Goal: Task Accomplishment & Management: Use online tool/utility

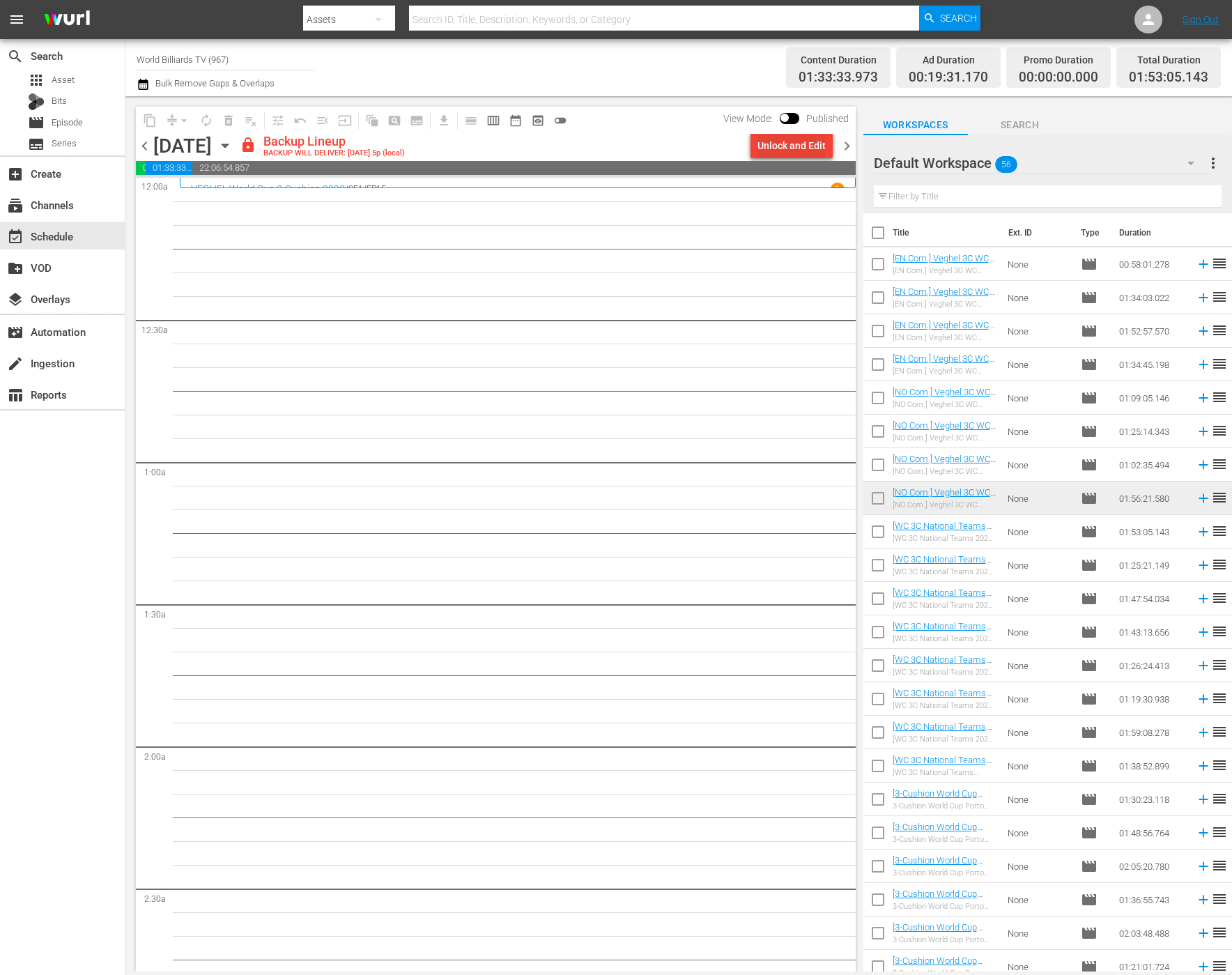
click at [813, 146] on div "Unlock and Edit" at bounding box center [792, 145] width 68 height 25
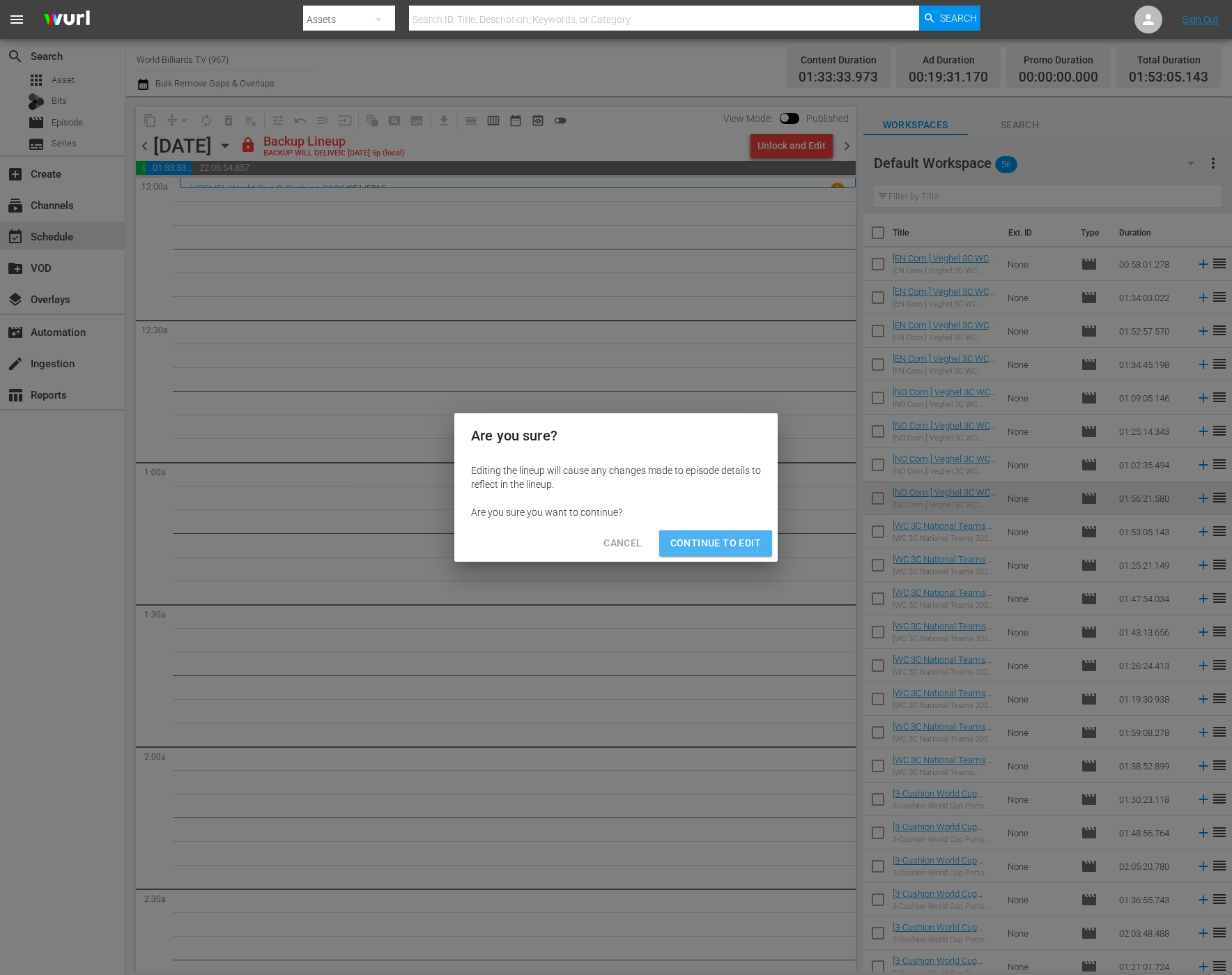
click at [710, 535] on span "Continue to Edit" at bounding box center [715, 543] width 90 height 17
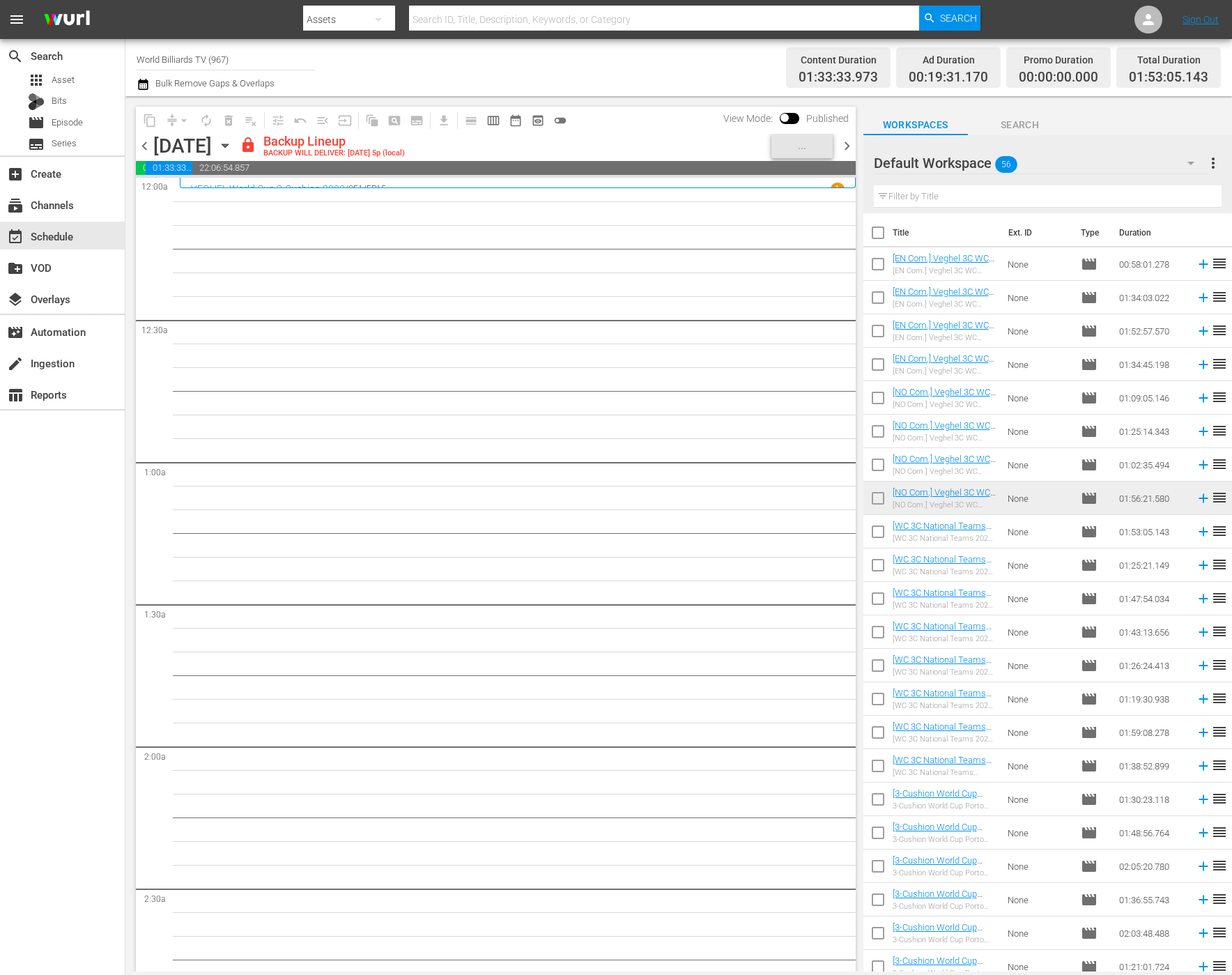
click at [873, 527] on input "checkbox" at bounding box center [878, 534] width 30 height 30
checkbox input "true"
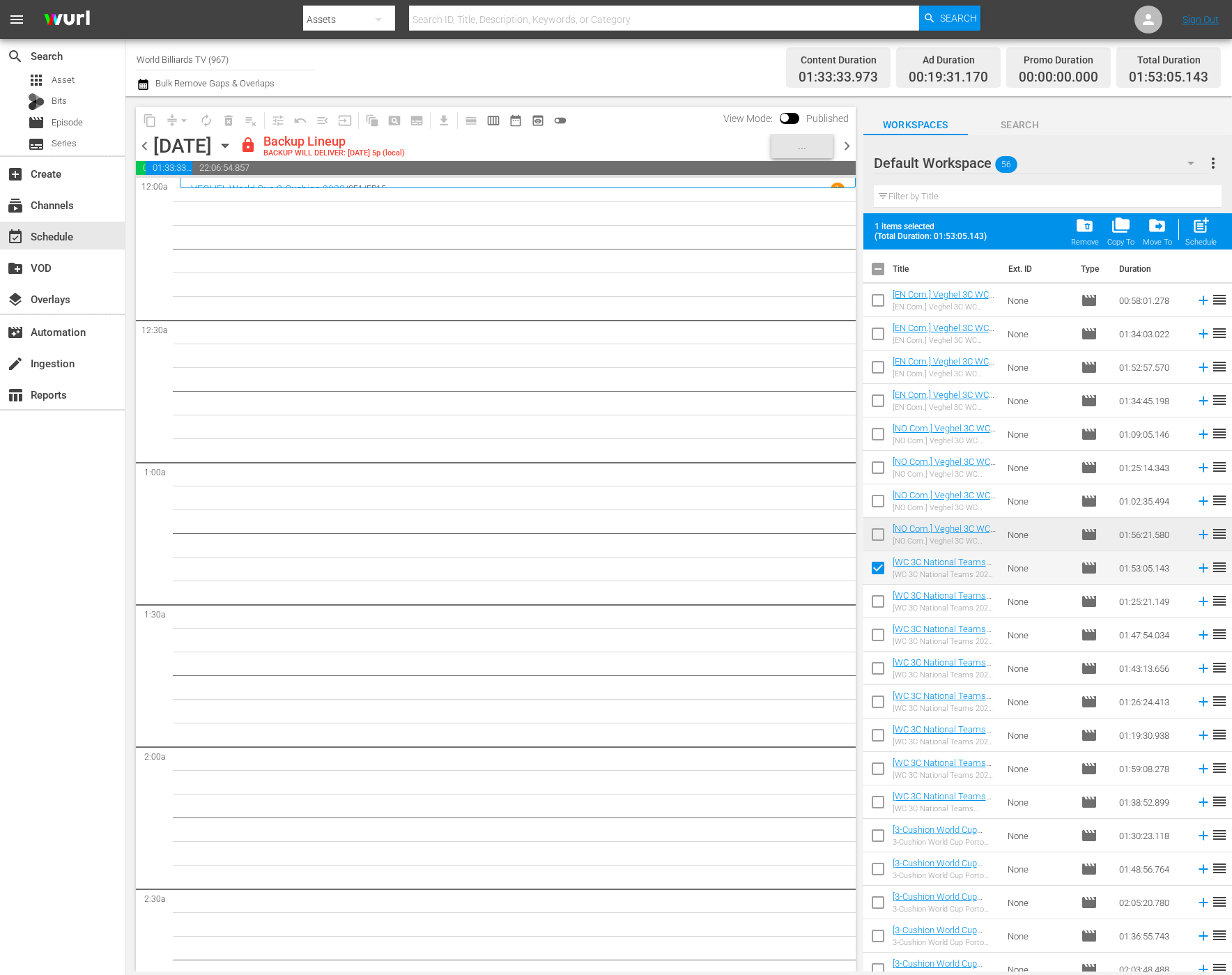
click at [877, 599] on input "checkbox" at bounding box center [878, 604] width 30 height 30
checkbox input "true"
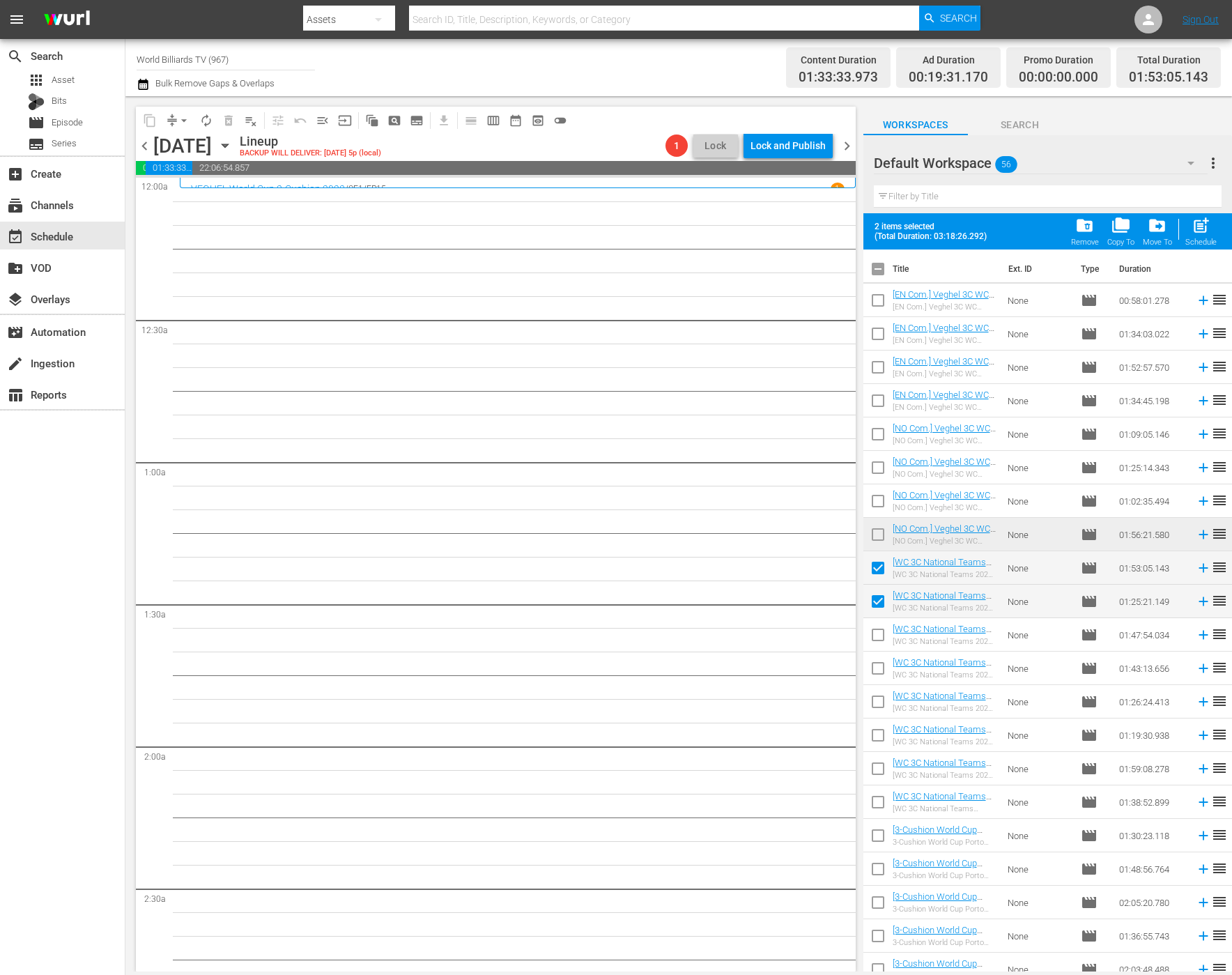
click at [878, 645] on input "checkbox" at bounding box center [878, 638] width 30 height 30
checkbox input "true"
click at [877, 665] on input "checkbox" at bounding box center [878, 671] width 30 height 30
checkbox input "true"
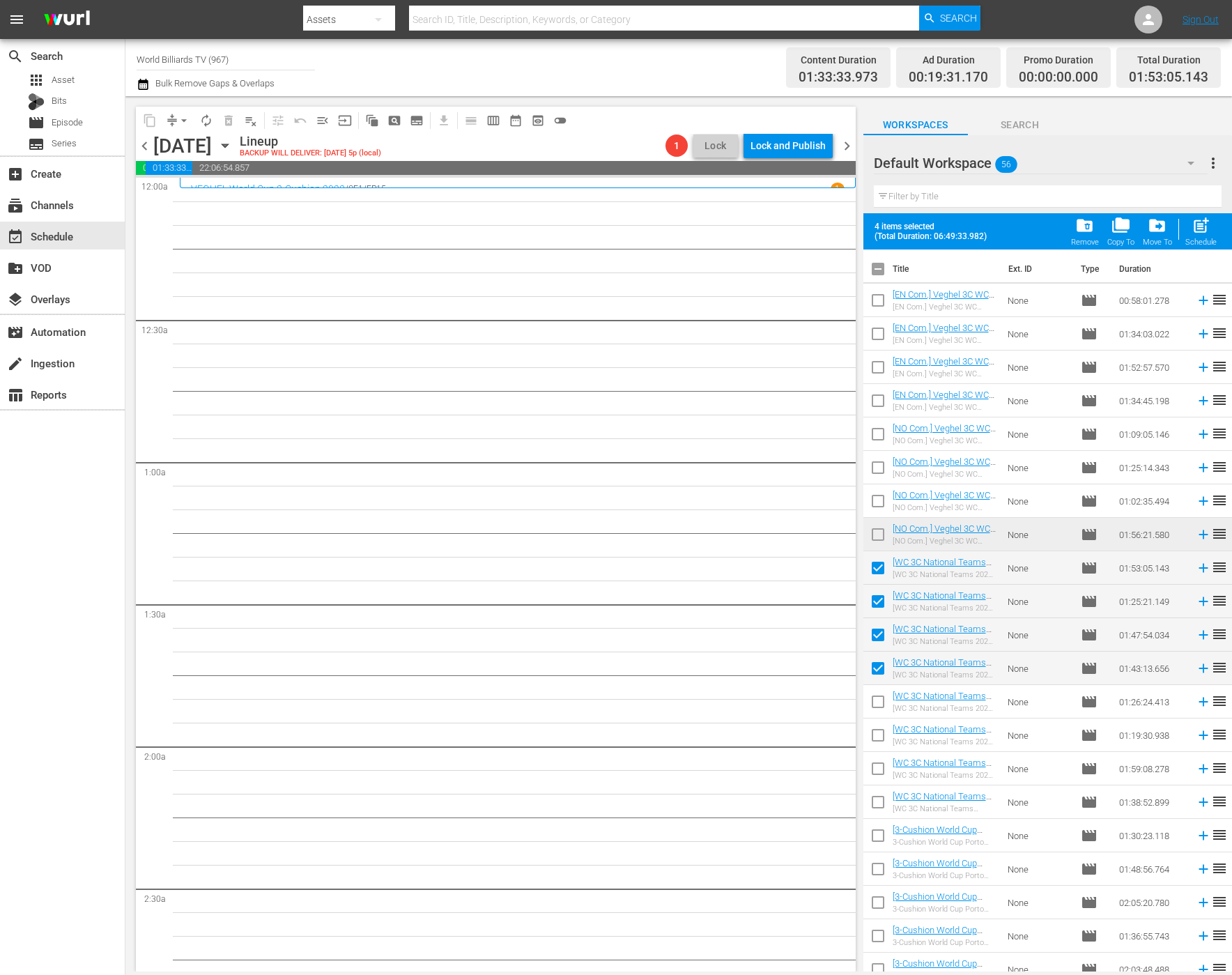
click at [880, 709] on input "checkbox" at bounding box center [878, 704] width 30 height 30
checkbox input "true"
click at [882, 750] on input "checkbox" at bounding box center [878, 738] width 30 height 30
checkbox input "true"
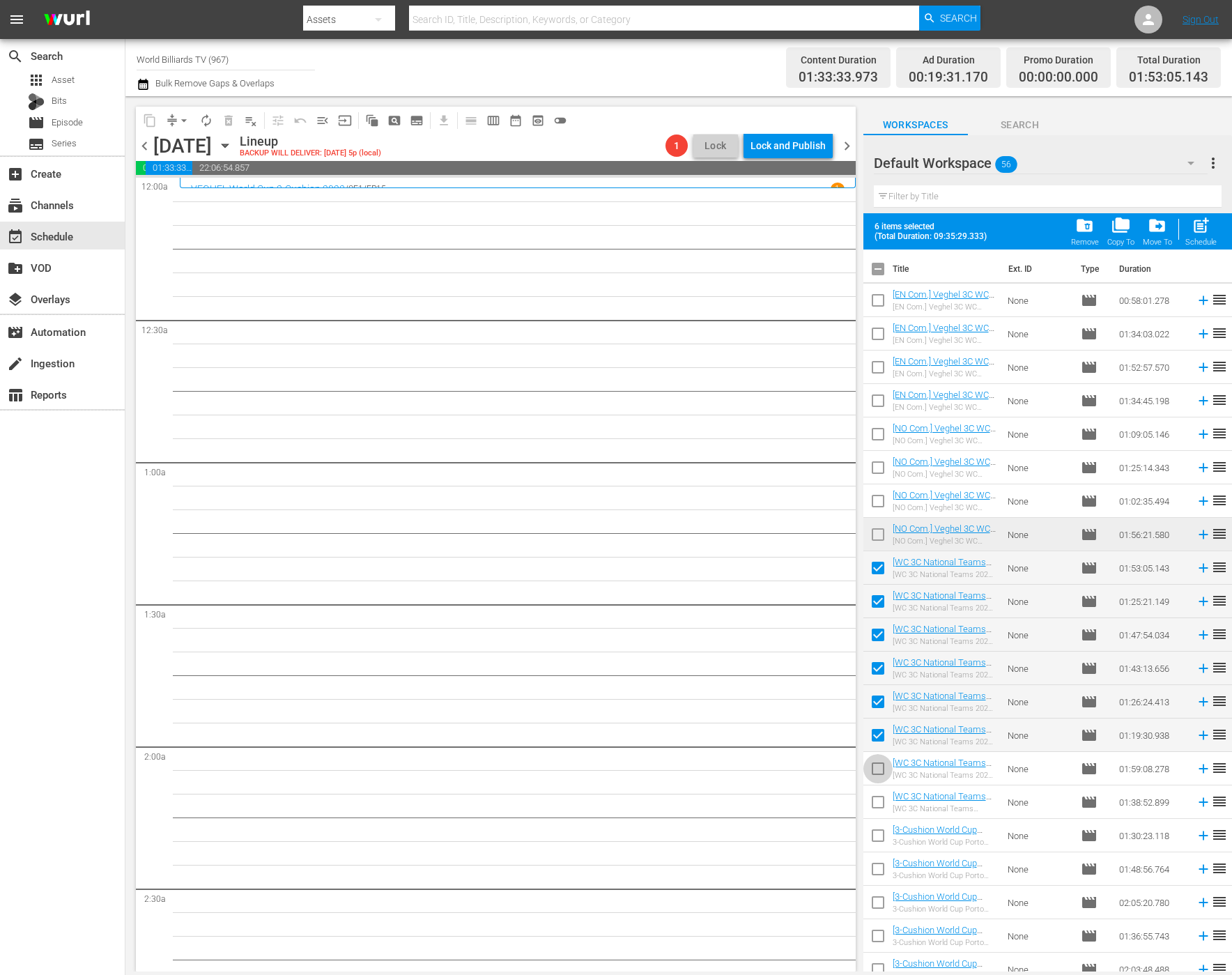
drag, startPoint x: 881, startPoint y: 774, endPoint x: 881, endPoint y: 793, distance: 19.0
click at [881, 775] on input "checkbox" at bounding box center [878, 771] width 30 height 30
checkbox input "true"
click at [881, 798] on input "checkbox" at bounding box center [878, 805] width 30 height 30
checkbox input "true"
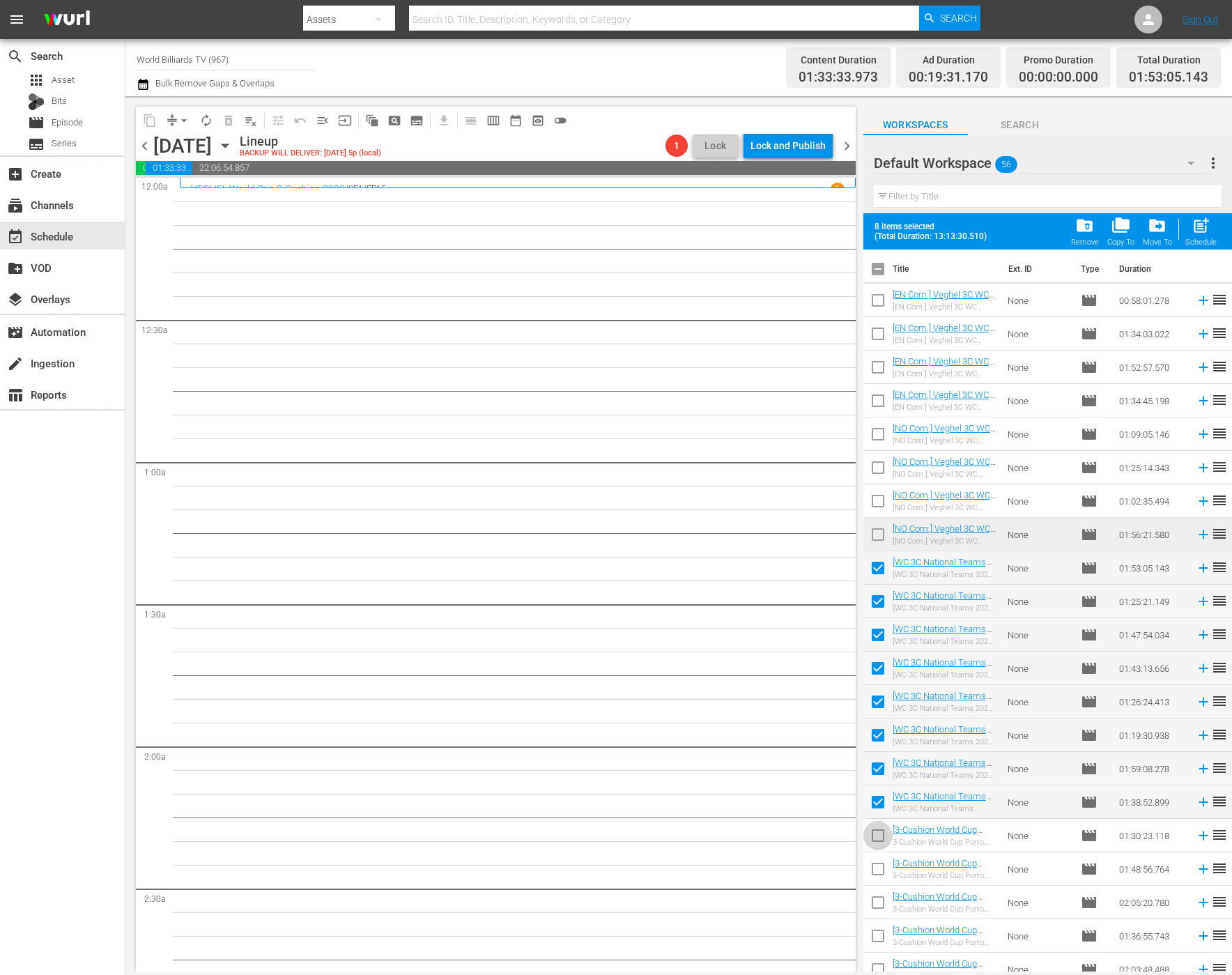
click at [879, 828] on input "checkbox" at bounding box center [878, 838] width 30 height 30
checkbox input "true"
click at [1207, 228] on span "post_add" at bounding box center [1201, 225] width 19 height 19
checkbox input "false"
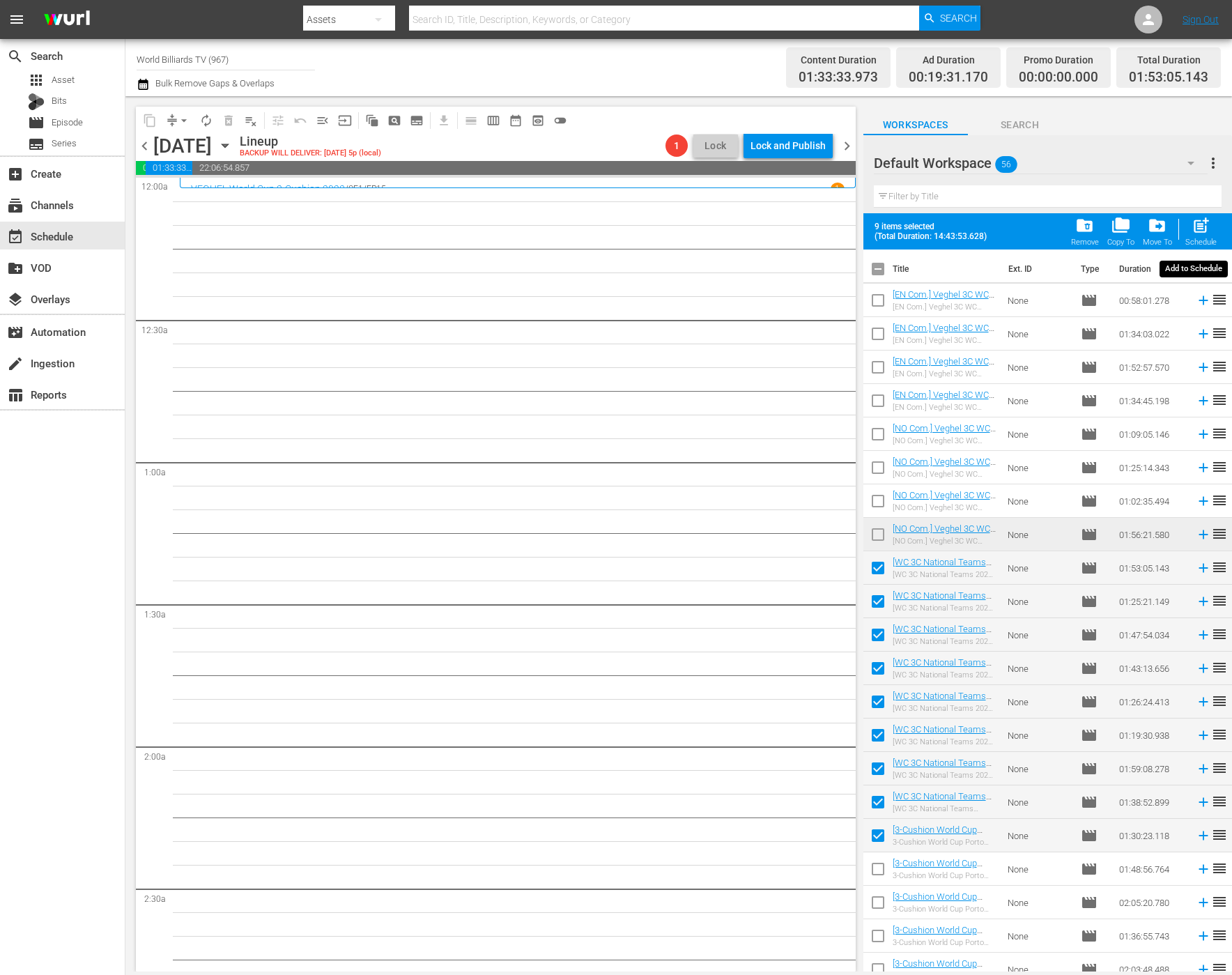
checkbox input "false"
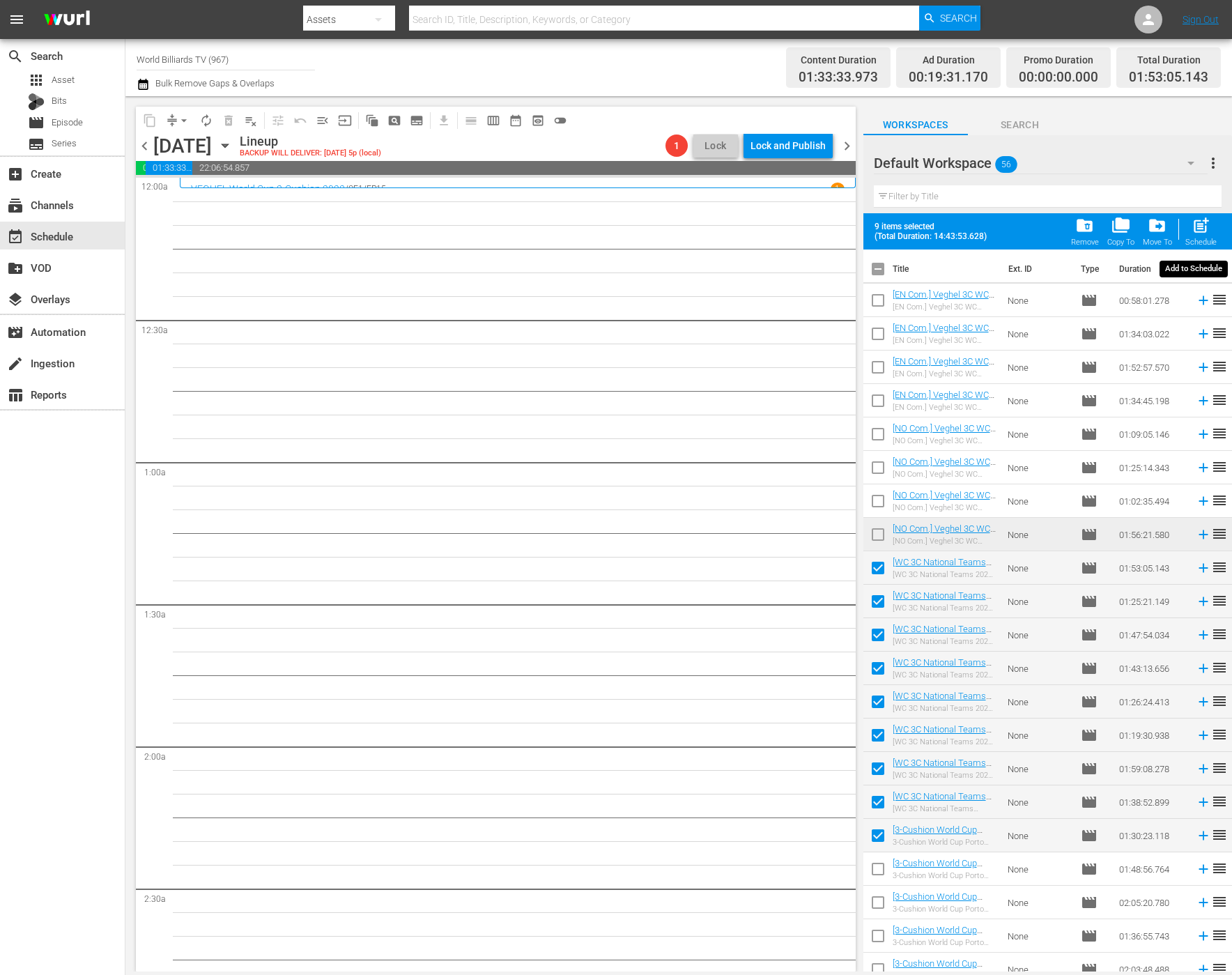
checkbox input "false"
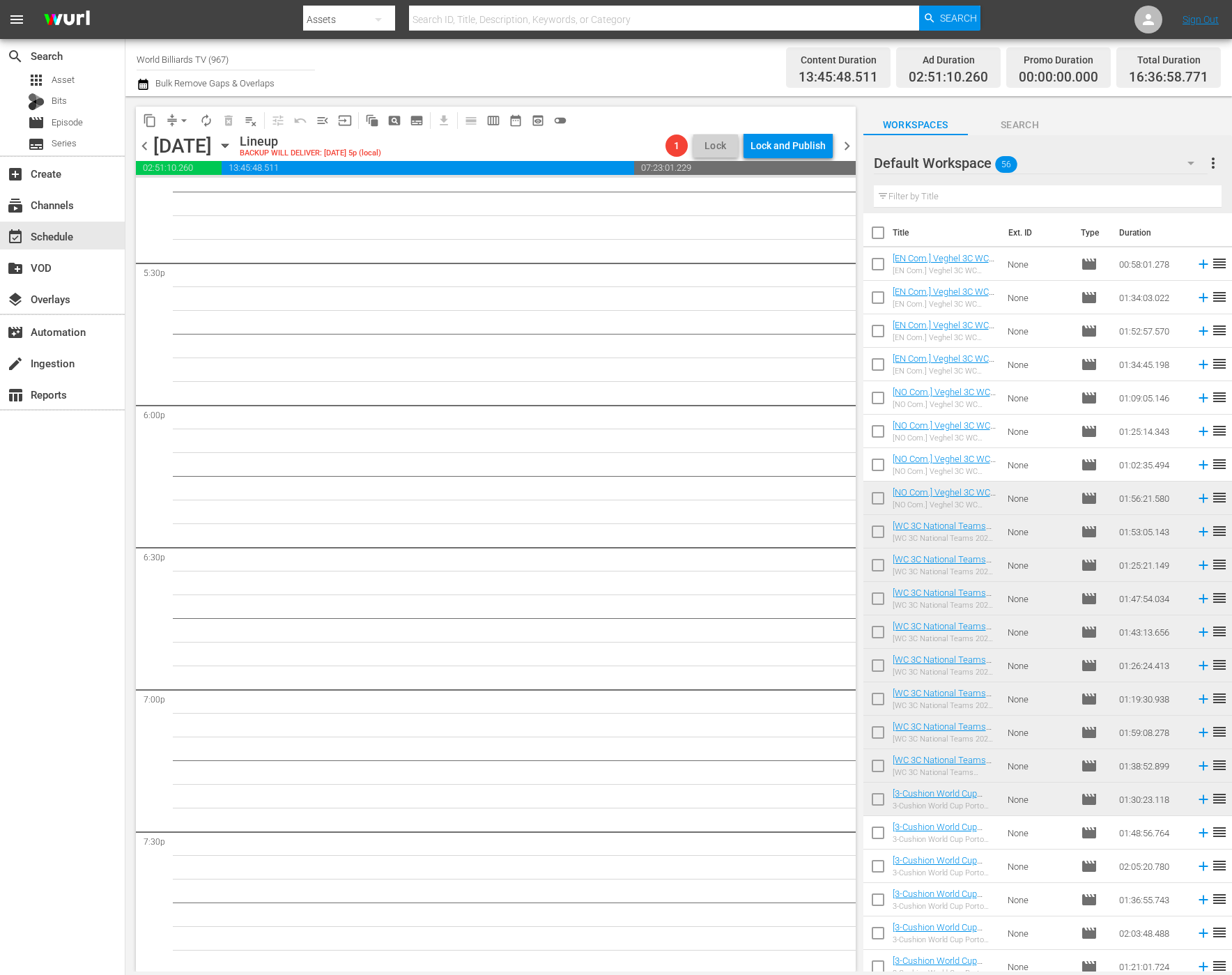
scroll to position [5054, 0]
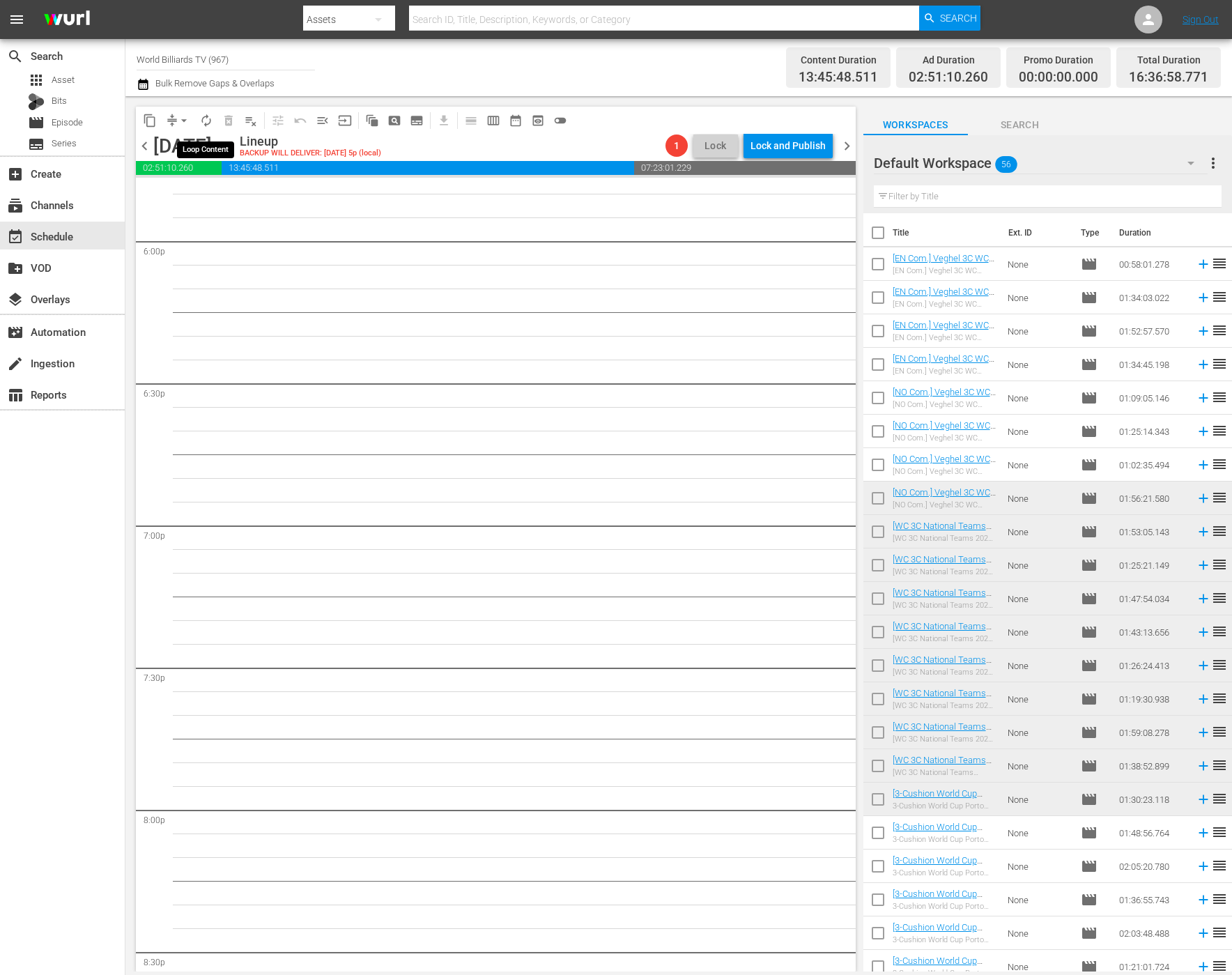
click at [206, 122] on span "autorenew_outlined" at bounding box center [206, 120] width 14 height 14
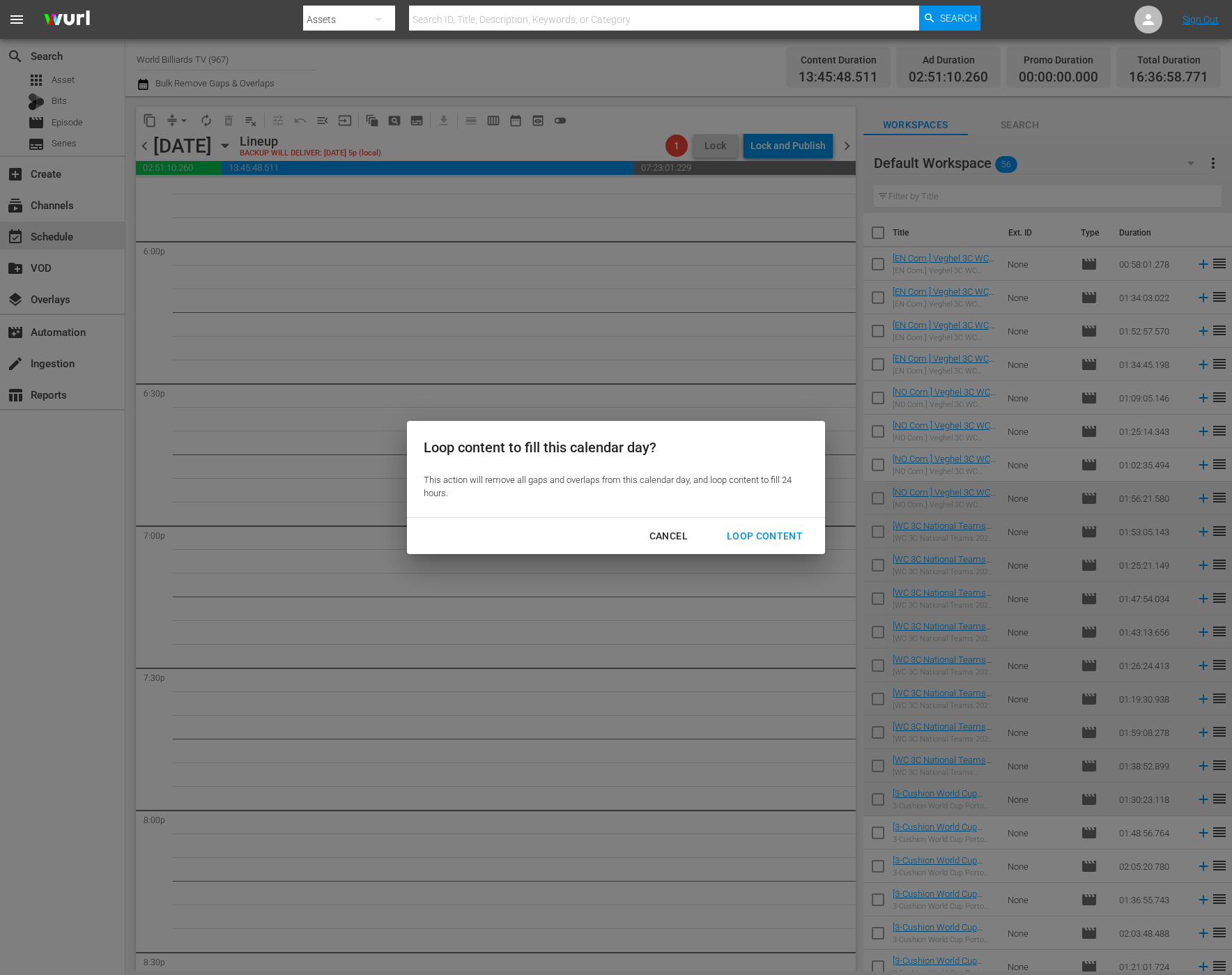
click at [798, 533] on div "Loop Content" at bounding box center [765, 536] width 98 height 17
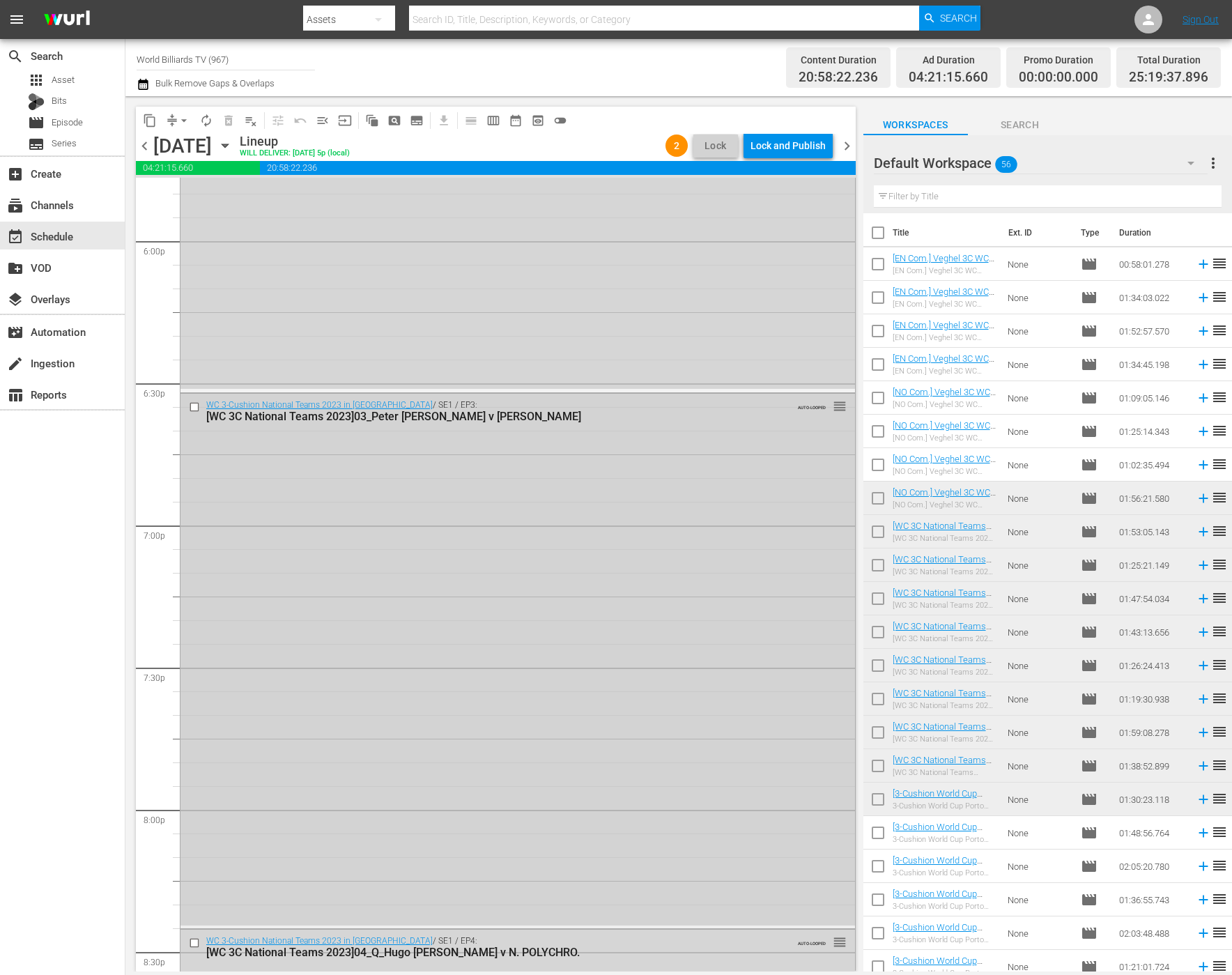
scroll to position [6417, 0]
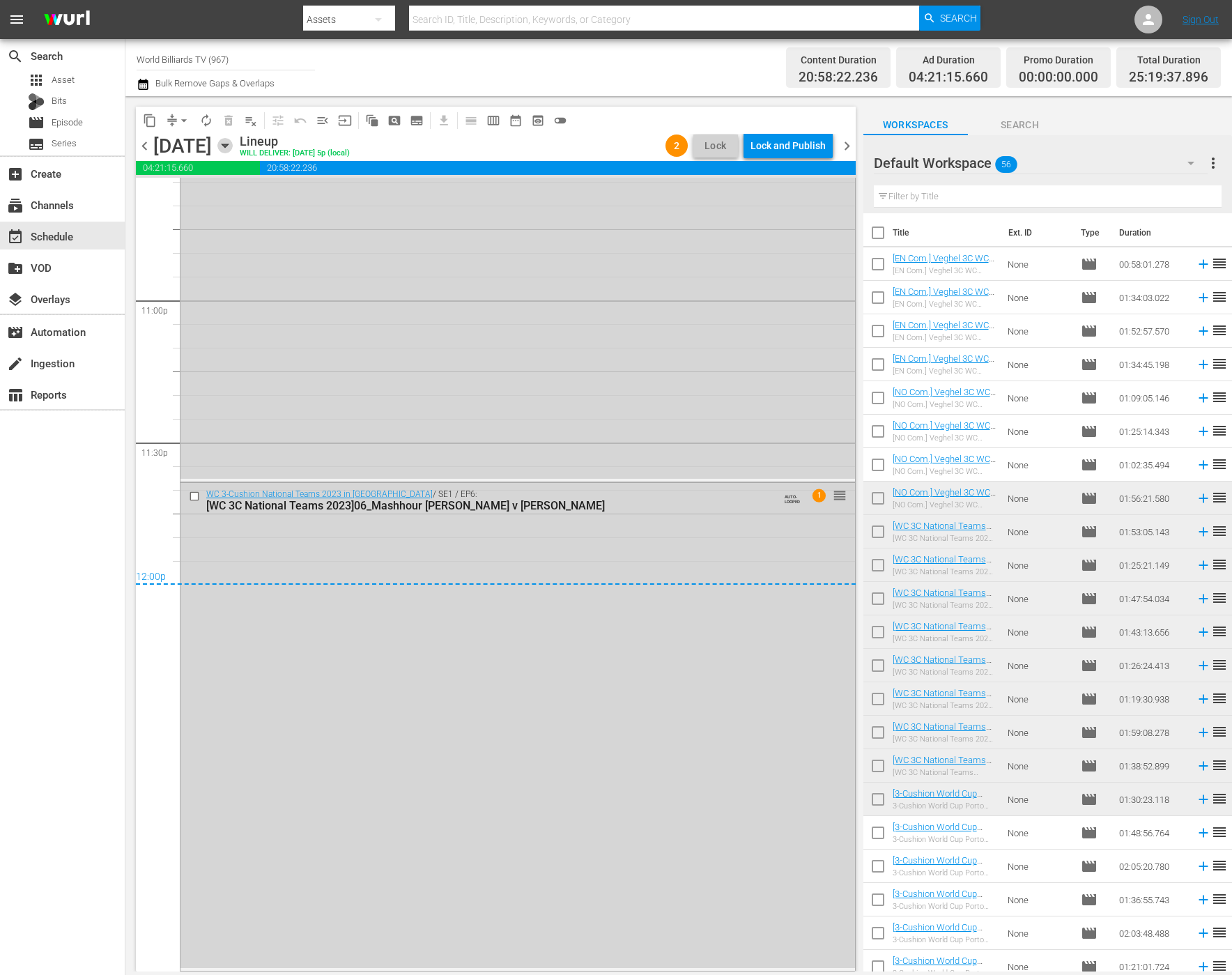
click at [233, 144] on icon "button" at bounding box center [225, 146] width 15 height 15
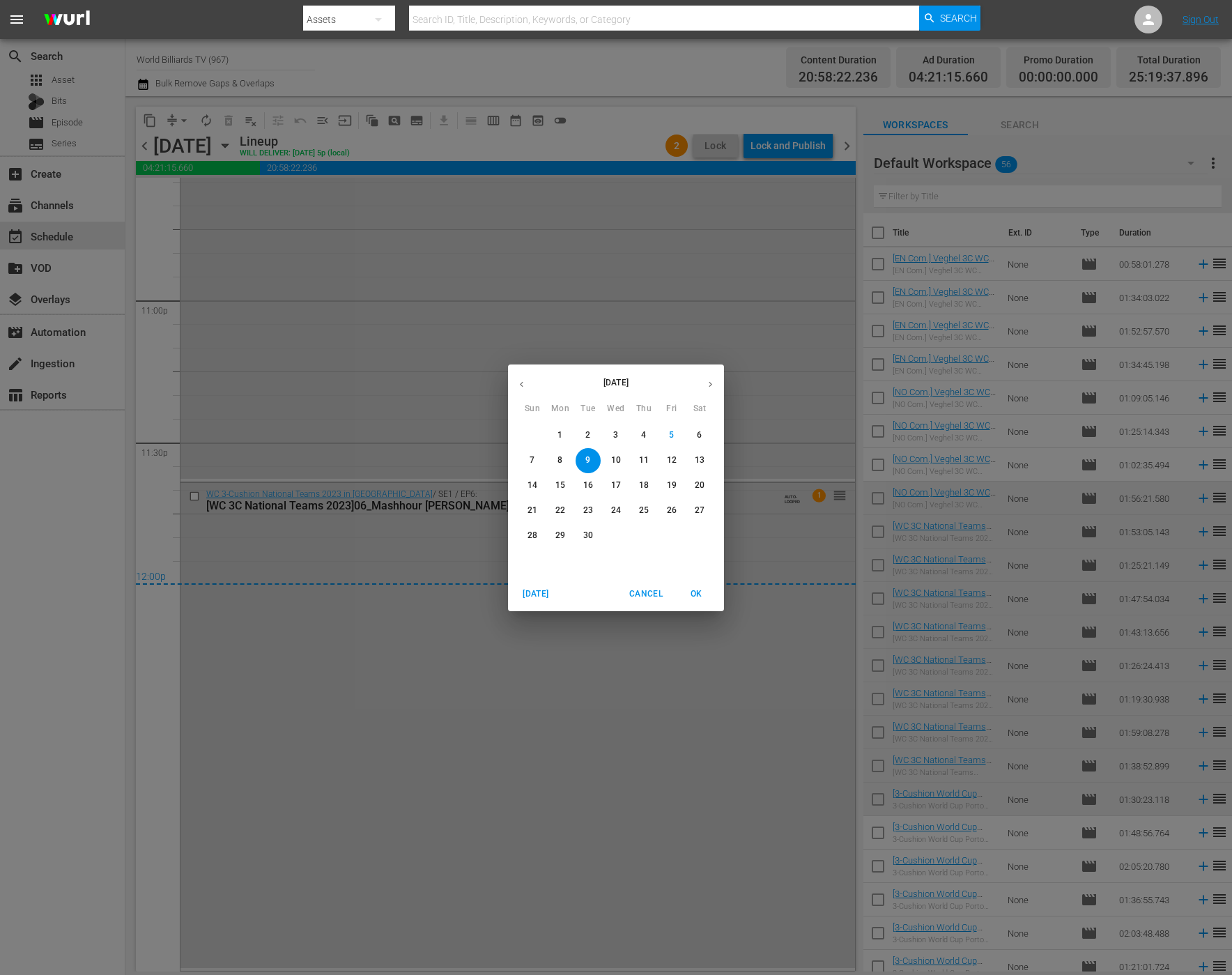
click at [619, 460] on p "10" at bounding box center [616, 461] width 10 height 12
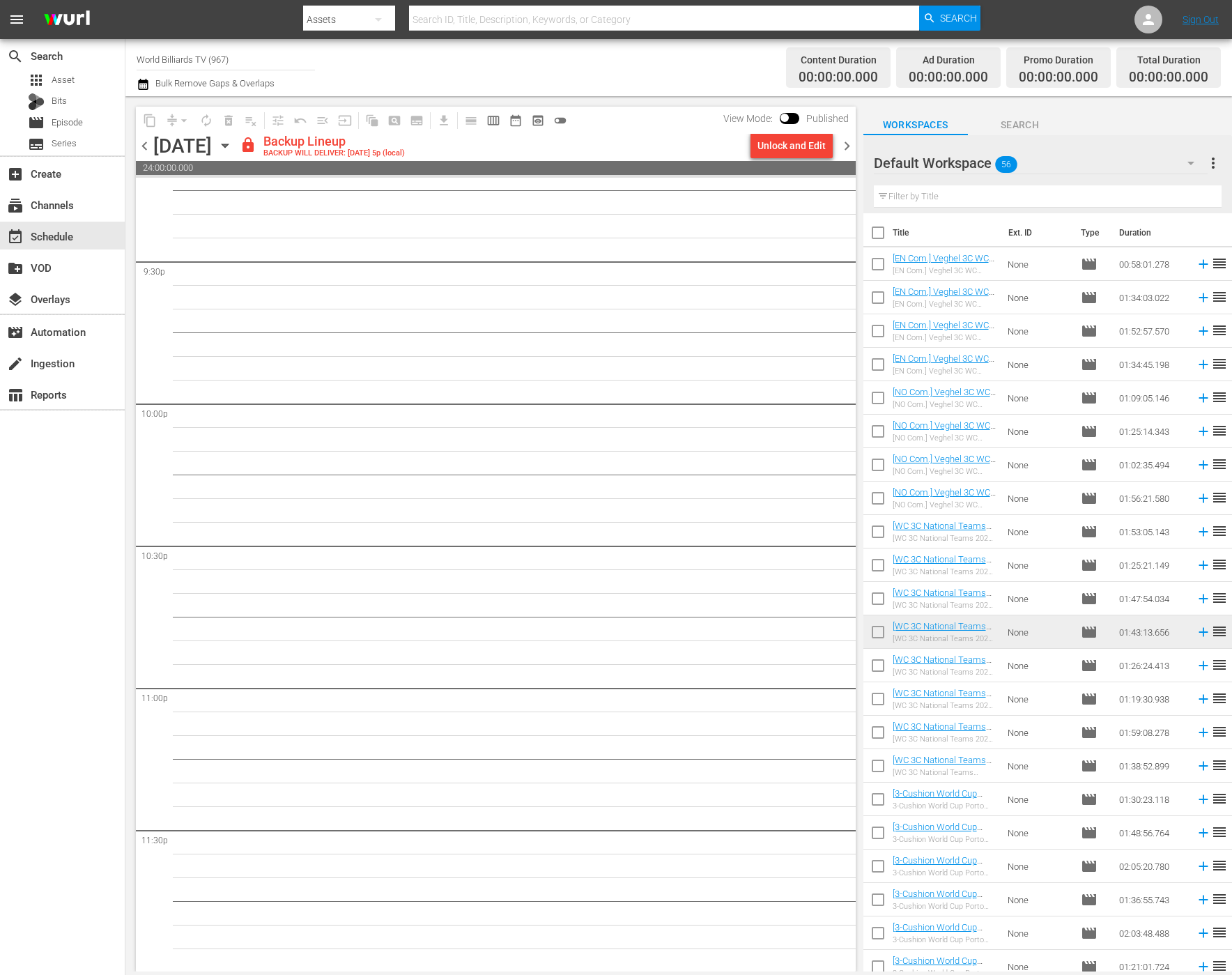
scroll to position [6030, 0]
click at [884, 660] on input "checkbox" at bounding box center [878, 668] width 30 height 30
checkbox input "true"
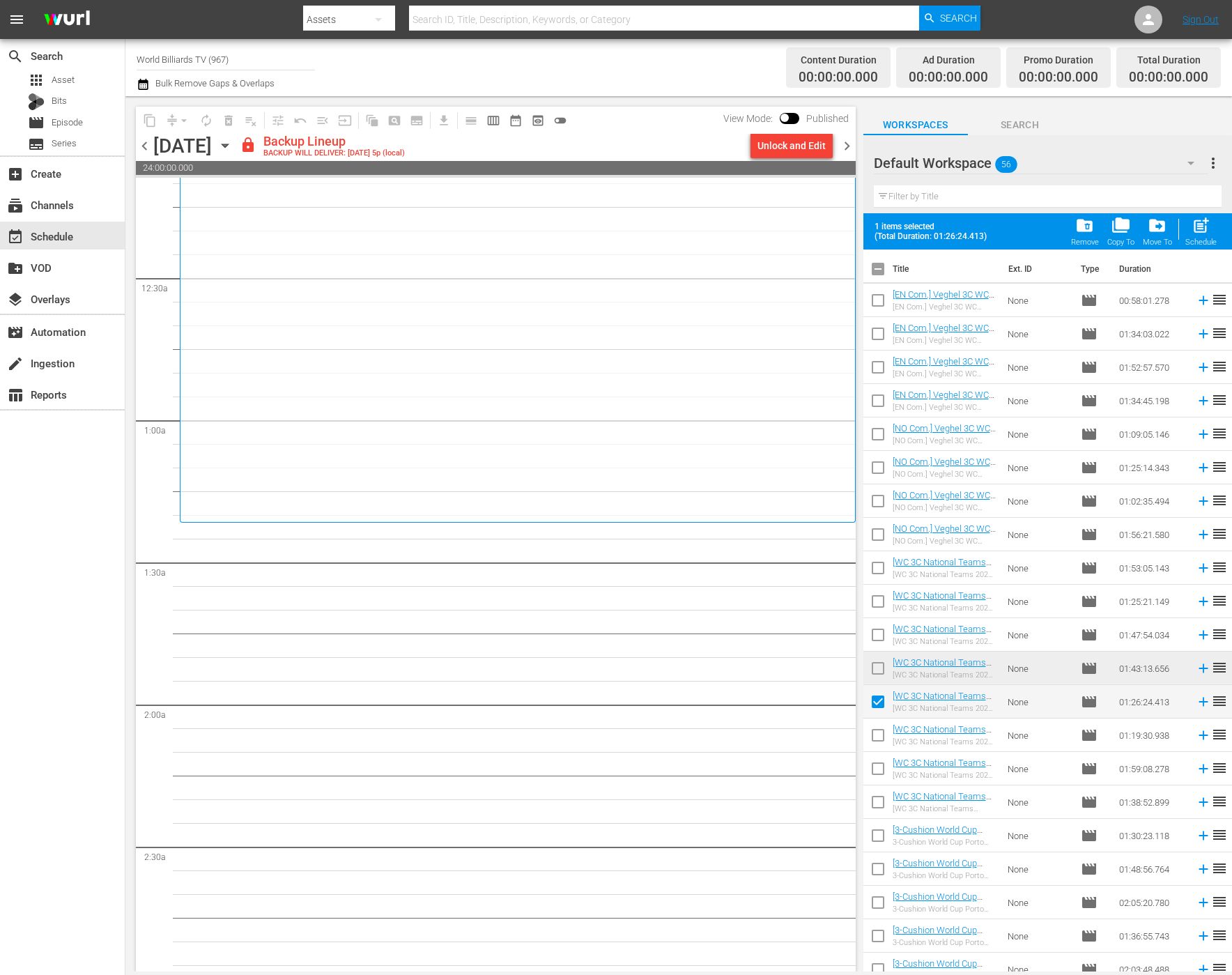
scroll to position [0, 0]
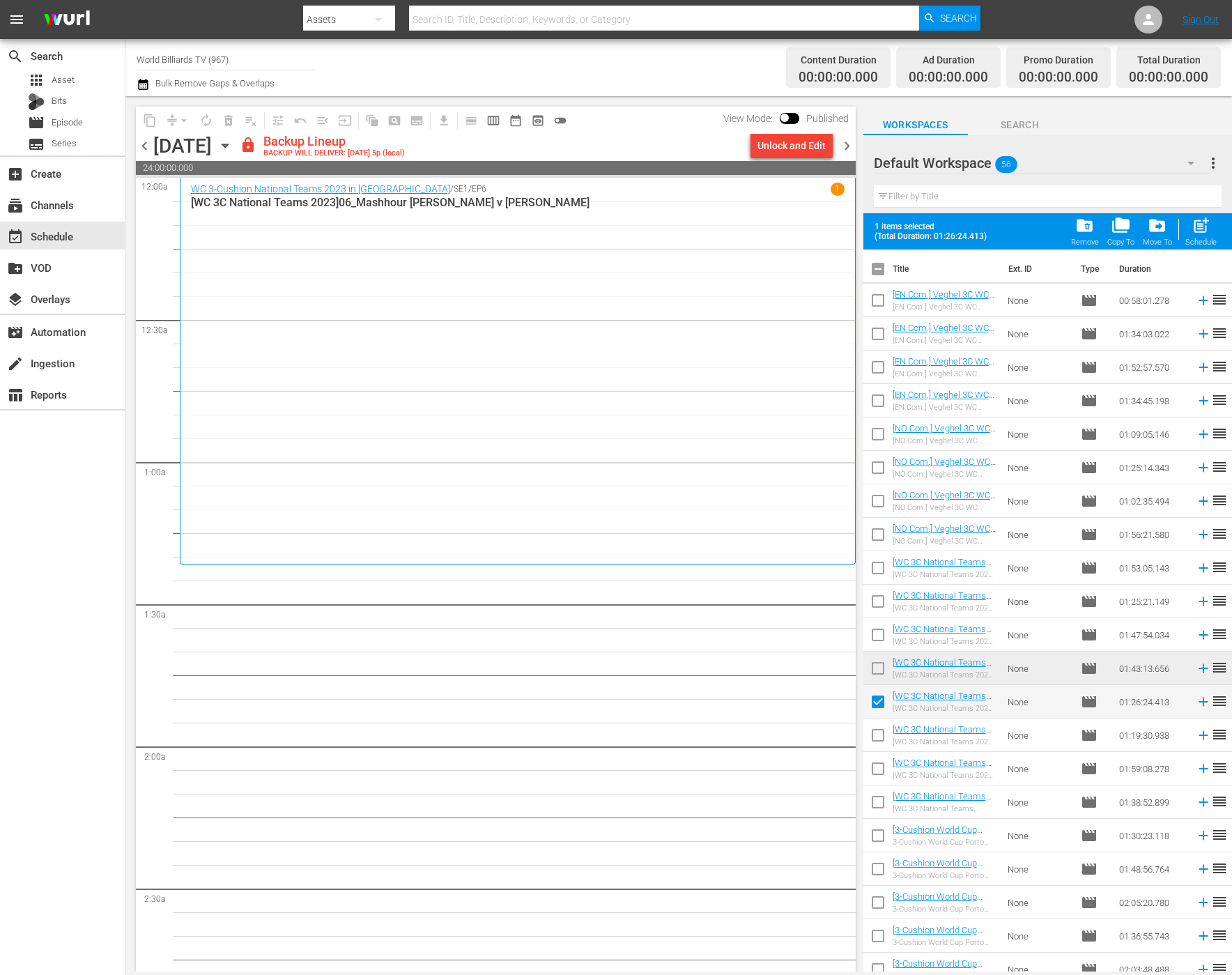
click at [902, 746] on td "[WC 3C National Teams 2023]10_QF_Quyet Chien TRAN v Daniel SANCHEZ [WC 3C Natio…" at bounding box center [948, 735] width 110 height 33
click at [879, 741] on input "checkbox" at bounding box center [878, 738] width 30 height 30
checkbox input "true"
click at [881, 777] on input "checkbox" at bounding box center [878, 771] width 30 height 30
checkbox input "true"
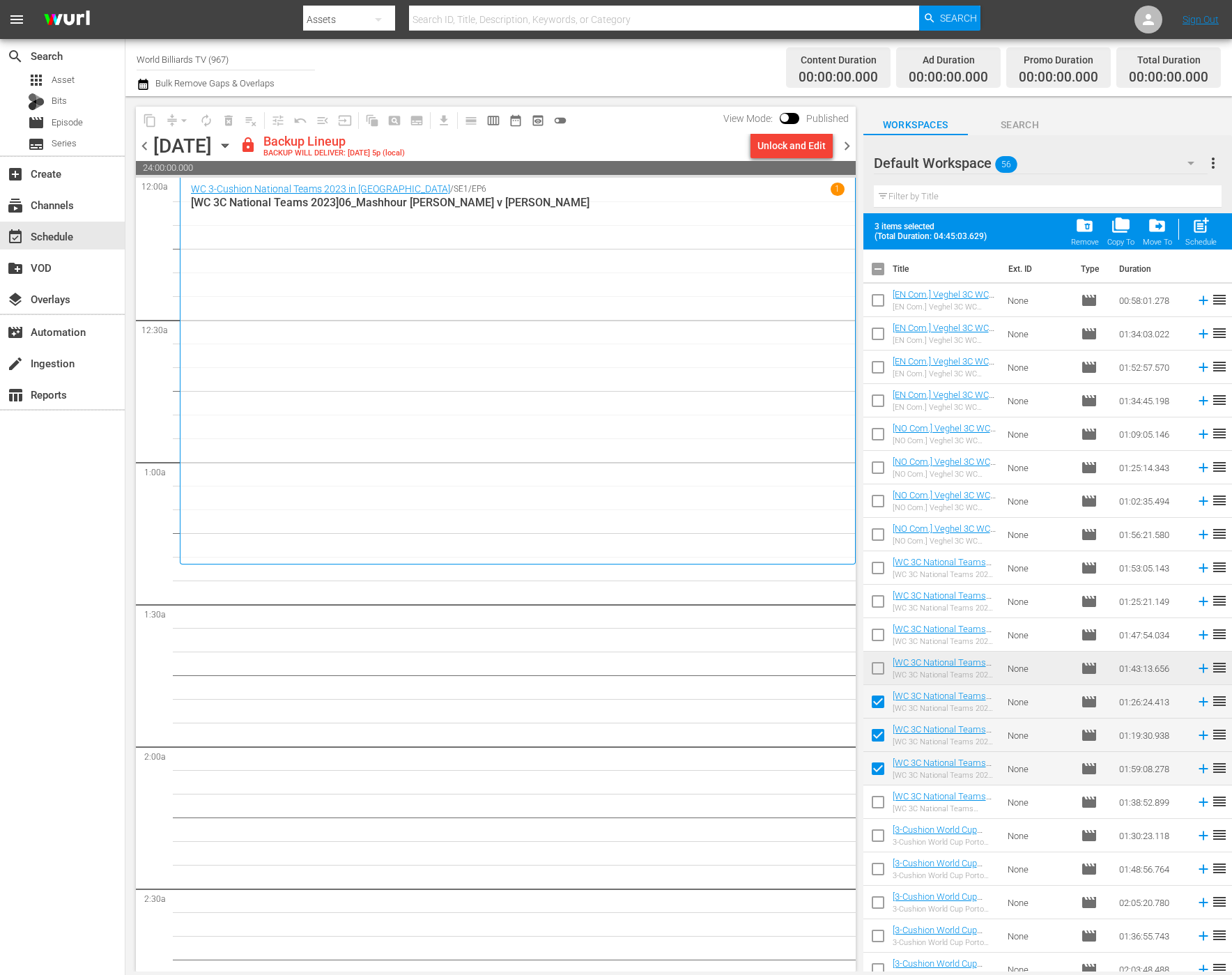
drag, startPoint x: 871, startPoint y: 817, endPoint x: 872, endPoint y: 825, distance: 8.1
click at [871, 817] on input "checkbox" at bounding box center [878, 805] width 30 height 30
checkbox input "true"
click at [875, 838] on input "checkbox" at bounding box center [878, 838] width 30 height 30
checkbox input "true"
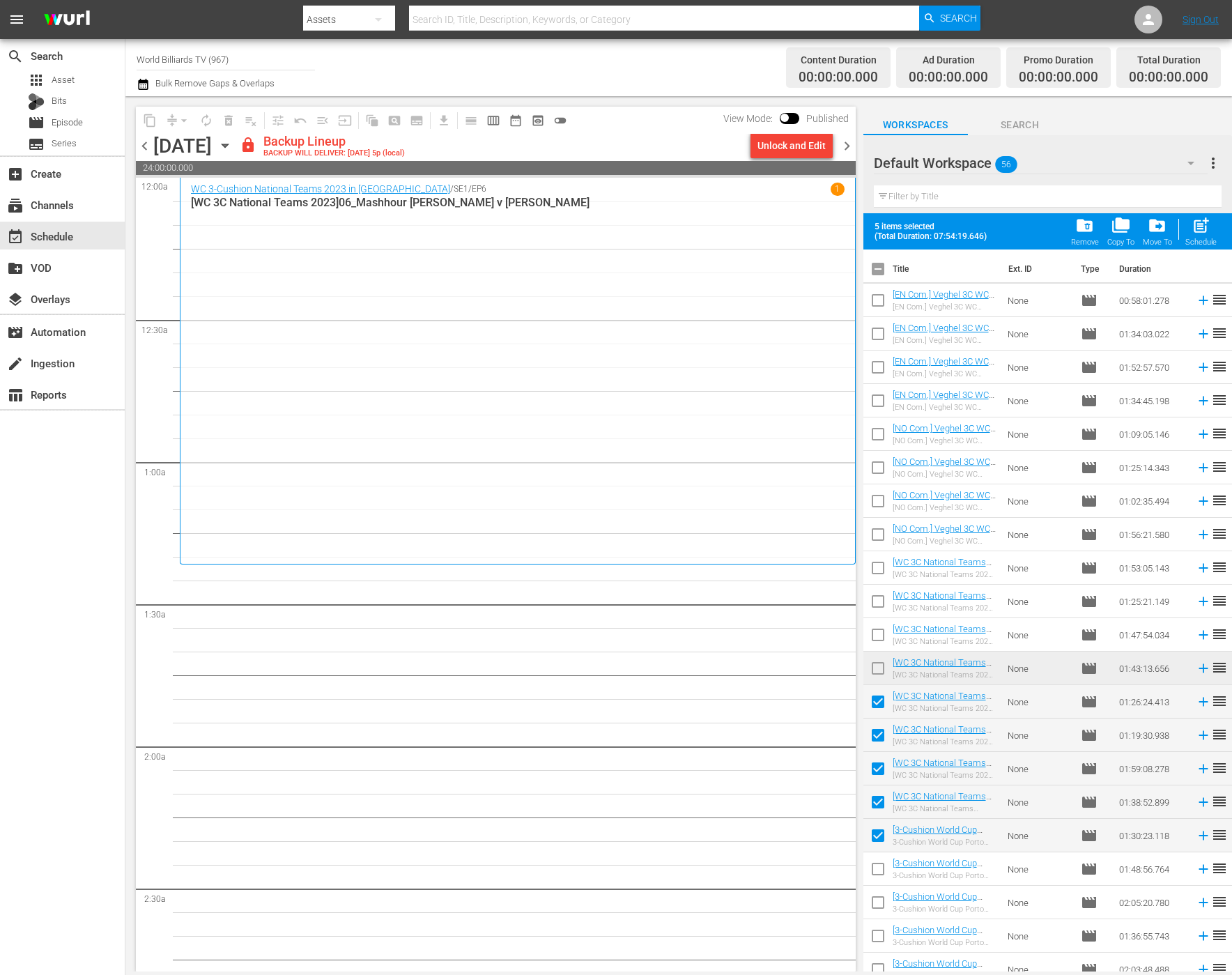
click at [880, 866] on input "checkbox" at bounding box center [878, 872] width 30 height 30
checkbox input "true"
click at [1194, 231] on span "post_add" at bounding box center [1201, 225] width 19 height 19
checkbox input "false"
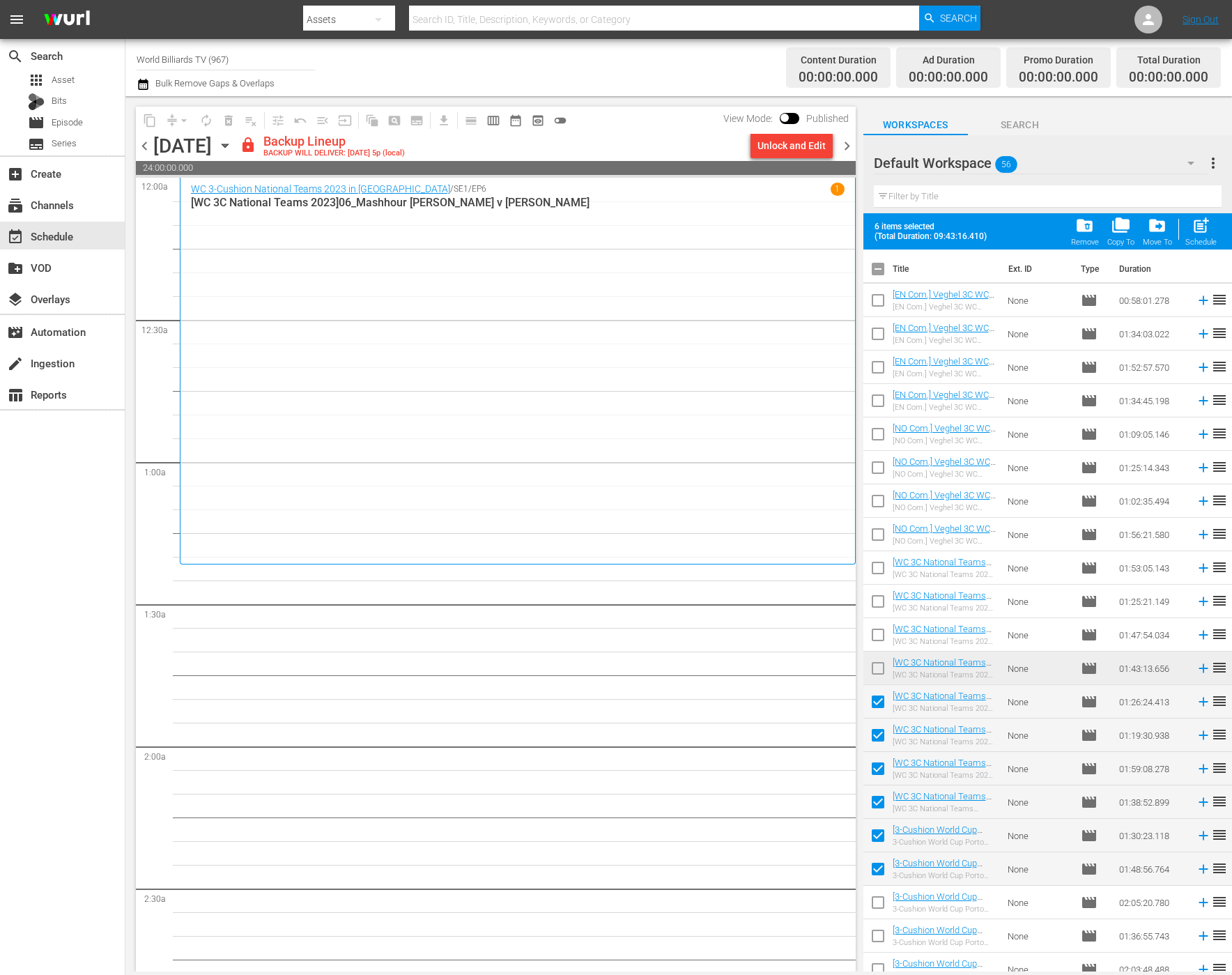
checkbox input "false"
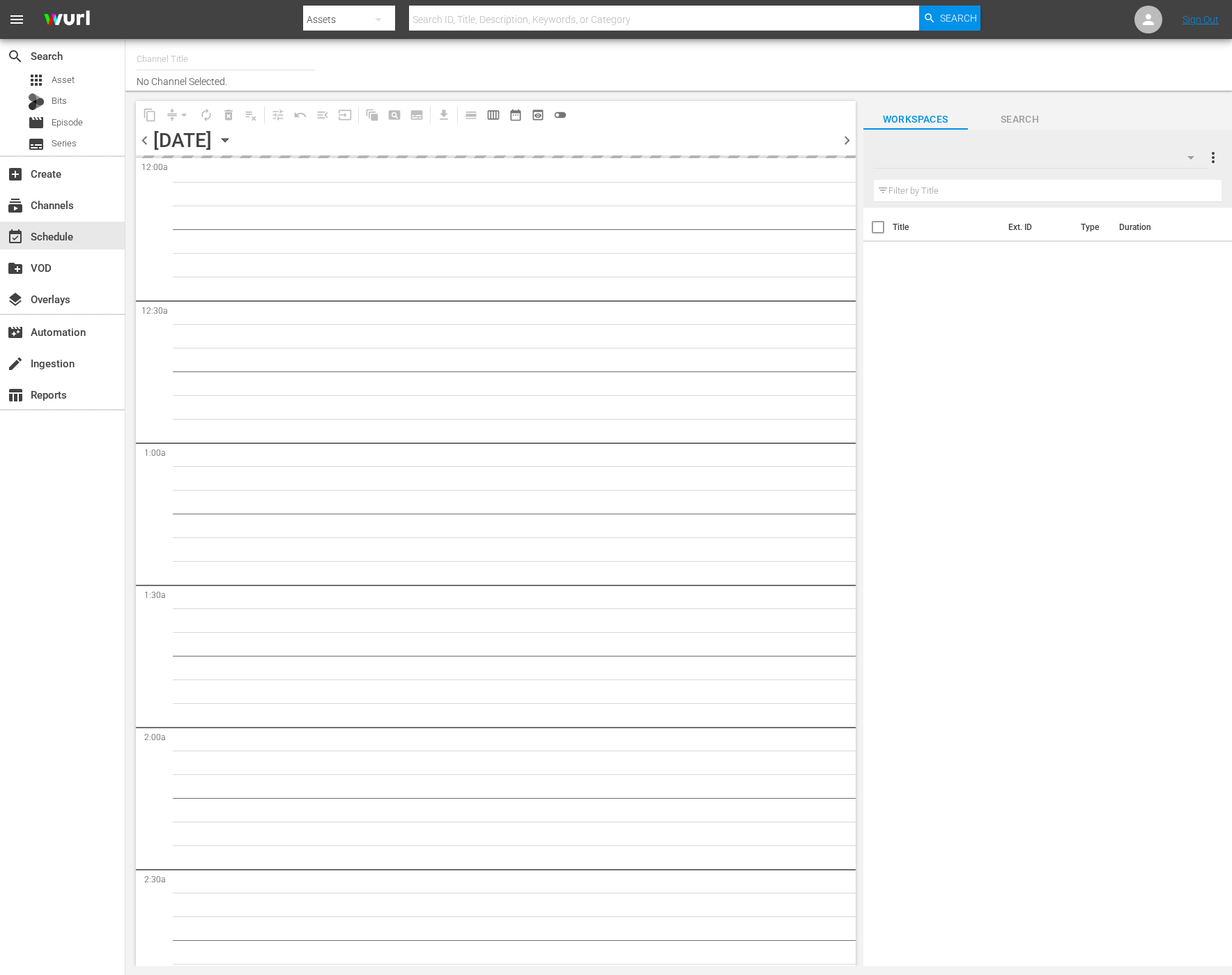
type input "World Billiards TV (967)"
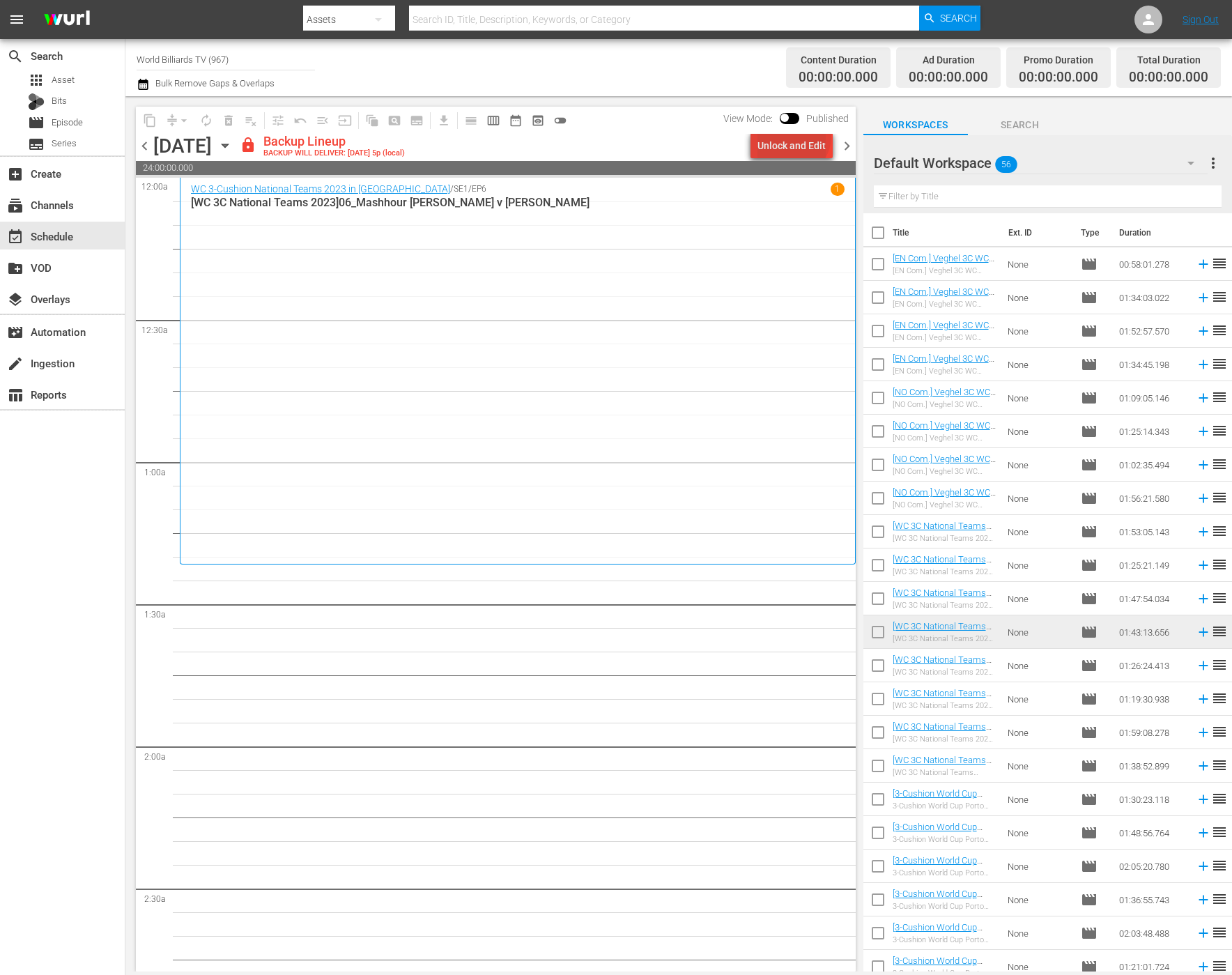
click at [795, 136] on div "Unlock and Edit" at bounding box center [792, 145] width 68 height 25
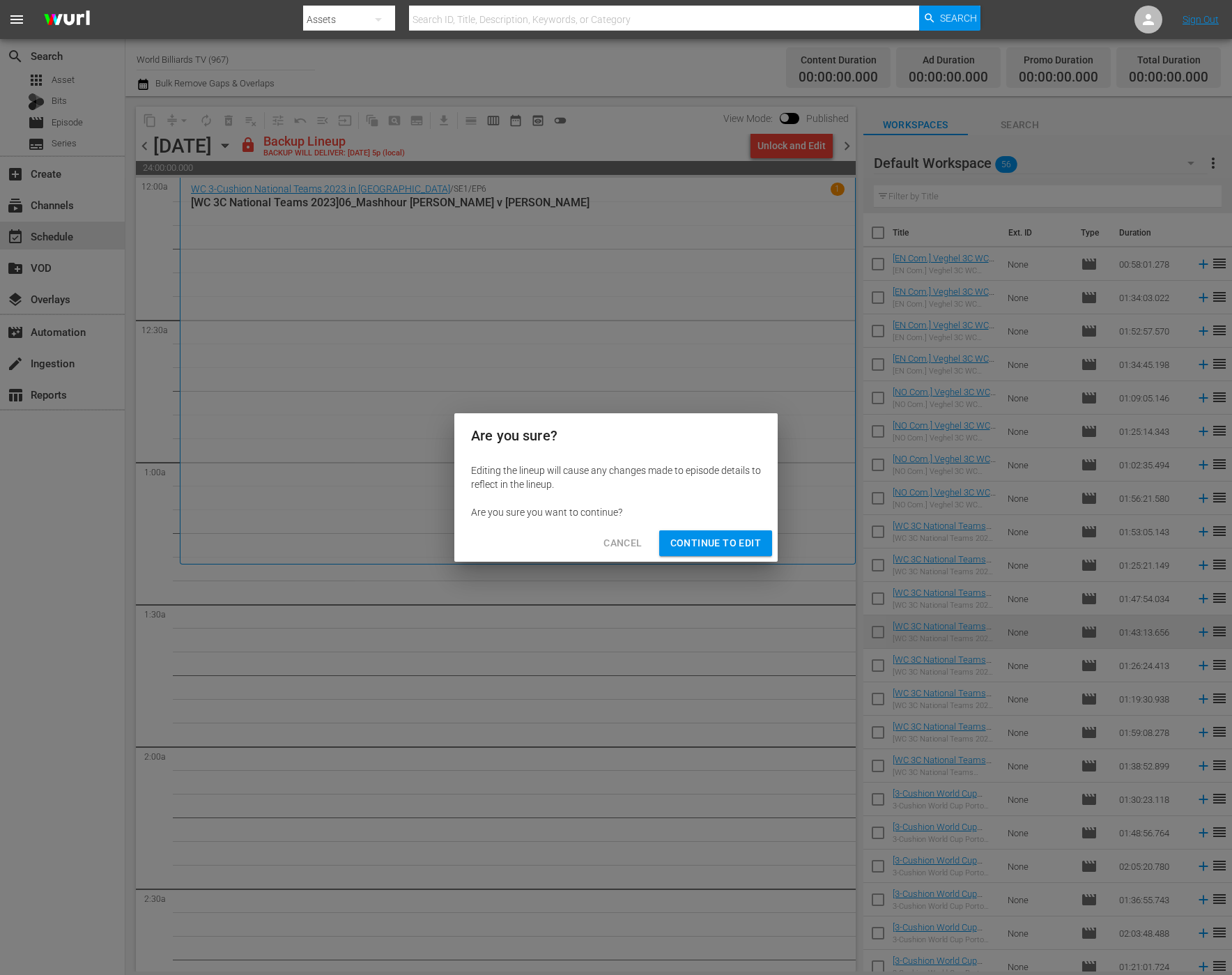
click at [730, 548] on span "Continue to Edit" at bounding box center [715, 543] width 90 height 17
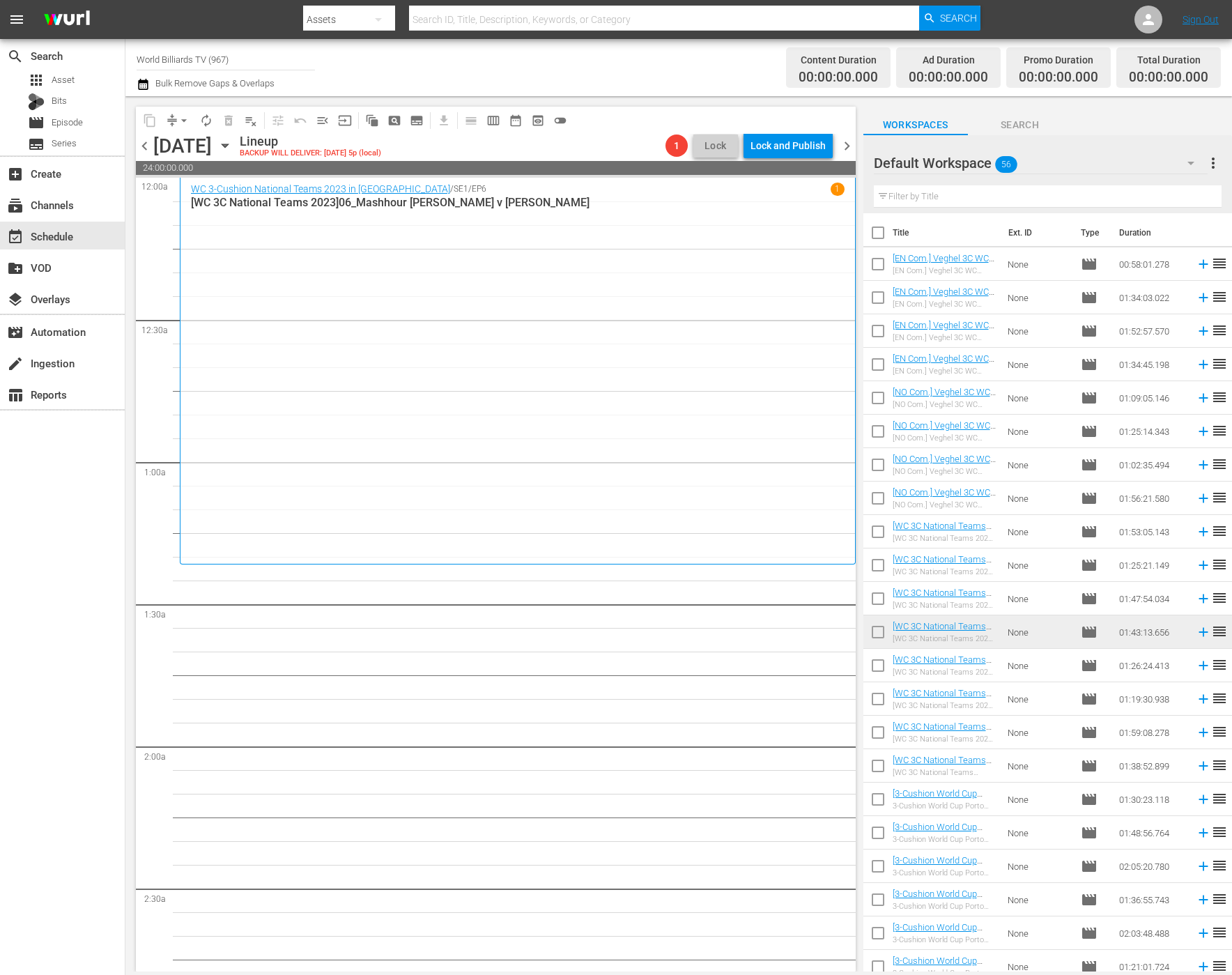
click at [877, 669] on input "checkbox" at bounding box center [878, 668] width 30 height 30
checkbox input "true"
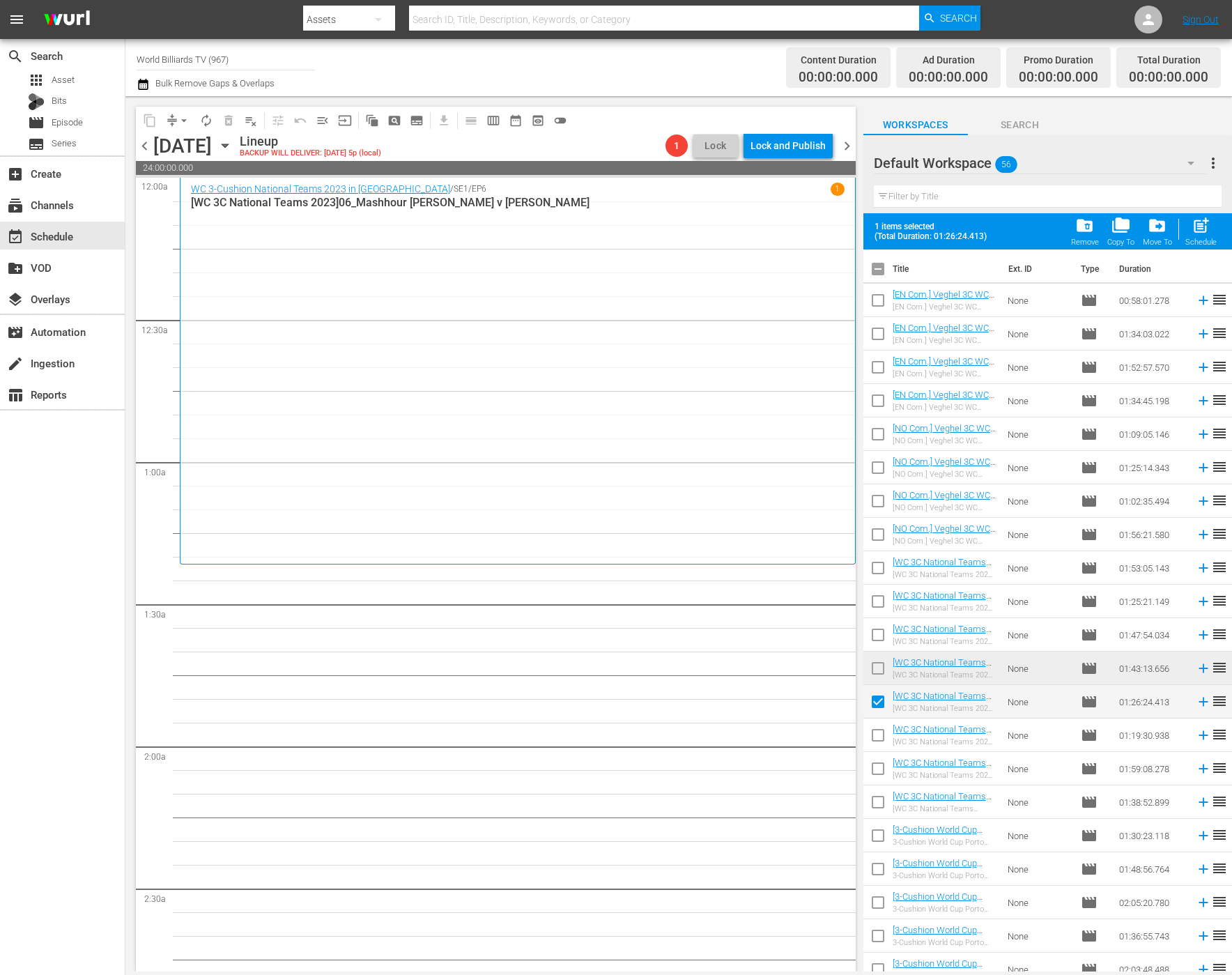
click at [879, 752] on td at bounding box center [878, 768] width 30 height 33
click at [878, 744] on input "checkbox" at bounding box center [878, 738] width 30 height 30
checkbox input "true"
click at [879, 768] on input "checkbox" at bounding box center [878, 771] width 30 height 30
checkbox input "true"
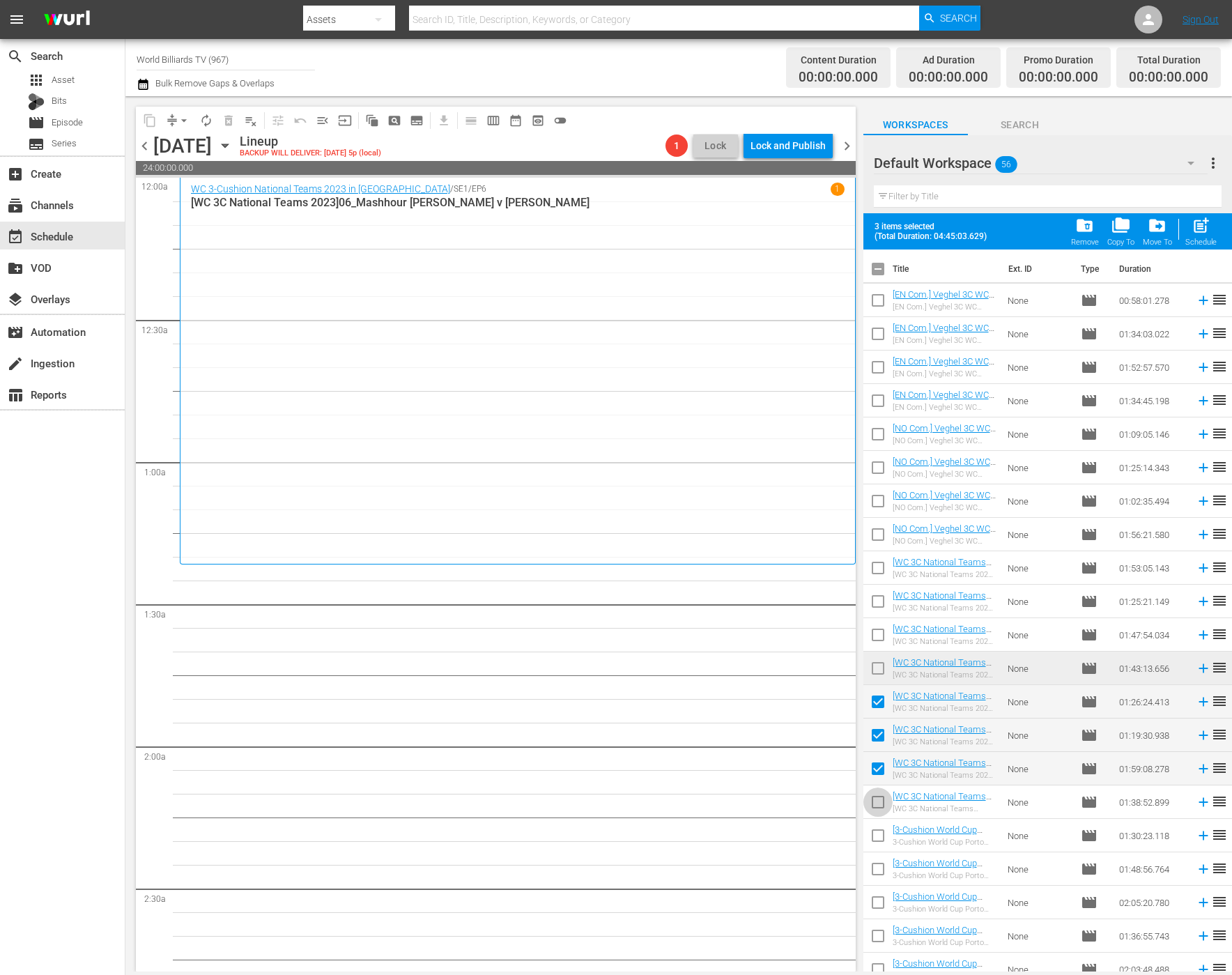
click at [879, 789] on span at bounding box center [878, 802] width 30 height 30
click at [878, 807] on input "checkbox" at bounding box center [878, 805] width 30 height 30
checkbox input "true"
click at [878, 831] on input "checkbox" at bounding box center [878, 838] width 30 height 30
checkbox input "true"
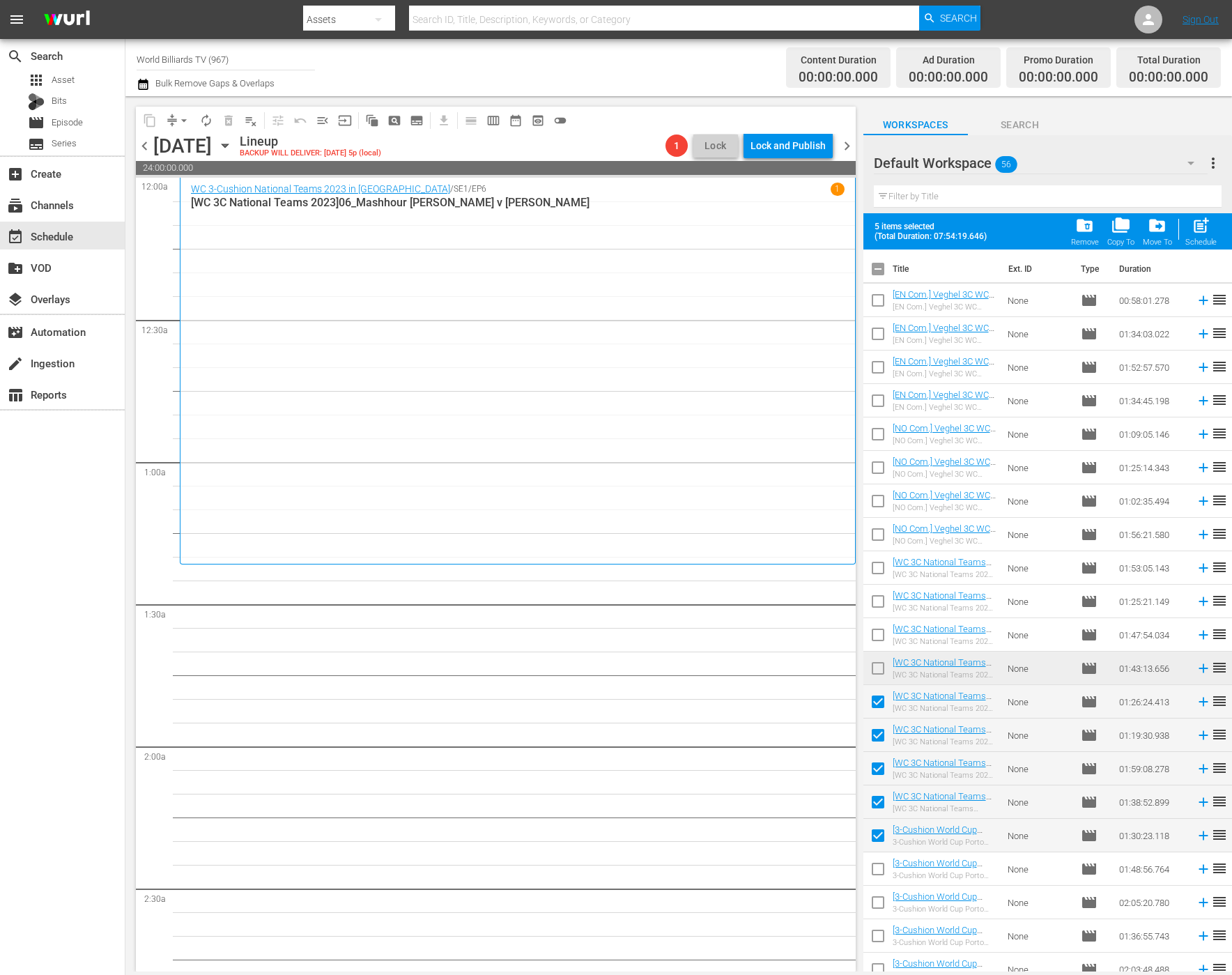
click at [885, 859] on input "checkbox" at bounding box center [878, 872] width 30 height 30
checkbox input "true"
click at [880, 894] on input "checkbox" at bounding box center [878, 905] width 30 height 30
checkbox input "true"
click at [1192, 226] on span "post_add" at bounding box center [1201, 225] width 19 height 19
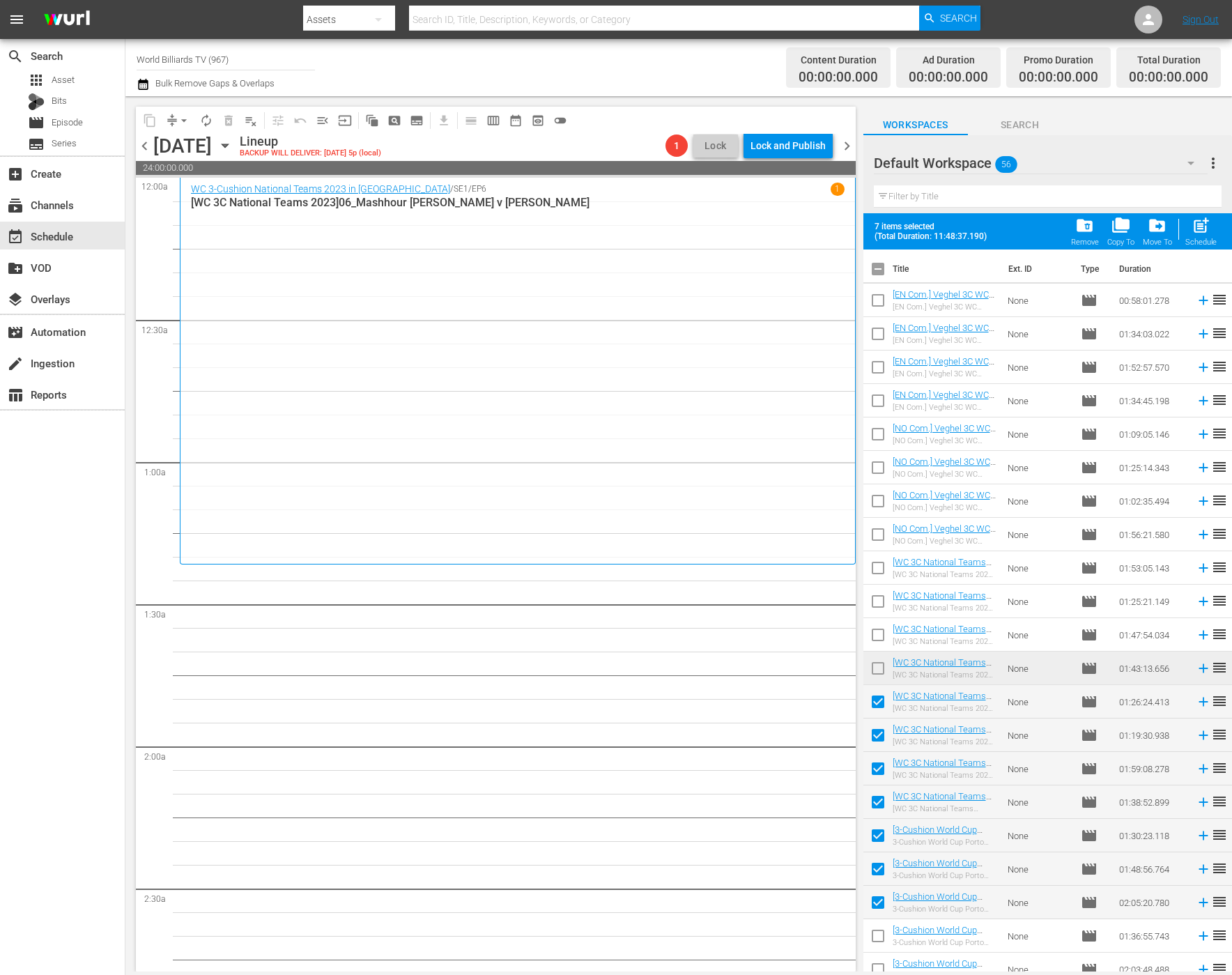
checkbox input "false"
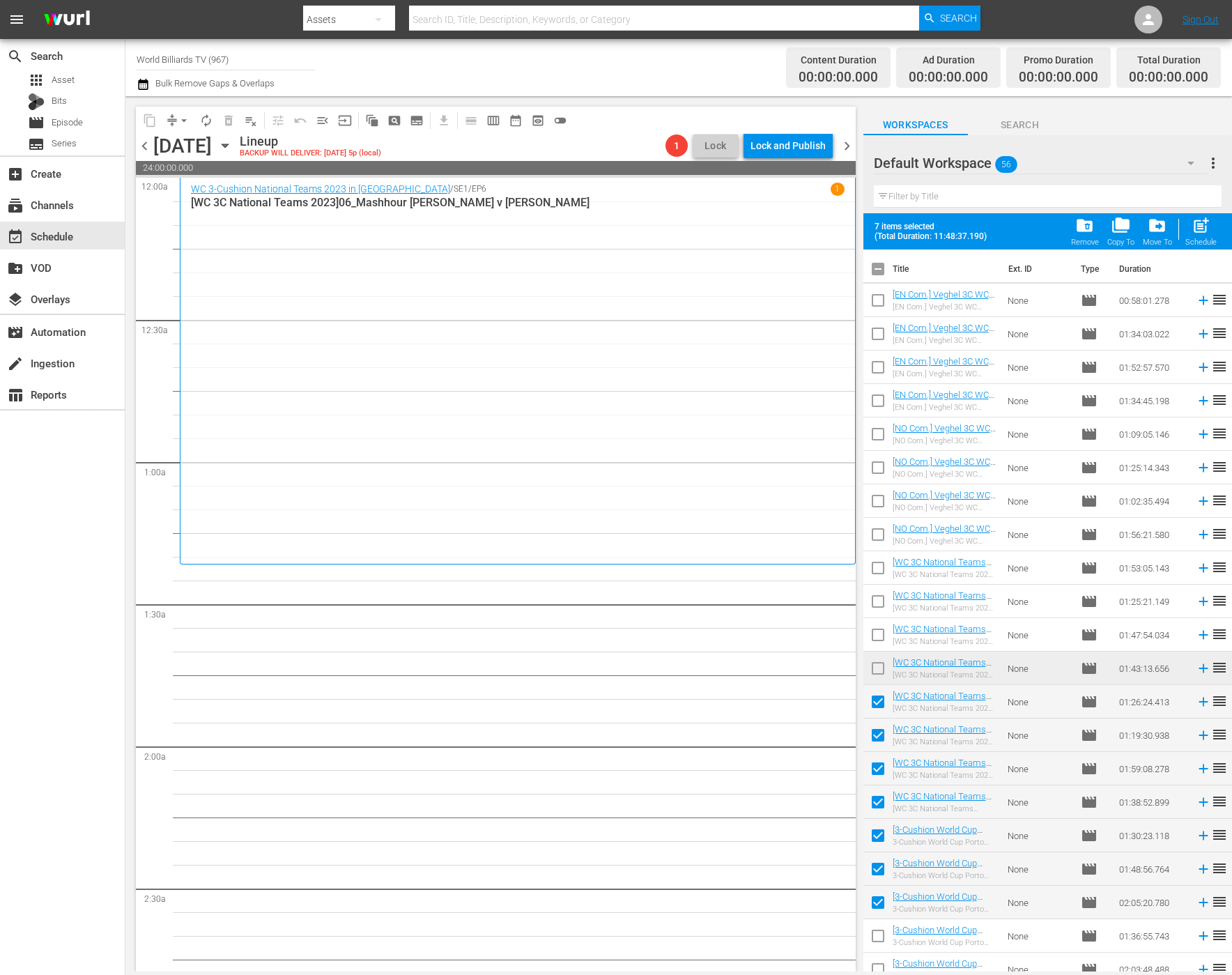
checkbox input "false"
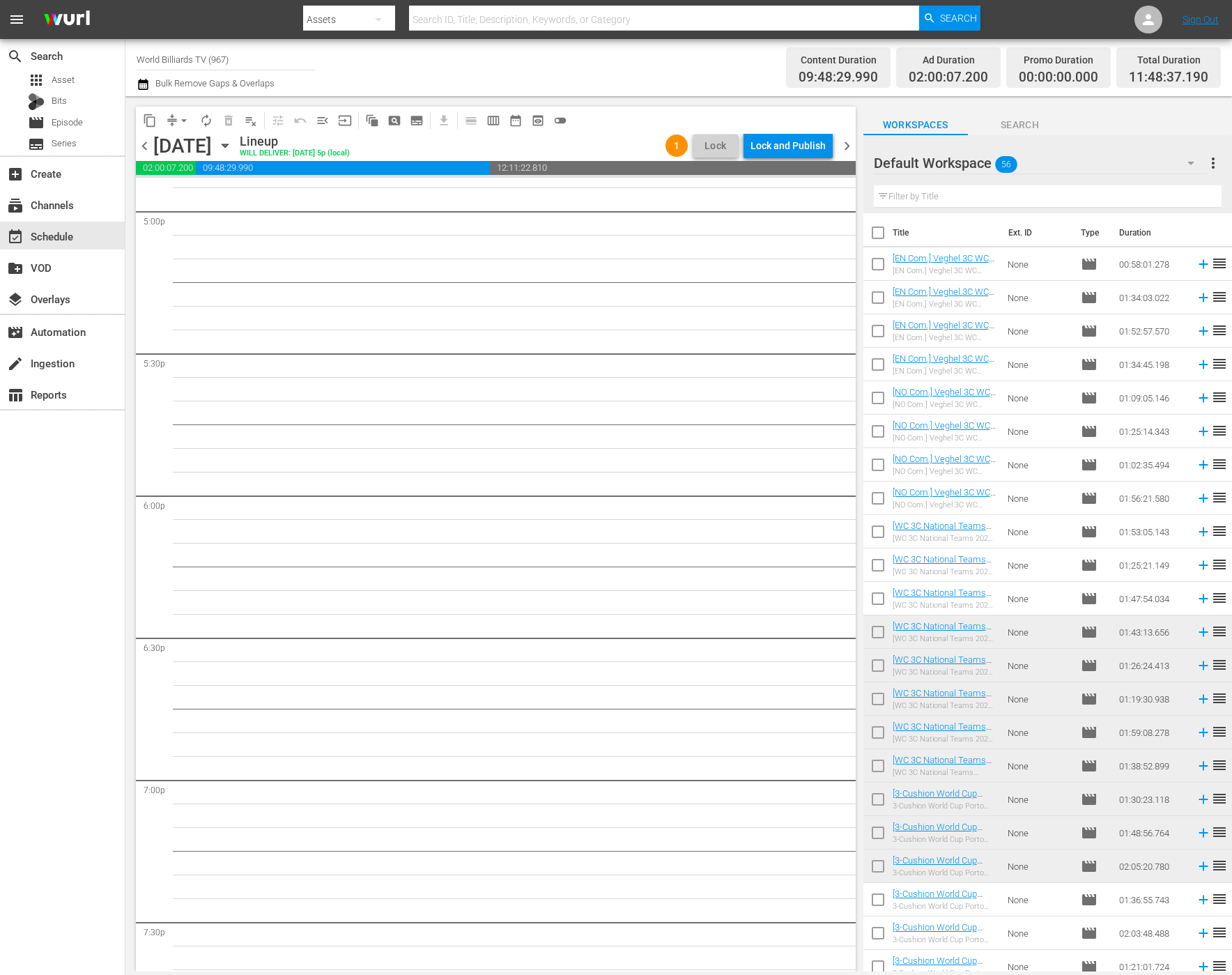
scroll to position [3619, 0]
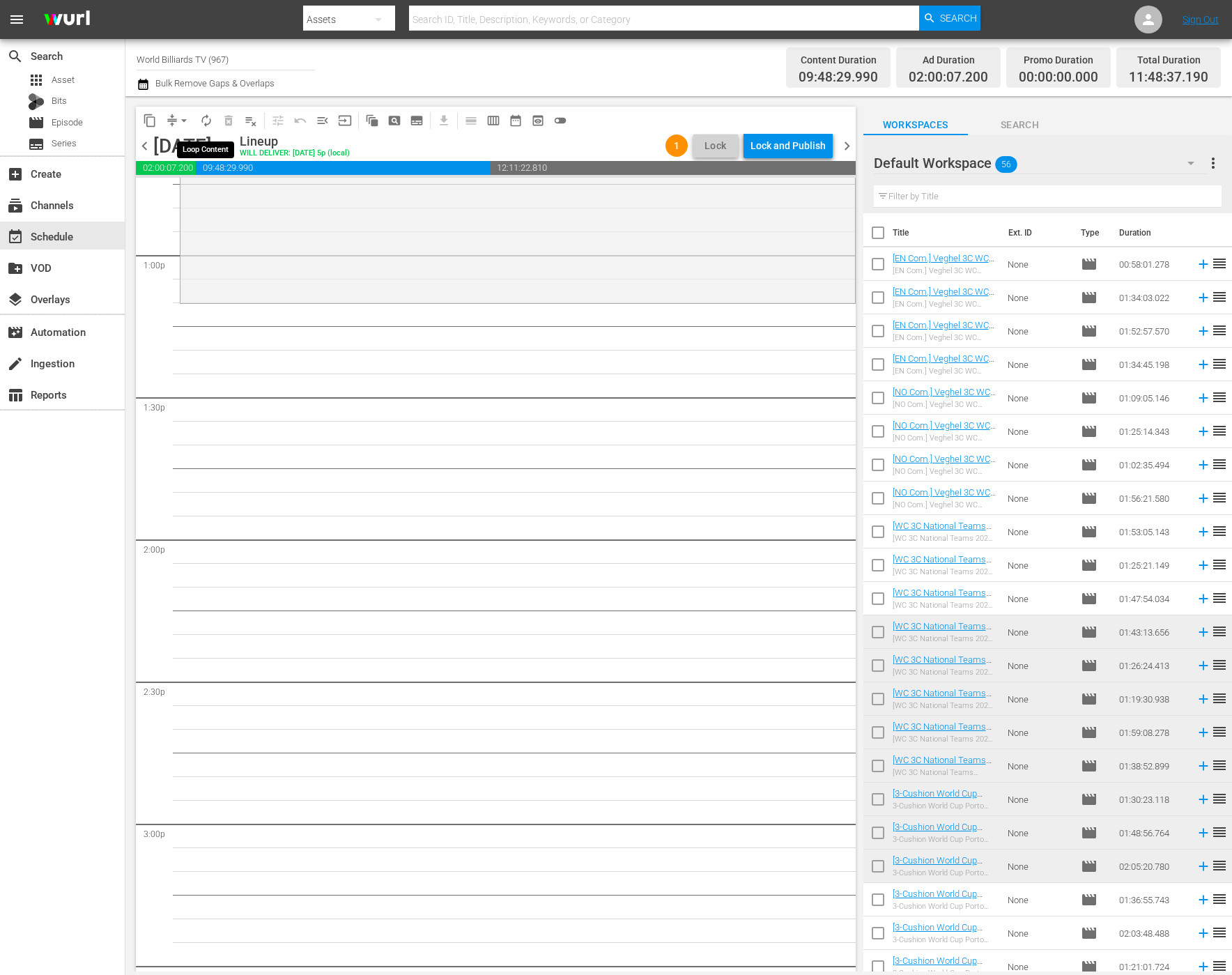
click at [208, 120] on span "autorenew_outlined" at bounding box center [206, 120] width 14 height 14
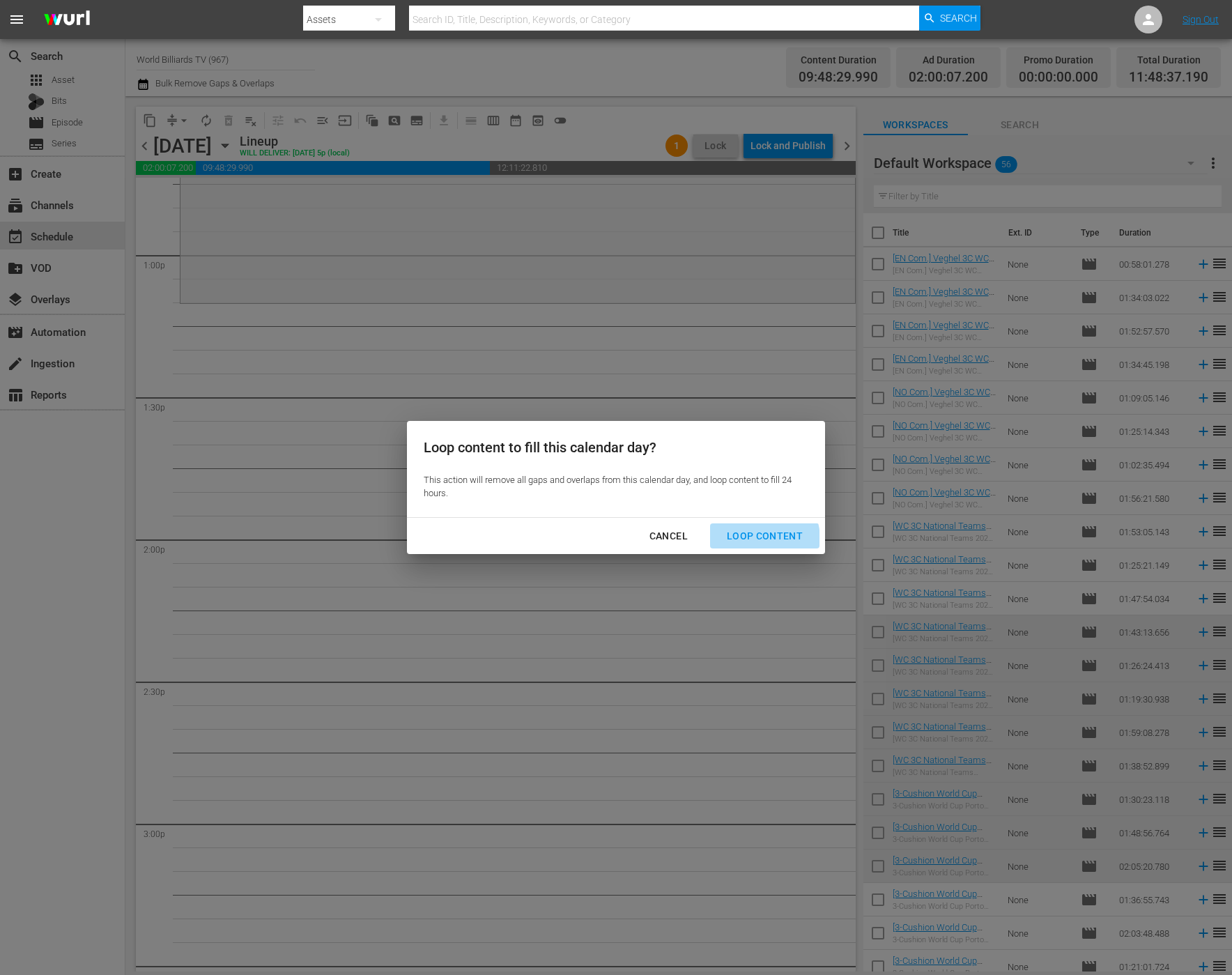
click at [755, 540] on div "Loop Content" at bounding box center [765, 536] width 98 height 17
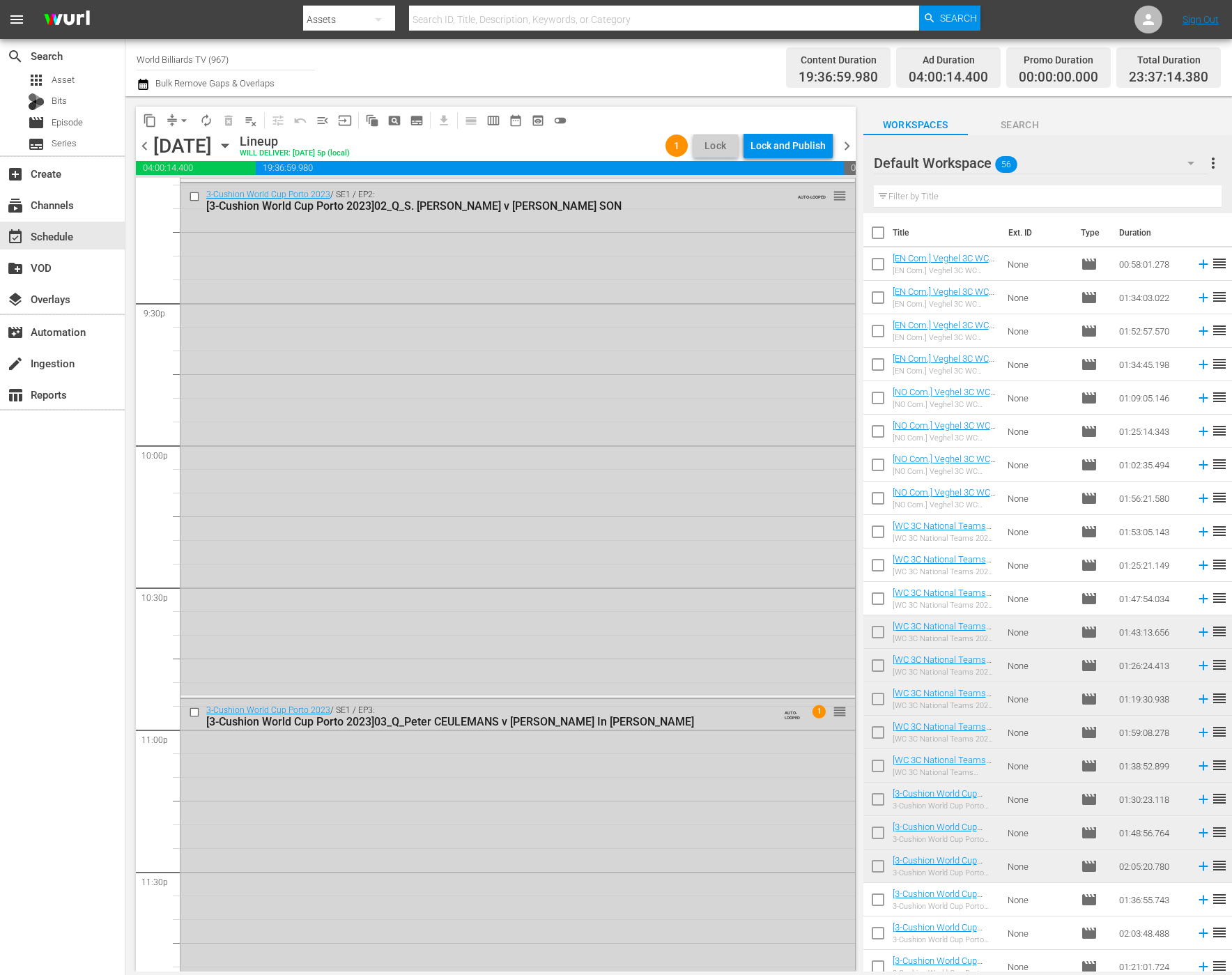
scroll to position [6309, 0]
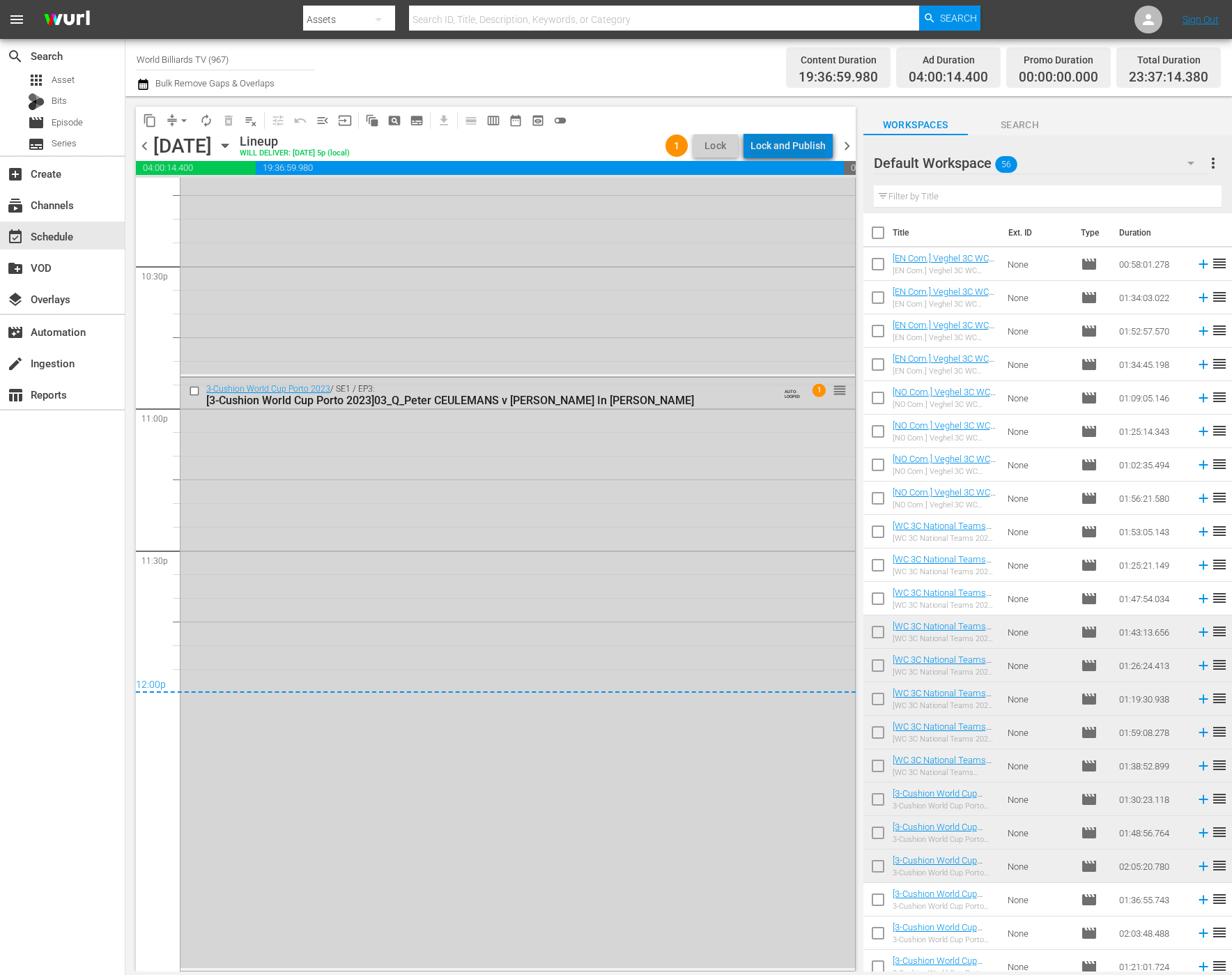
click at [803, 134] on div "Lock and Publish" at bounding box center [788, 145] width 75 height 25
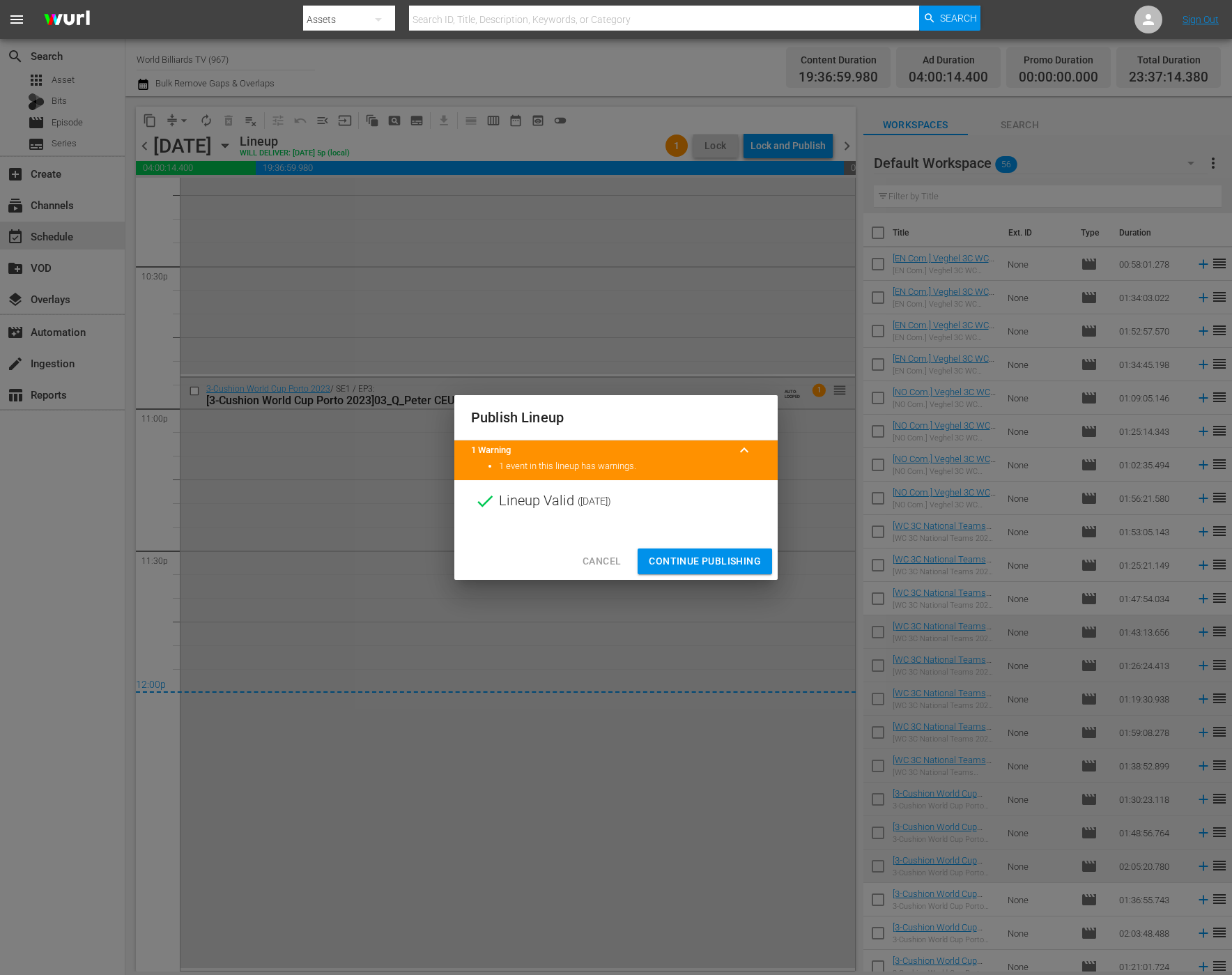
click at [724, 541] on div at bounding box center [616, 533] width 324 height 21
click at [724, 556] on span "Continue Publishing" at bounding box center [705, 561] width 112 height 17
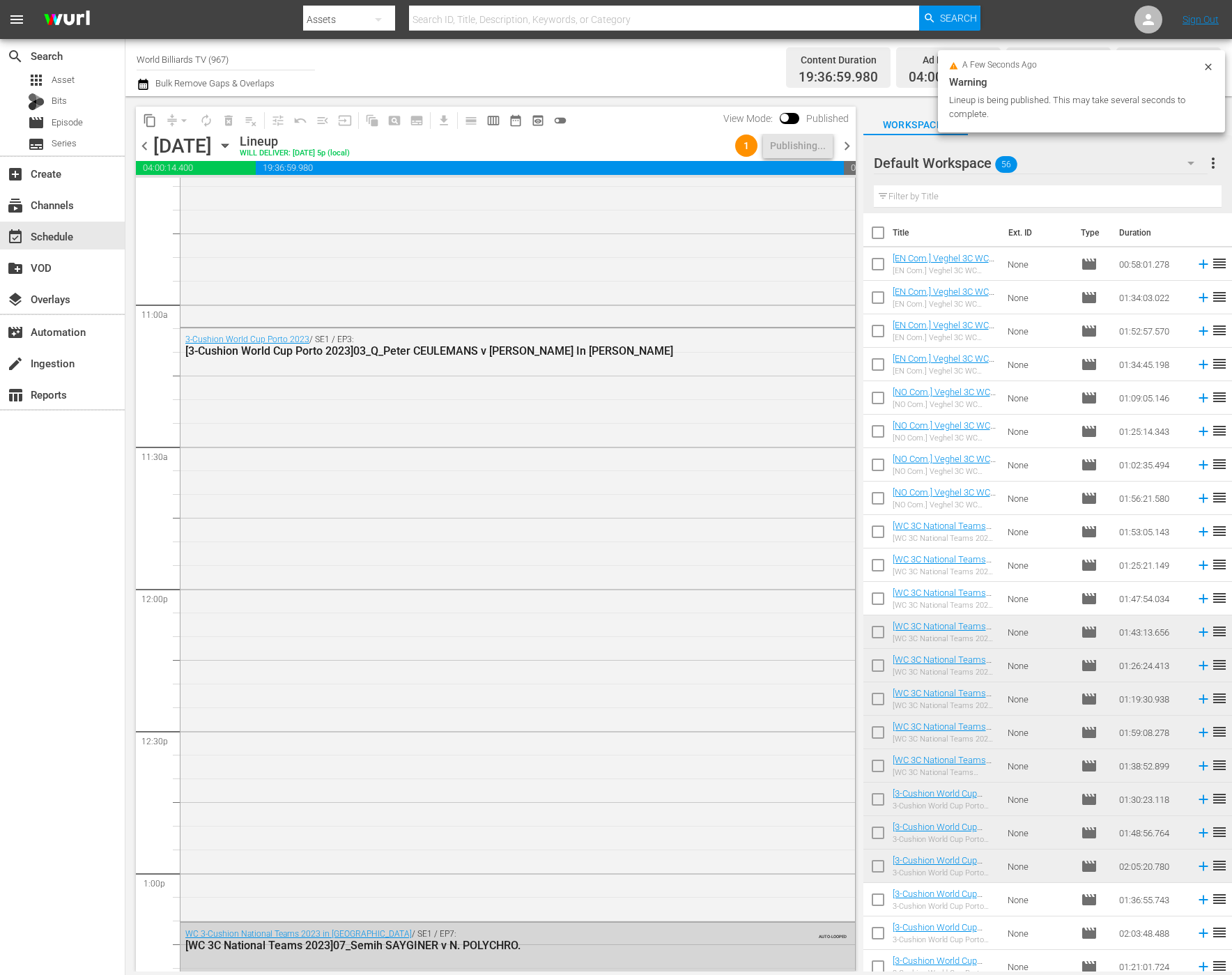
scroll to position [0, 0]
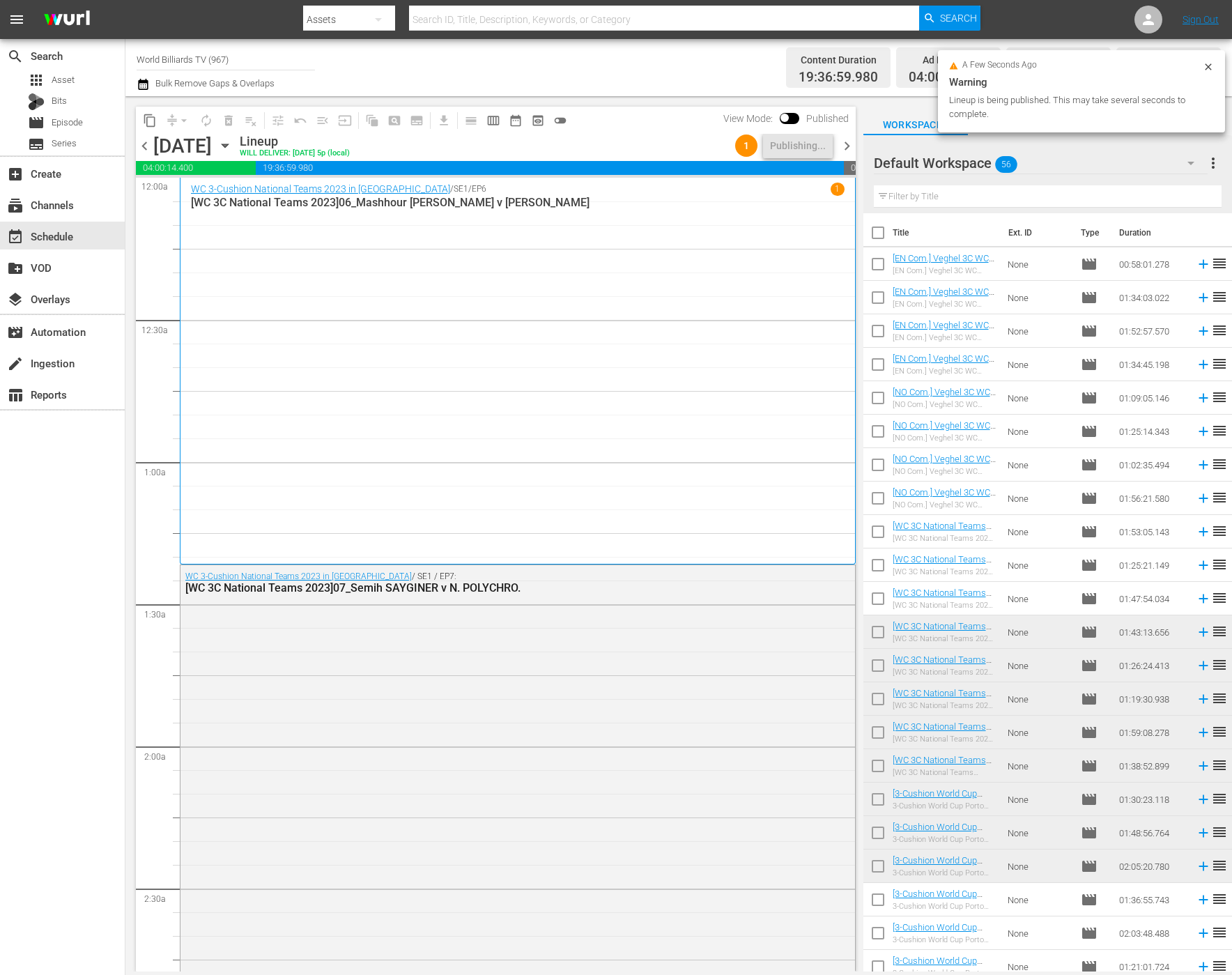
click at [233, 148] on icon "button" at bounding box center [225, 146] width 15 height 15
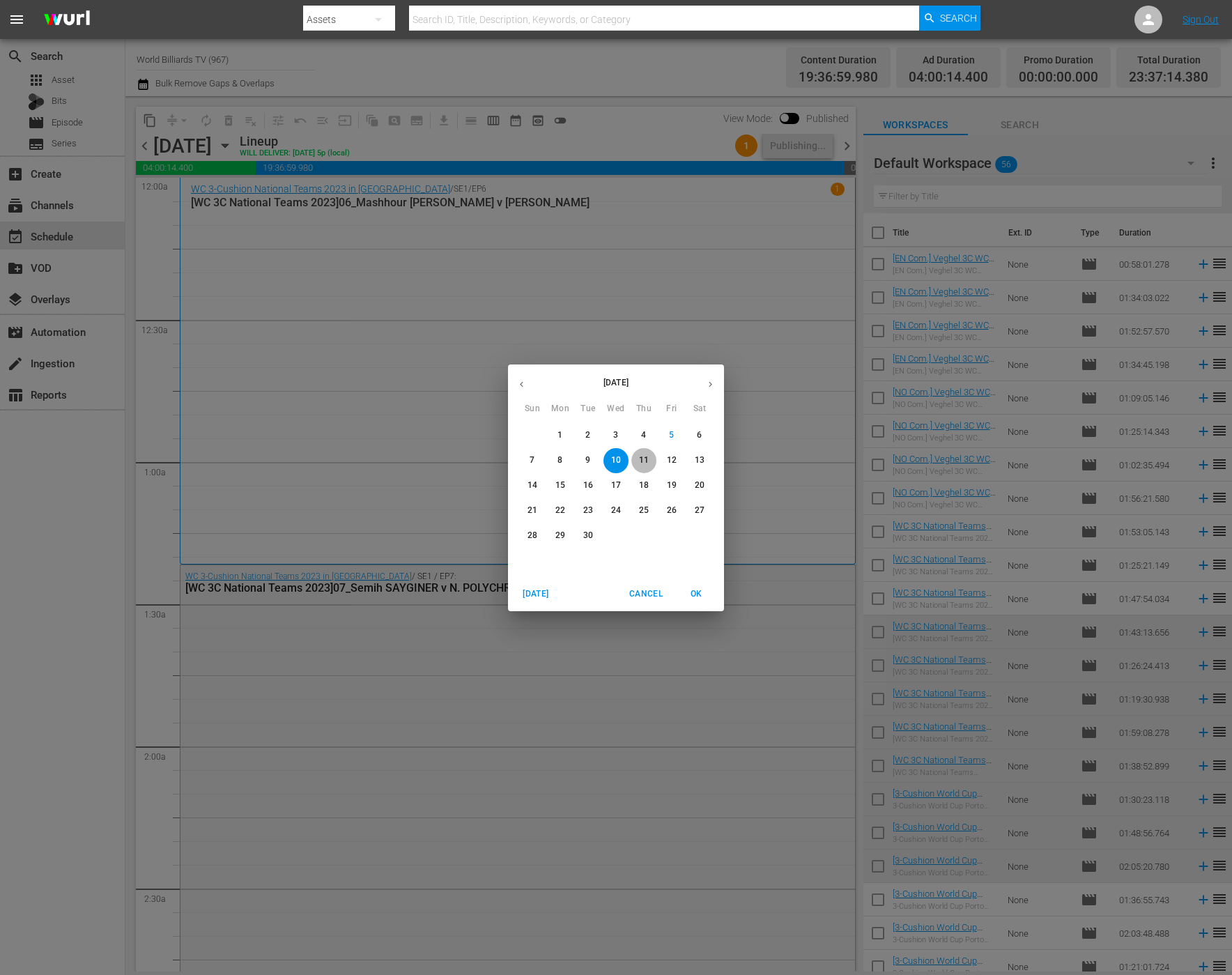
click at [635, 467] on button "11" at bounding box center [644, 461] width 25 height 25
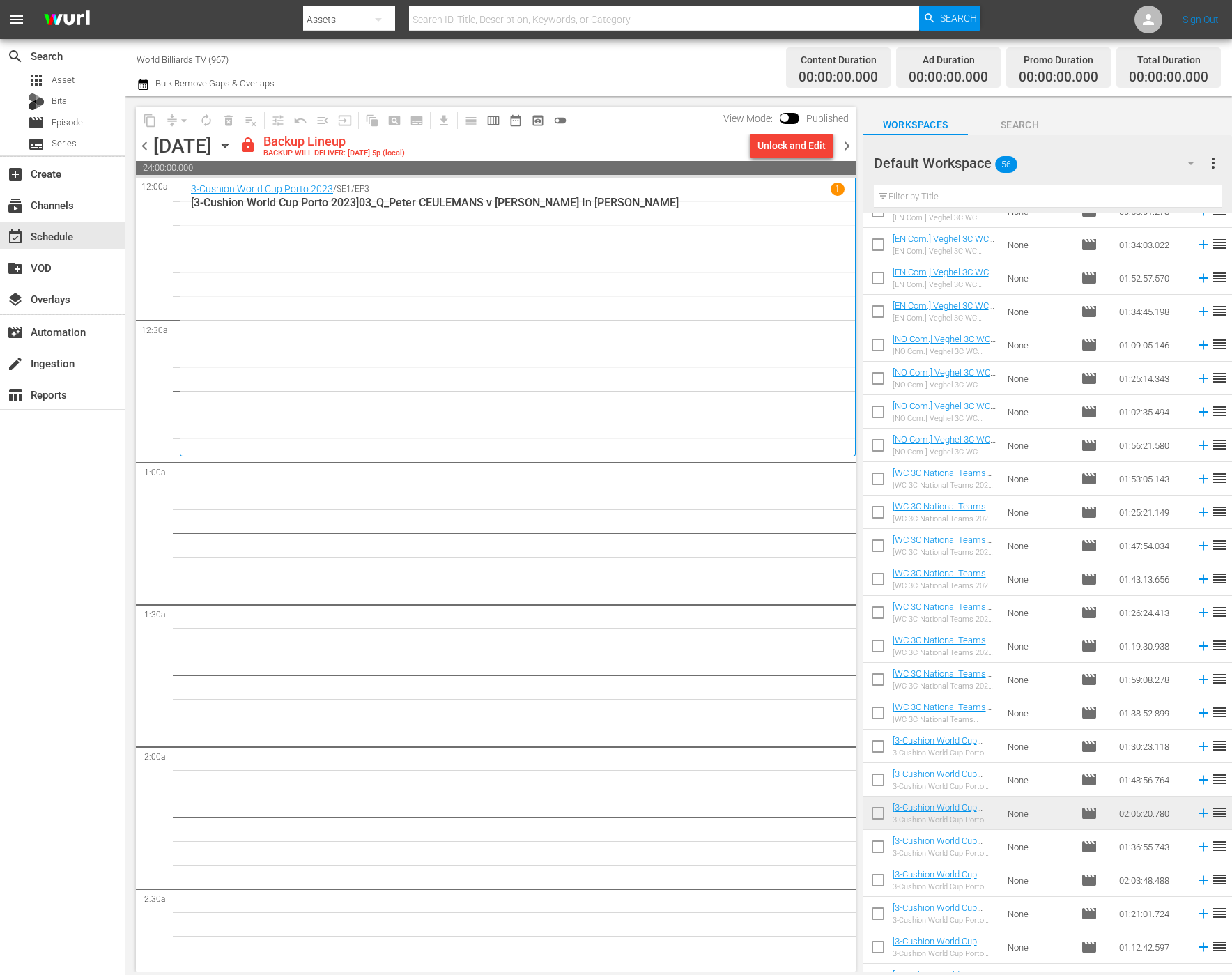
scroll to position [311, 0]
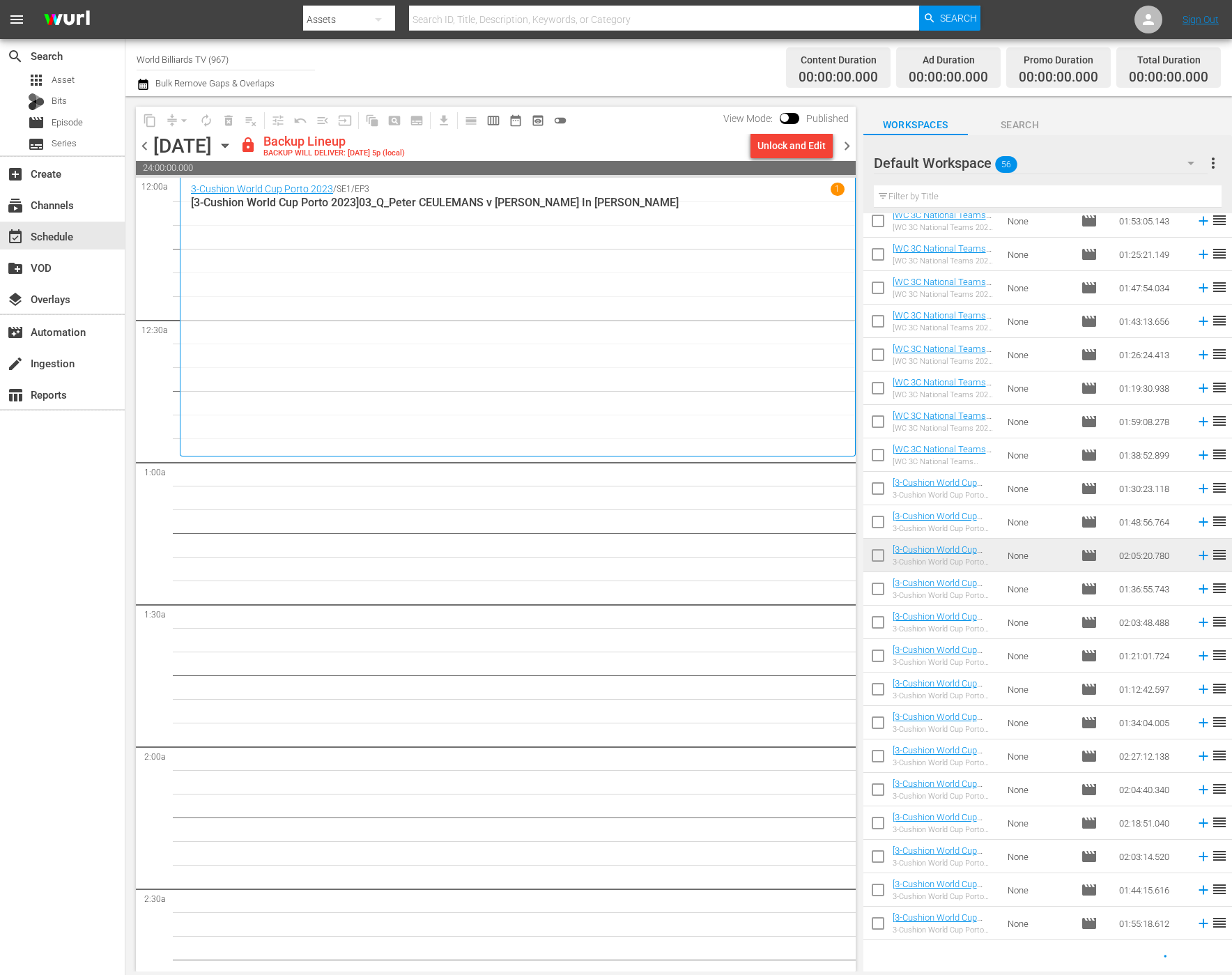
click at [878, 596] on input "checkbox" at bounding box center [878, 591] width 30 height 30
checkbox input "true"
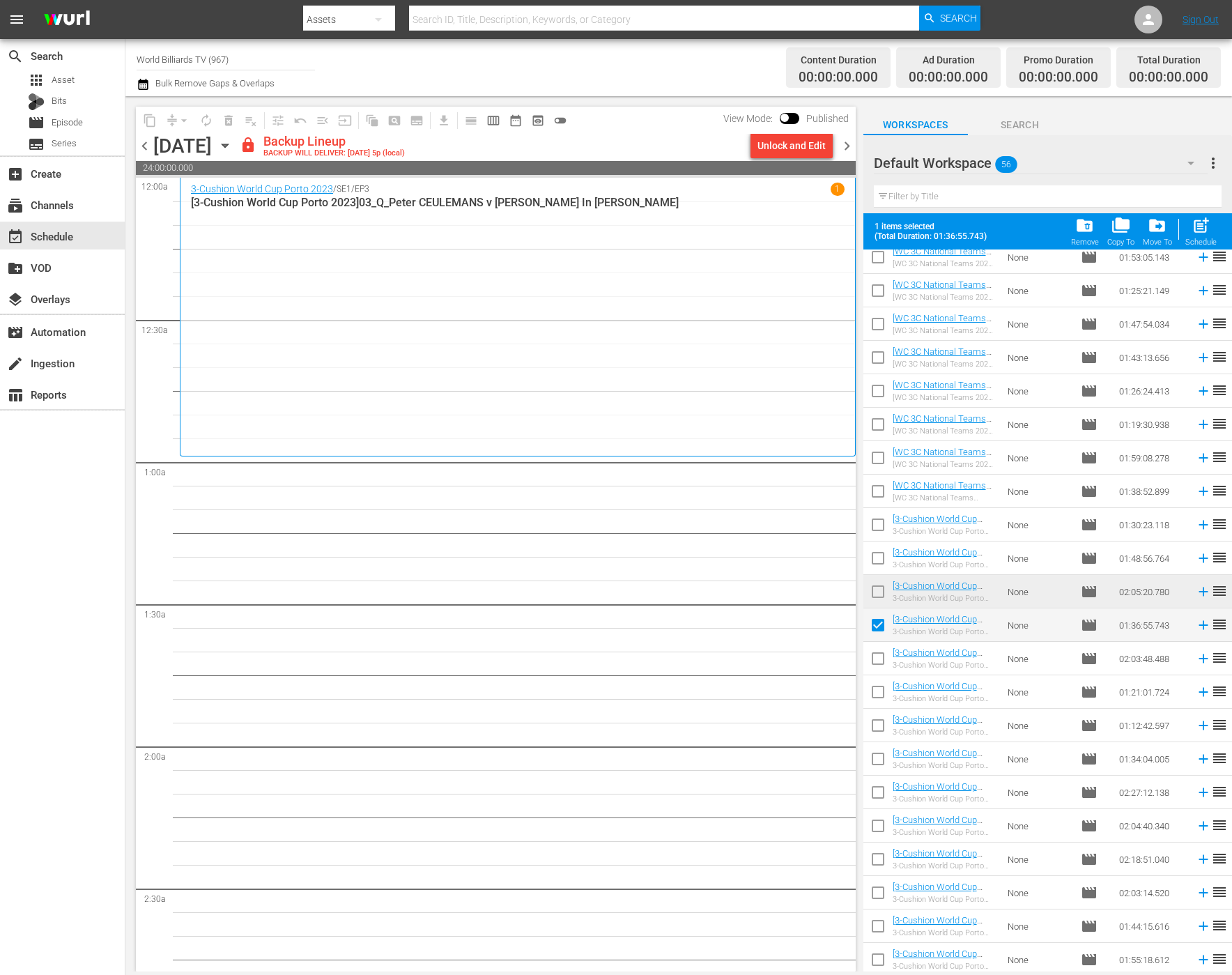
click at [878, 651] on input "checkbox" at bounding box center [878, 661] width 30 height 30
checkbox input "true"
click at [882, 685] on input "checkbox" at bounding box center [878, 695] width 30 height 30
checkbox input "true"
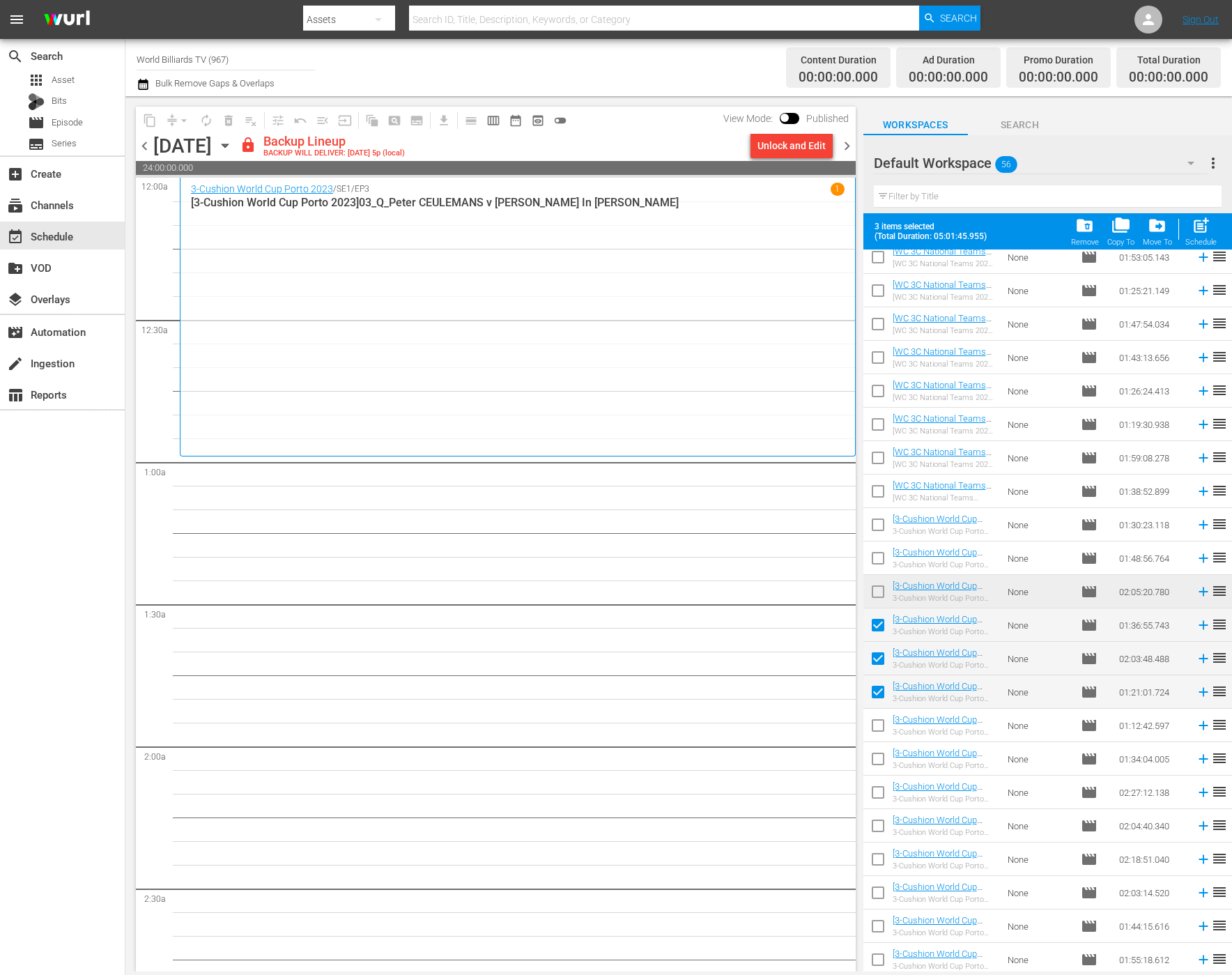
click at [878, 733] on input "checkbox" at bounding box center [878, 728] width 30 height 30
checkbox input "true"
click at [878, 755] on input "checkbox" at bounding box center [878, 761] width 30 height 30
checkbox input "true"
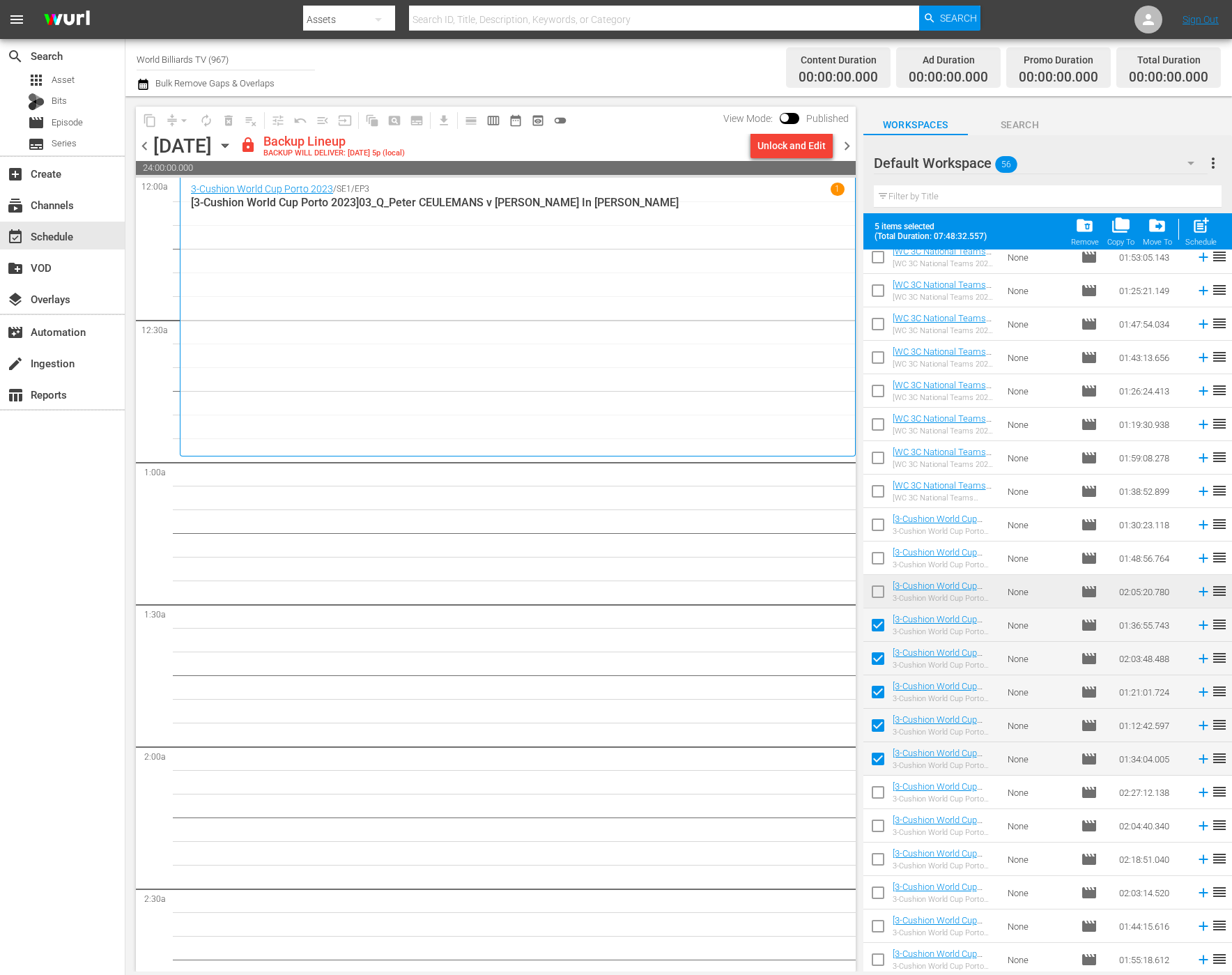
click at [876, 796] on input "checkbox" at bounding box center [878, 795] width 30 height 30
checkbox input "true"
click at [873, 836] on input "checkbox" at bounding box center [878, 828] width 30 height 30
checkbox input "true"
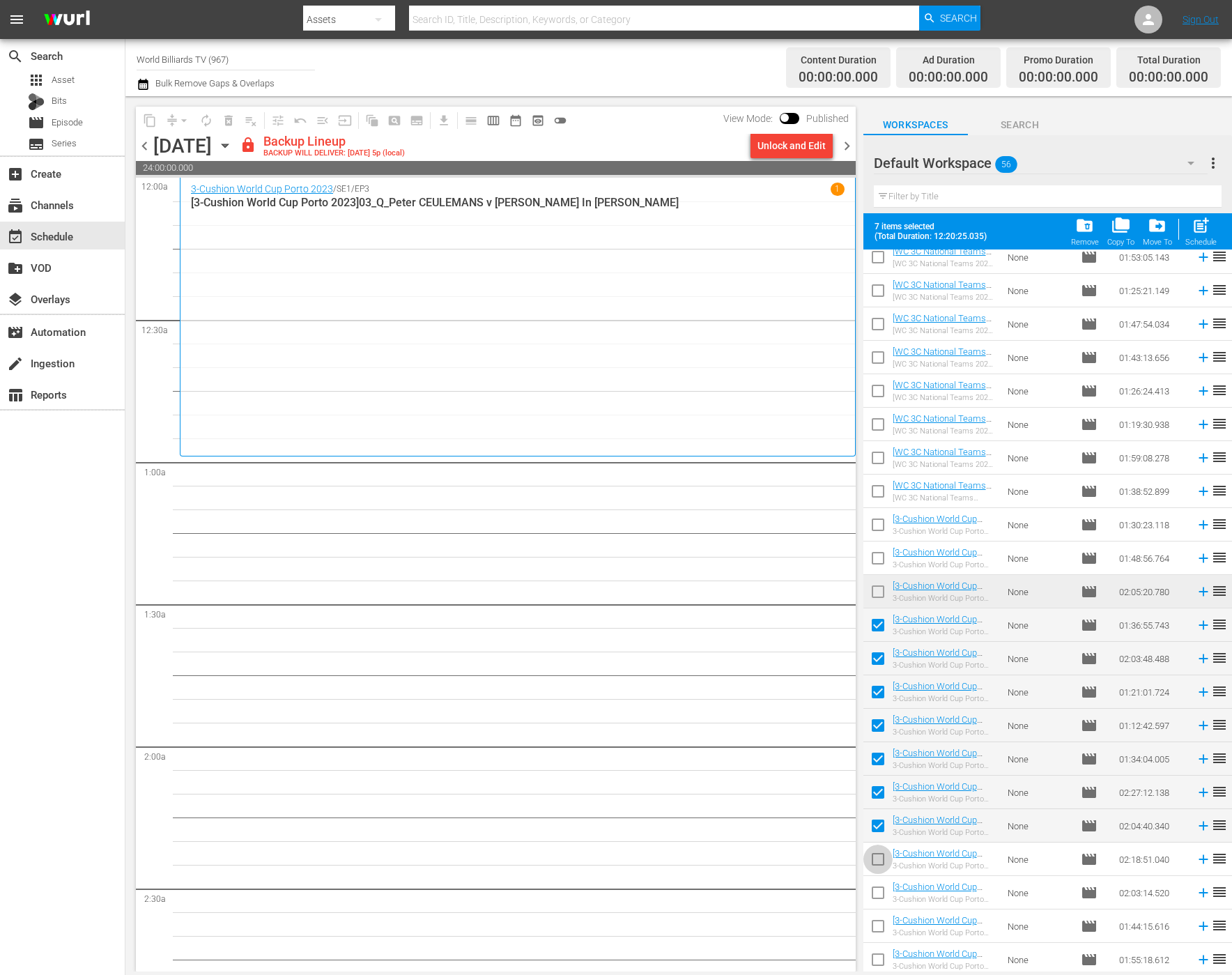
click at [875, 866] on input "checkbox" at bounding box center [878, 862] width 30 height 30
checkbox input "true"
drag, startPoint x: 1199, startPoint y: 226, endPoint x: 1202, endPoint y: 248, distance: 22.2
click at [1199, 226] on span "post_add" at bounding box center [1201, 225] width 19 height 19
checkbox input "false"
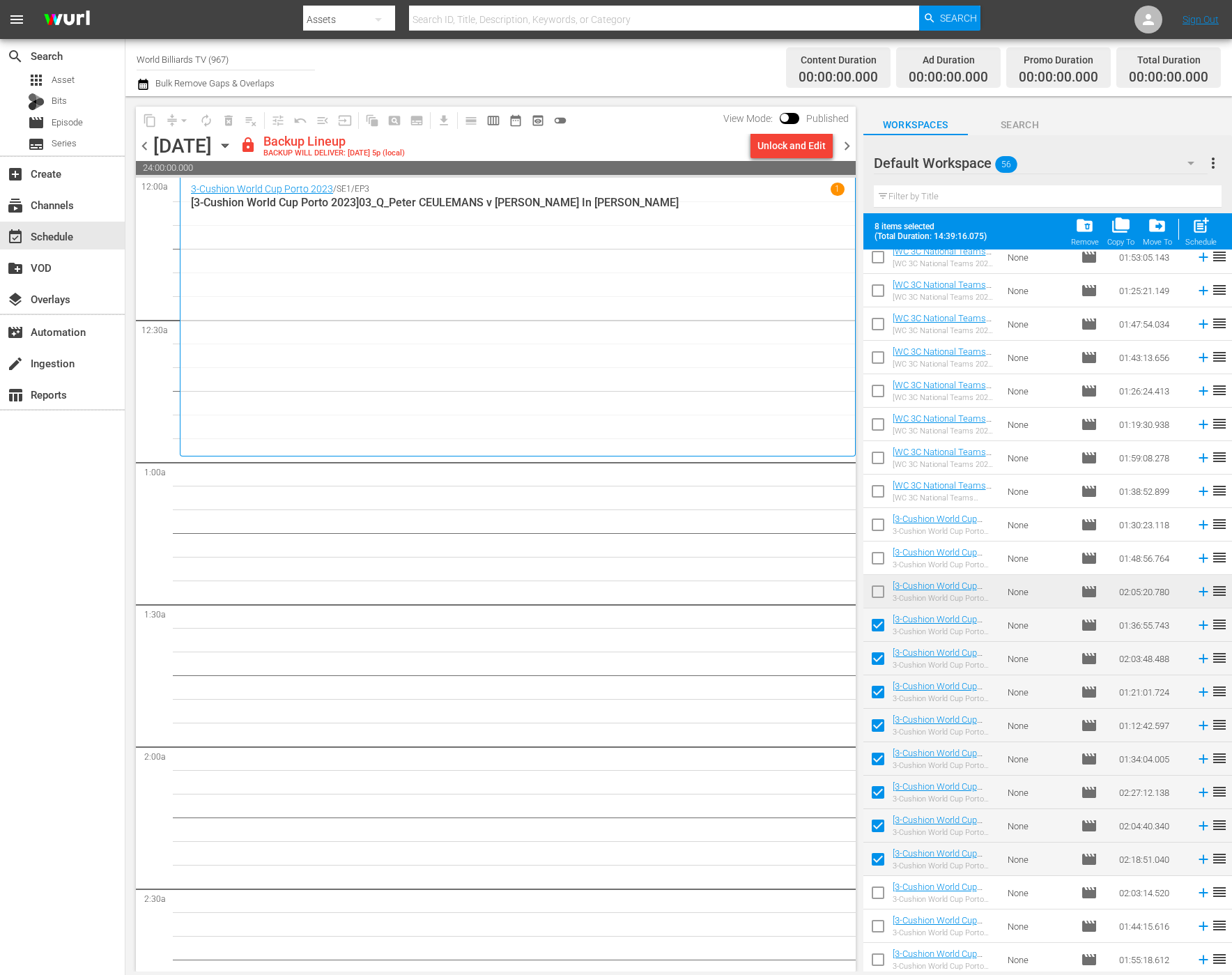
checkbox input "false"
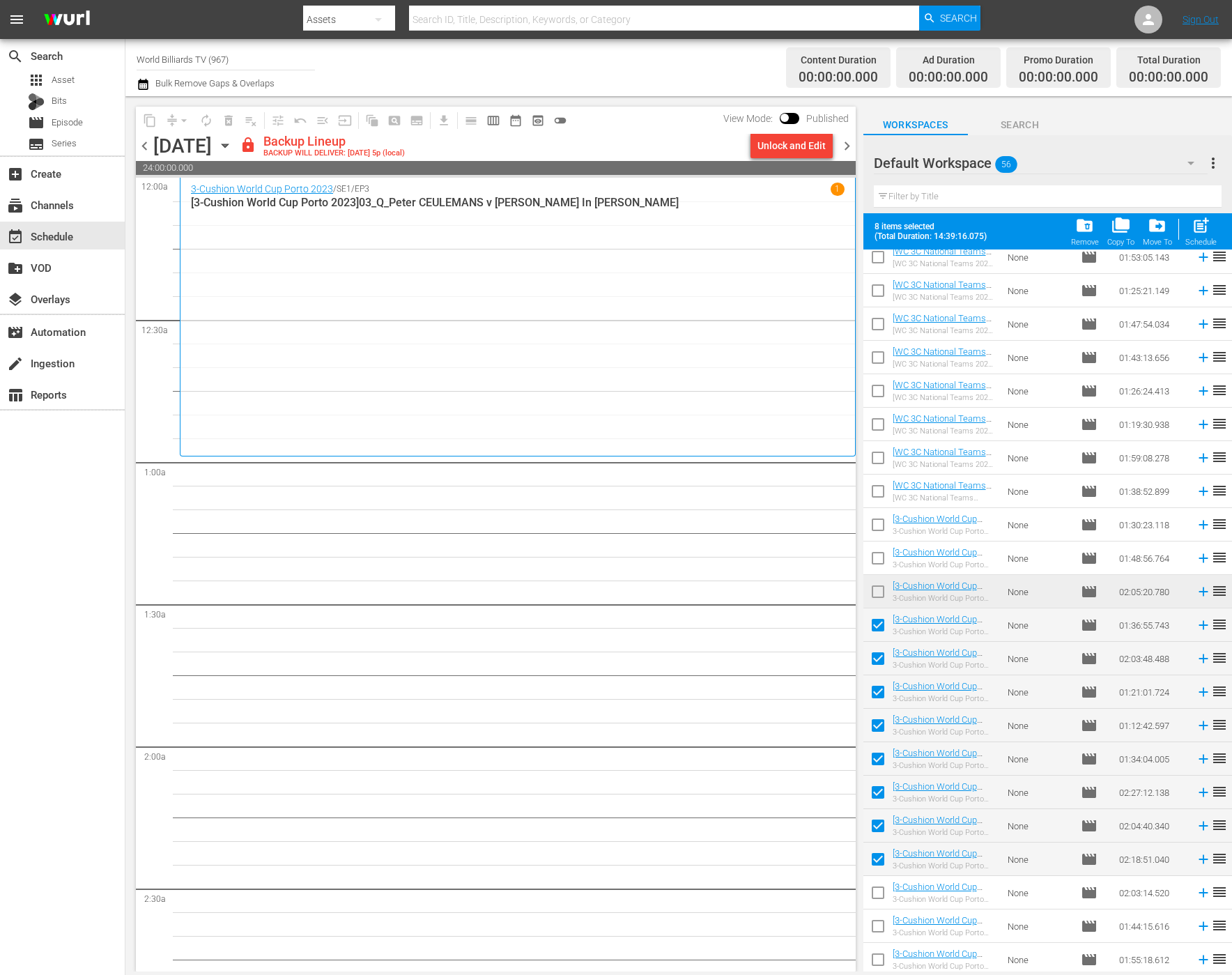
checkbox input "false"
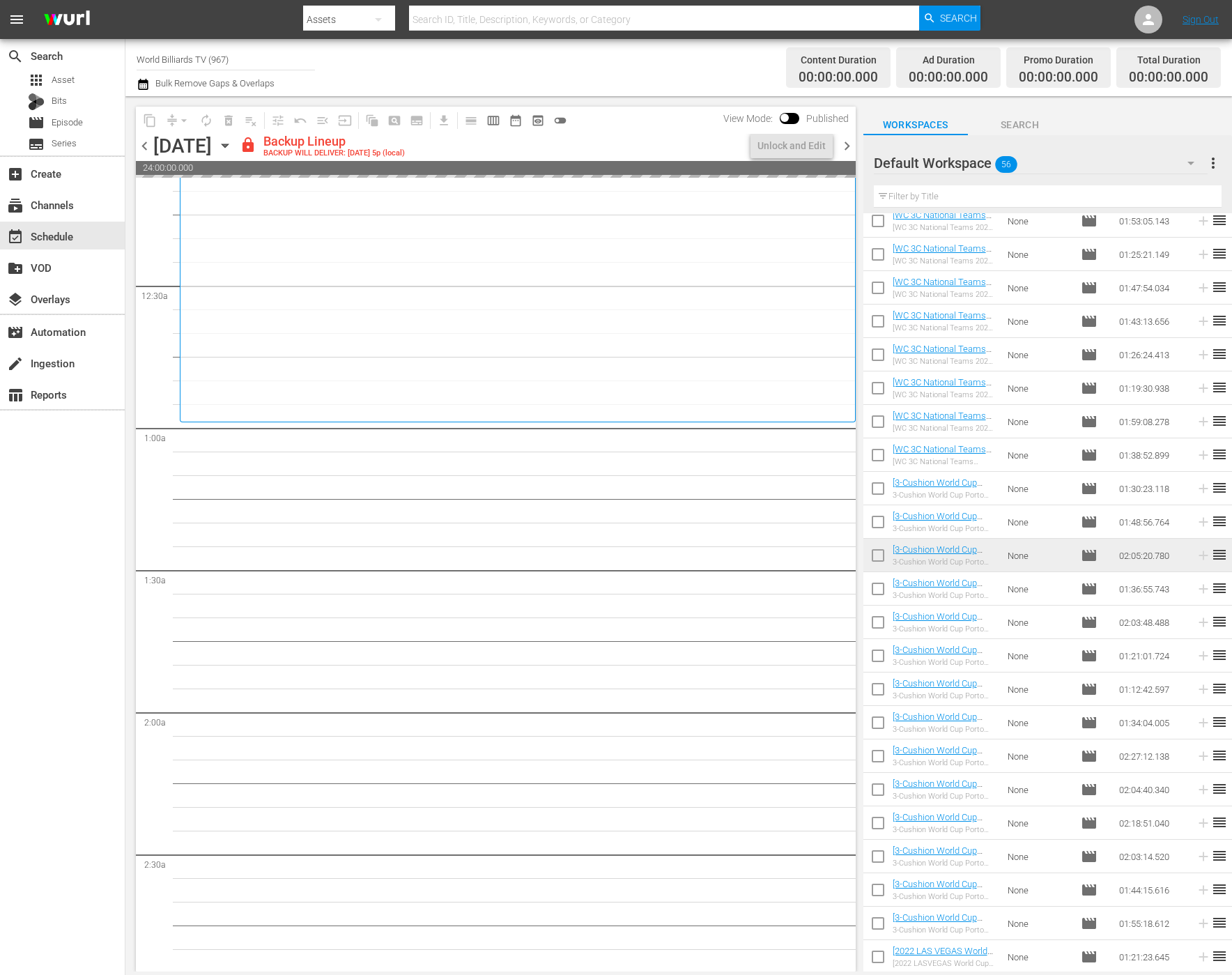
scroll to position [0, 0]
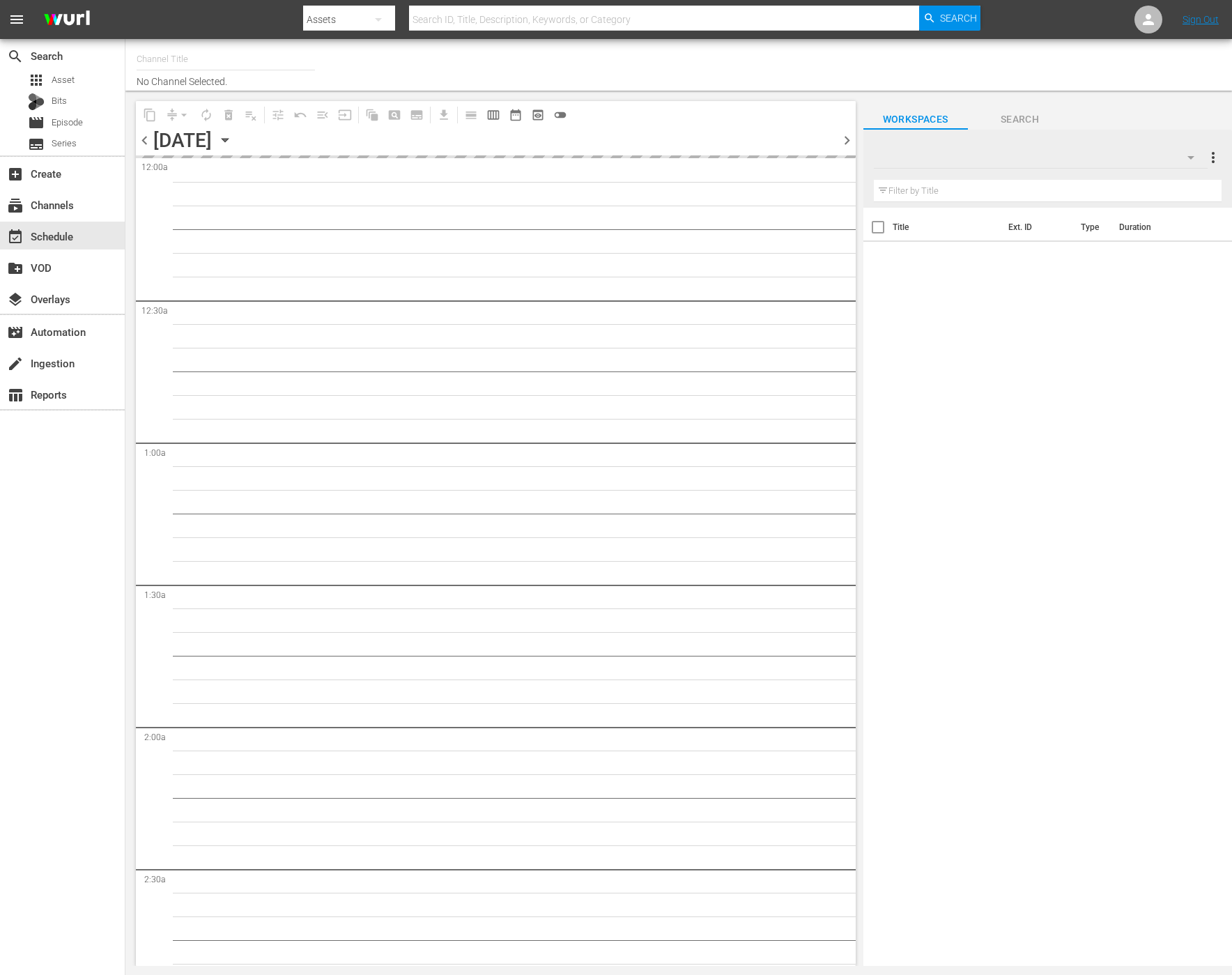
type input "World Billiards TV (967)"
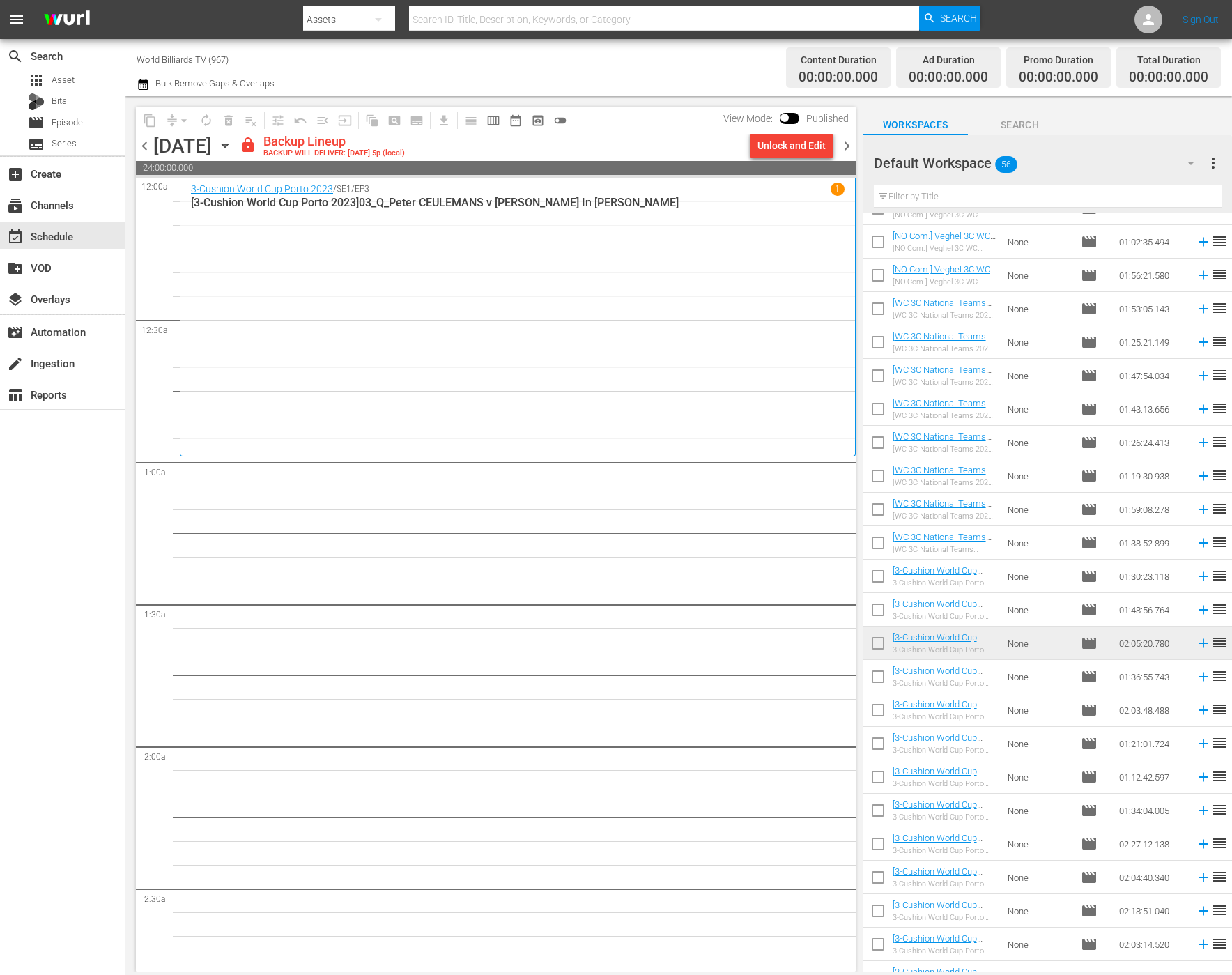
scroll to position [311, 0]
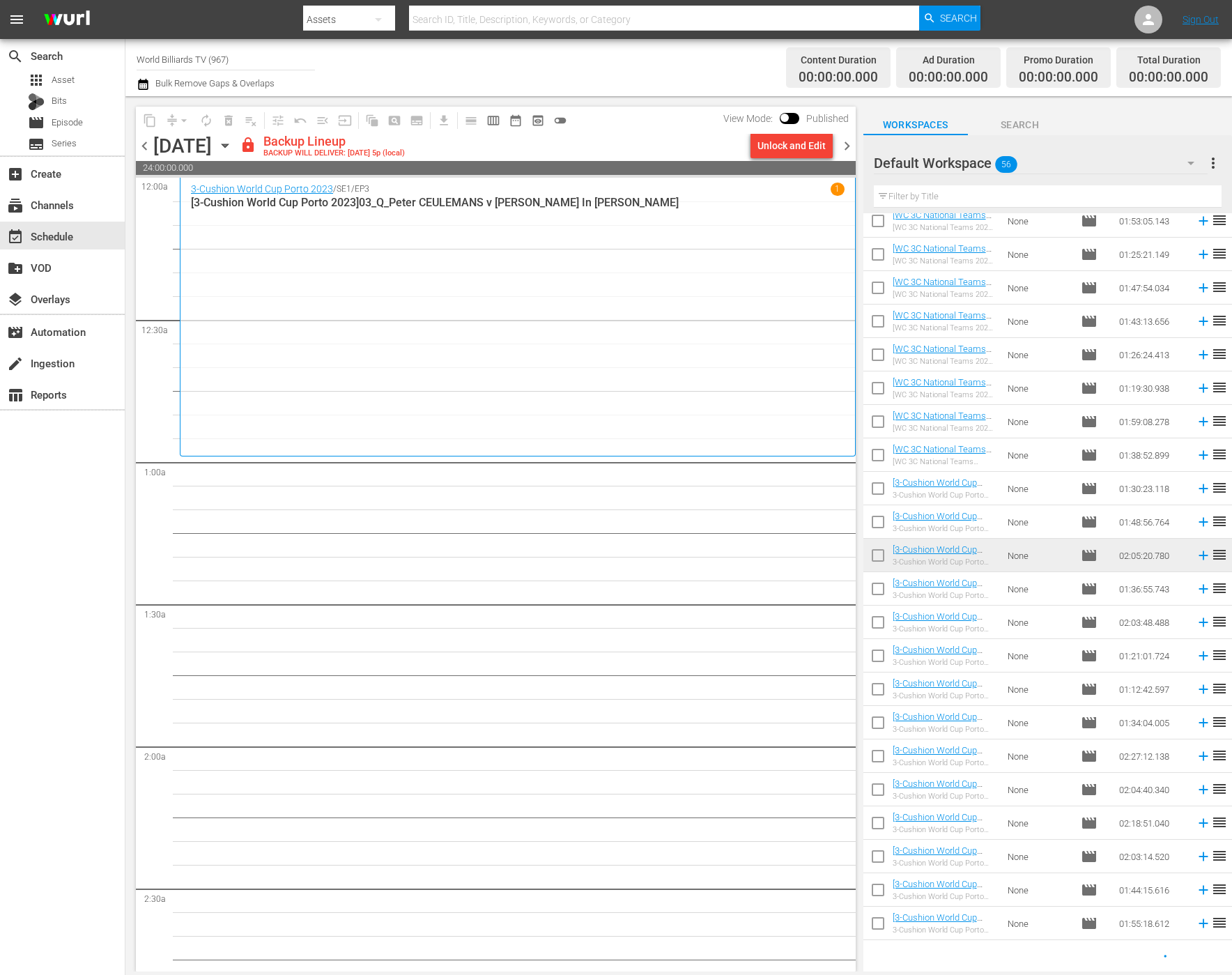
click at [884, 597] on input "checkbox" at bounding box center [878, 591] width 30 height 30
checkbox input "true"
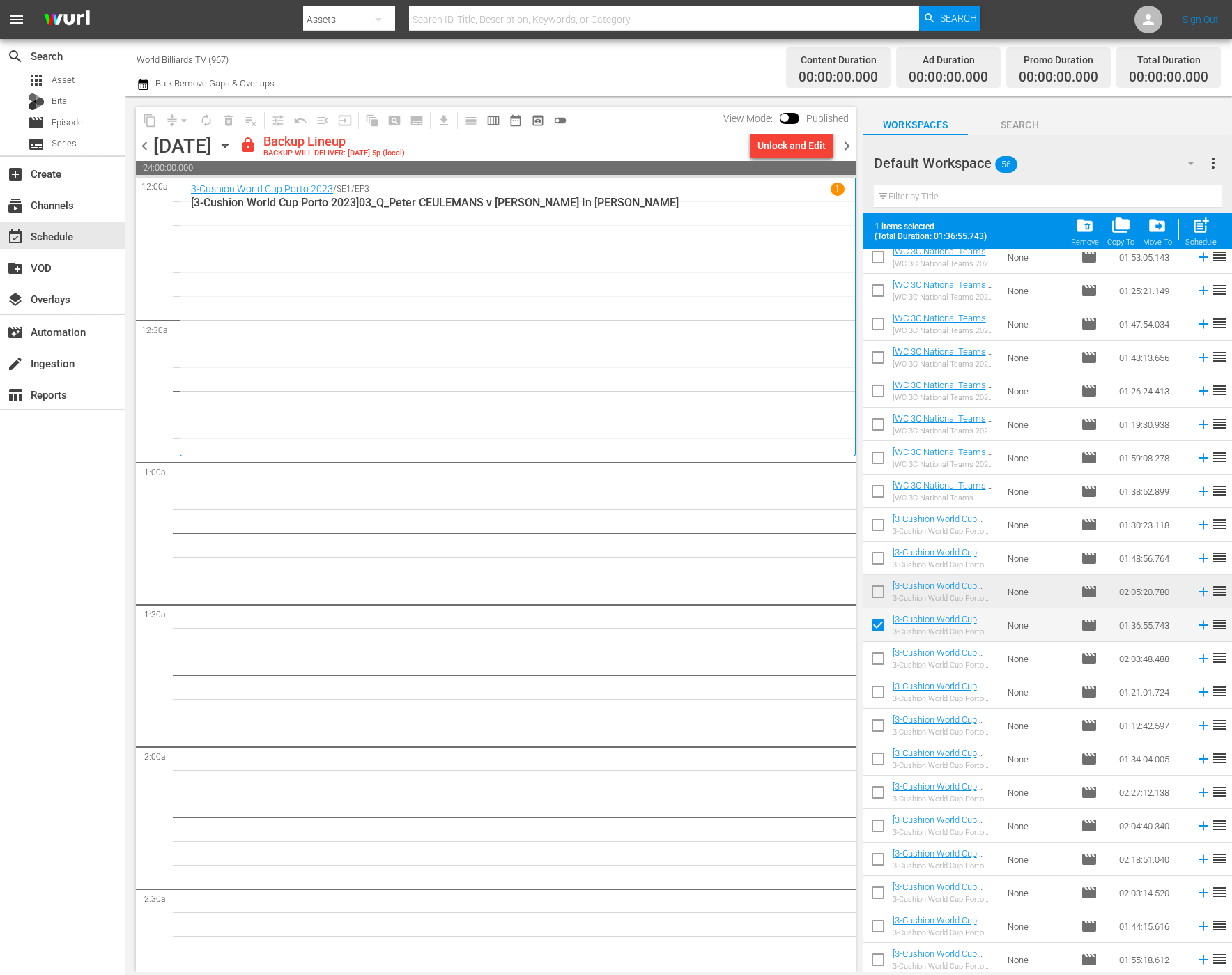
click at [877, 665] on input "checkbox" at bounding box center [878, 661] width 30 height 30
checkbox input "true"
drag, startPoint x: 878, startPoint y: 681, endPoint x: 880, endPoint y: 697, distance: 16.1
click at [878, 682] on input "checkbox" at bounding box center [878, 695] width 30 height 30
checkbox input "true"
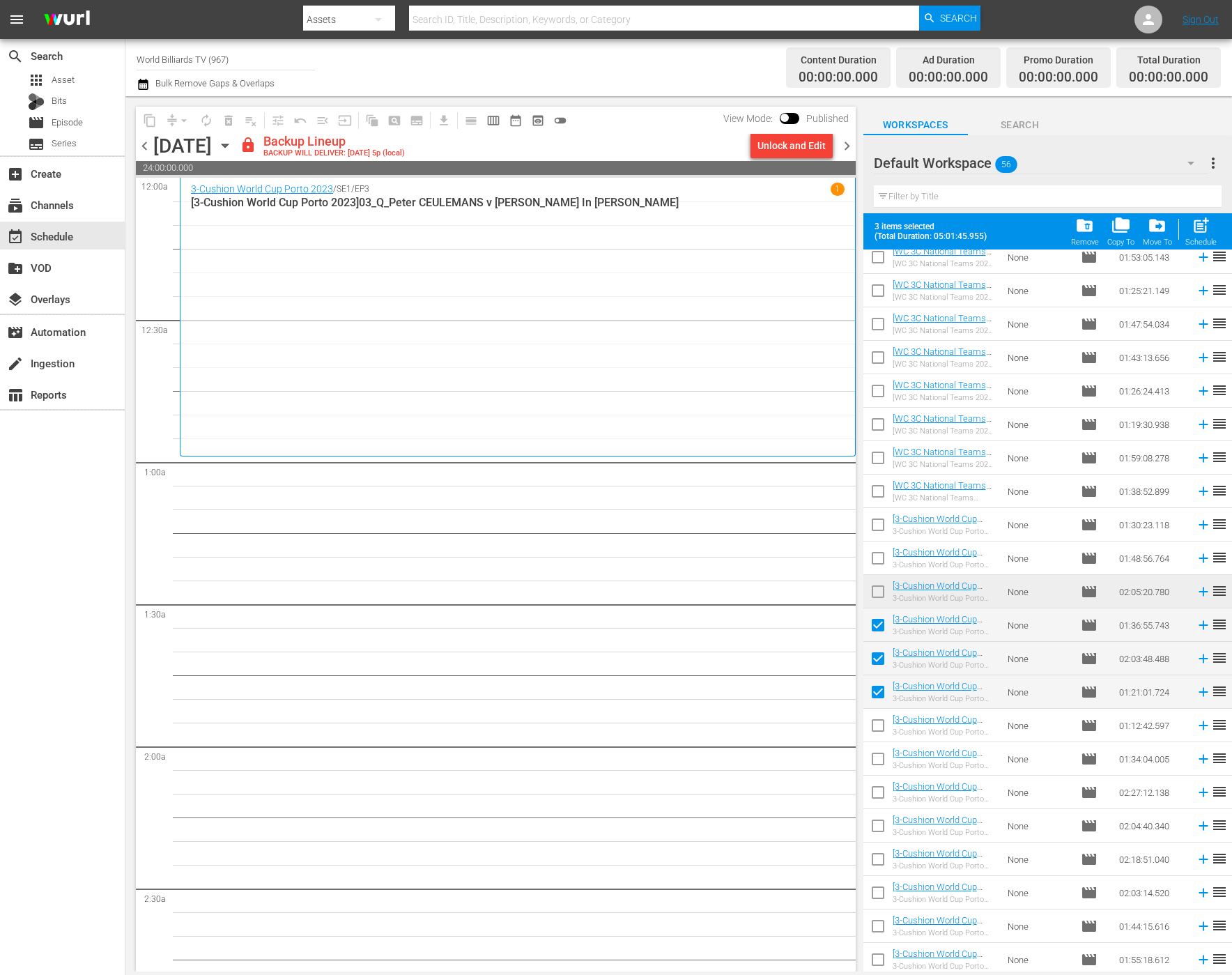
click at [880, 712] on span at bounding box center [878, 725] width 30 height 30
click at [882, 743] on td at bounding box center [878, 759] width 30 height 33
click at [880, 763] on input "checkbox" at bounding box center [878, 761] width 30 height 30
checkbox input "true"
click at [876, 736] on input "checkbox" at bounding box center [878, 728] width 30 height 30
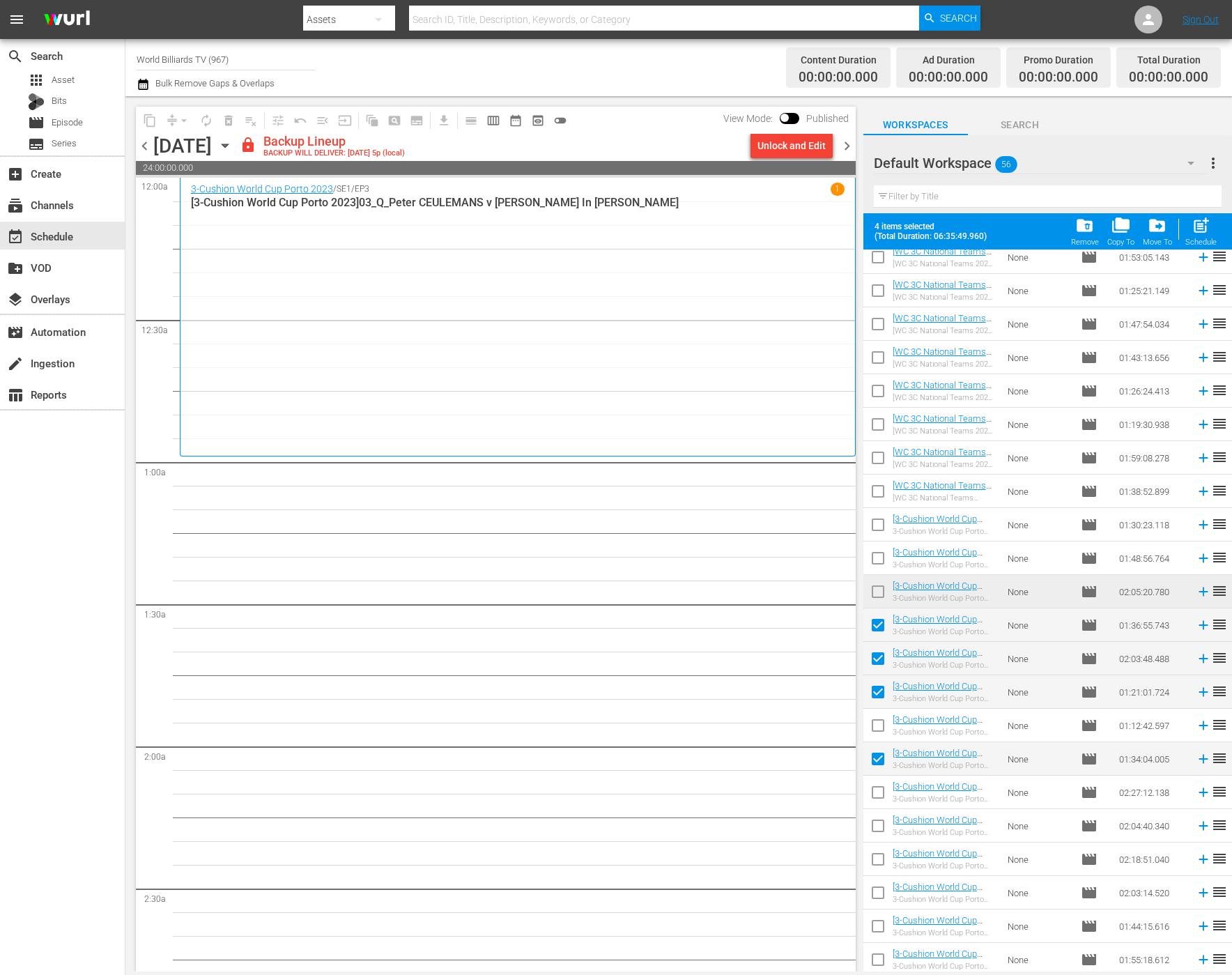
checkbox input "true"
click at [873, 797] on input "checkbox" at bounding box center [878, 795] width 30 height 30
checkbox input "true"
click at [873, 825] on input "checkbox" at bounding box center [878, 828] width 30 height 30
checkbox input "true"
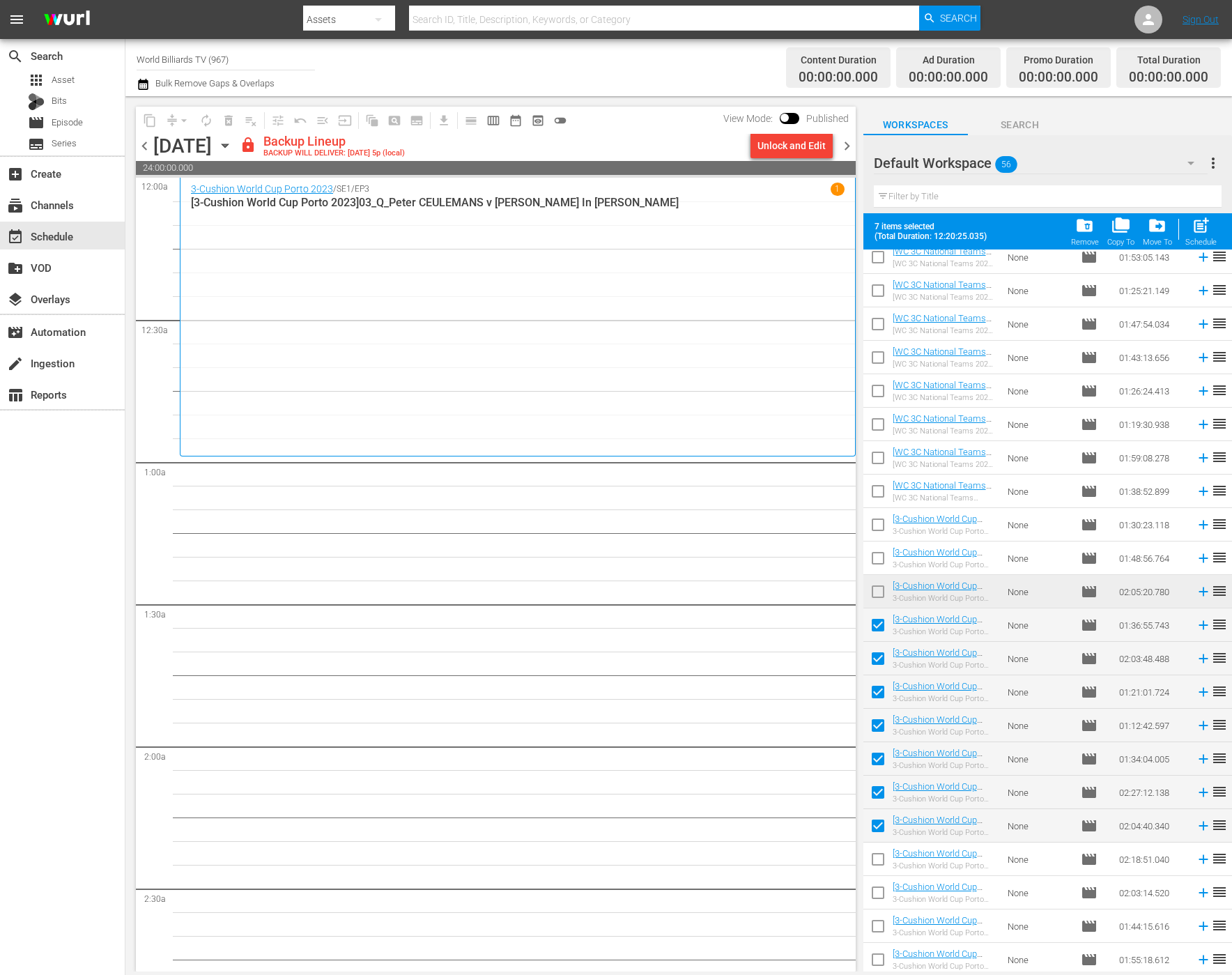
click at [873, 860] on input "checkbox" at bounding box center [878, 862] width 30 height 30
checkbox input "true"
click at [1202, 223] on span "post_add" at bounding box center [1201, 225] width 19 height 19
checkbox input "false"
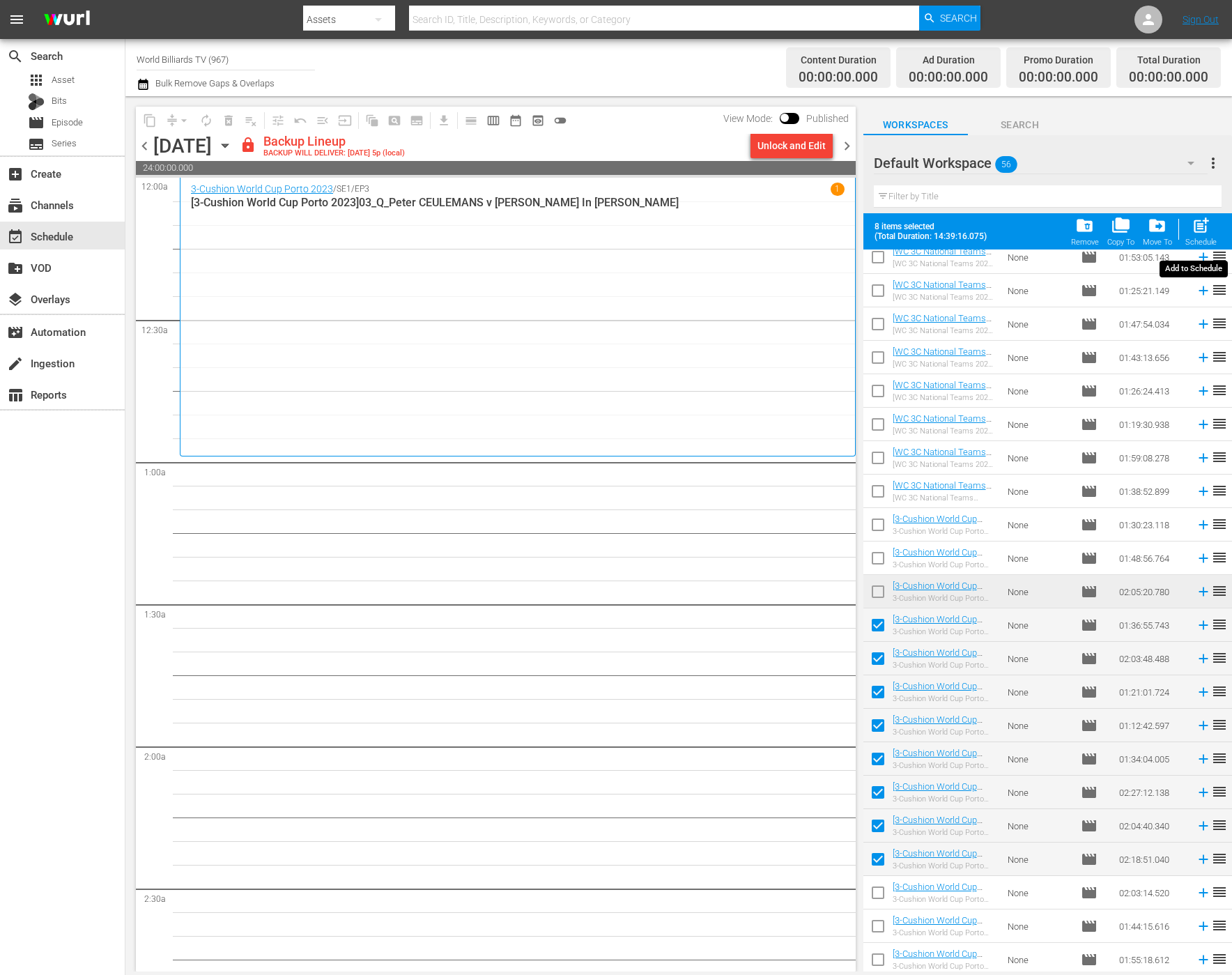
checkbox input "false"
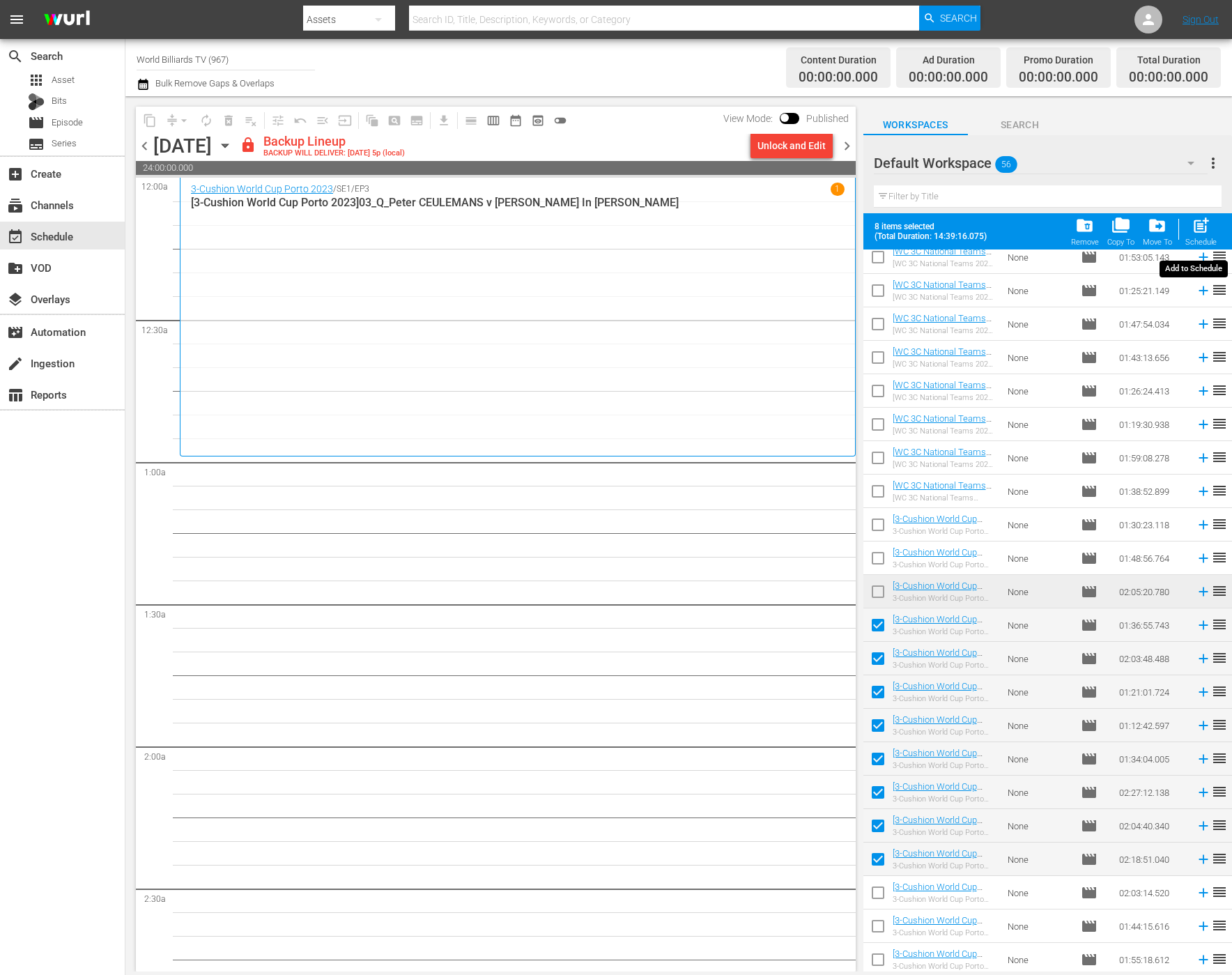
checkbox input "false"
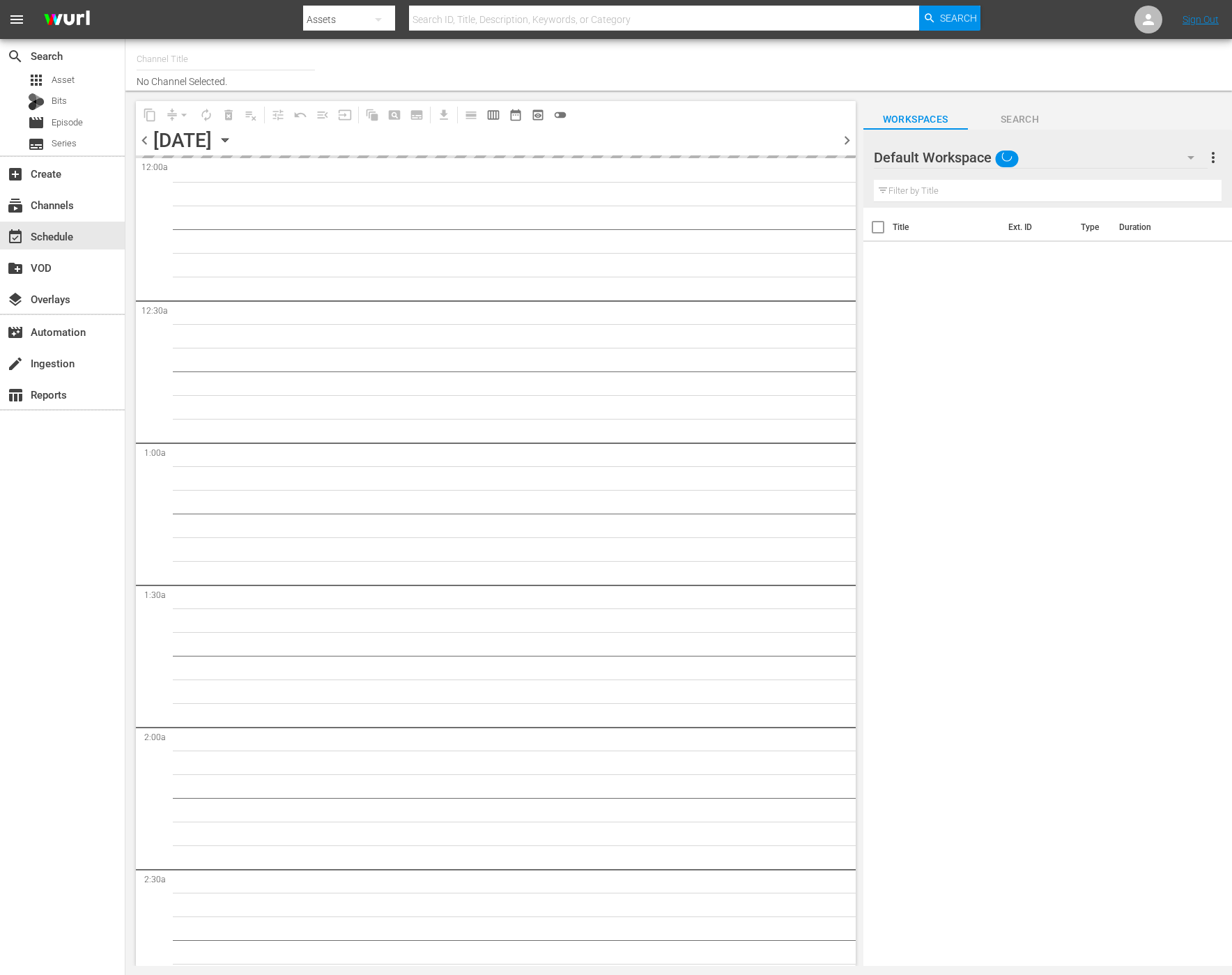
type input "World Billiards TV (967)"
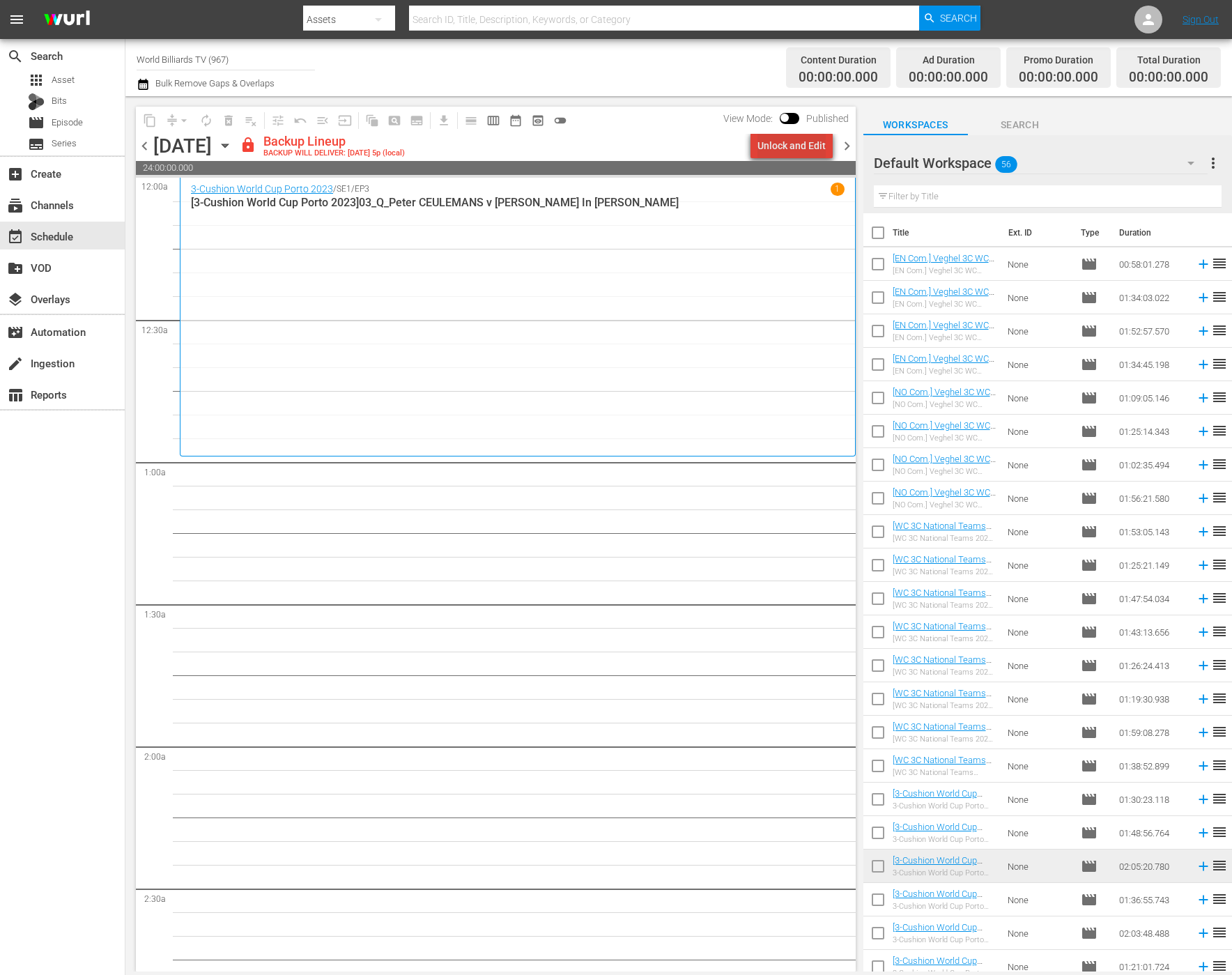
click at [812, 138] on div "Unlock and Edit" at bounding box center [792, 145] width 68 height 25
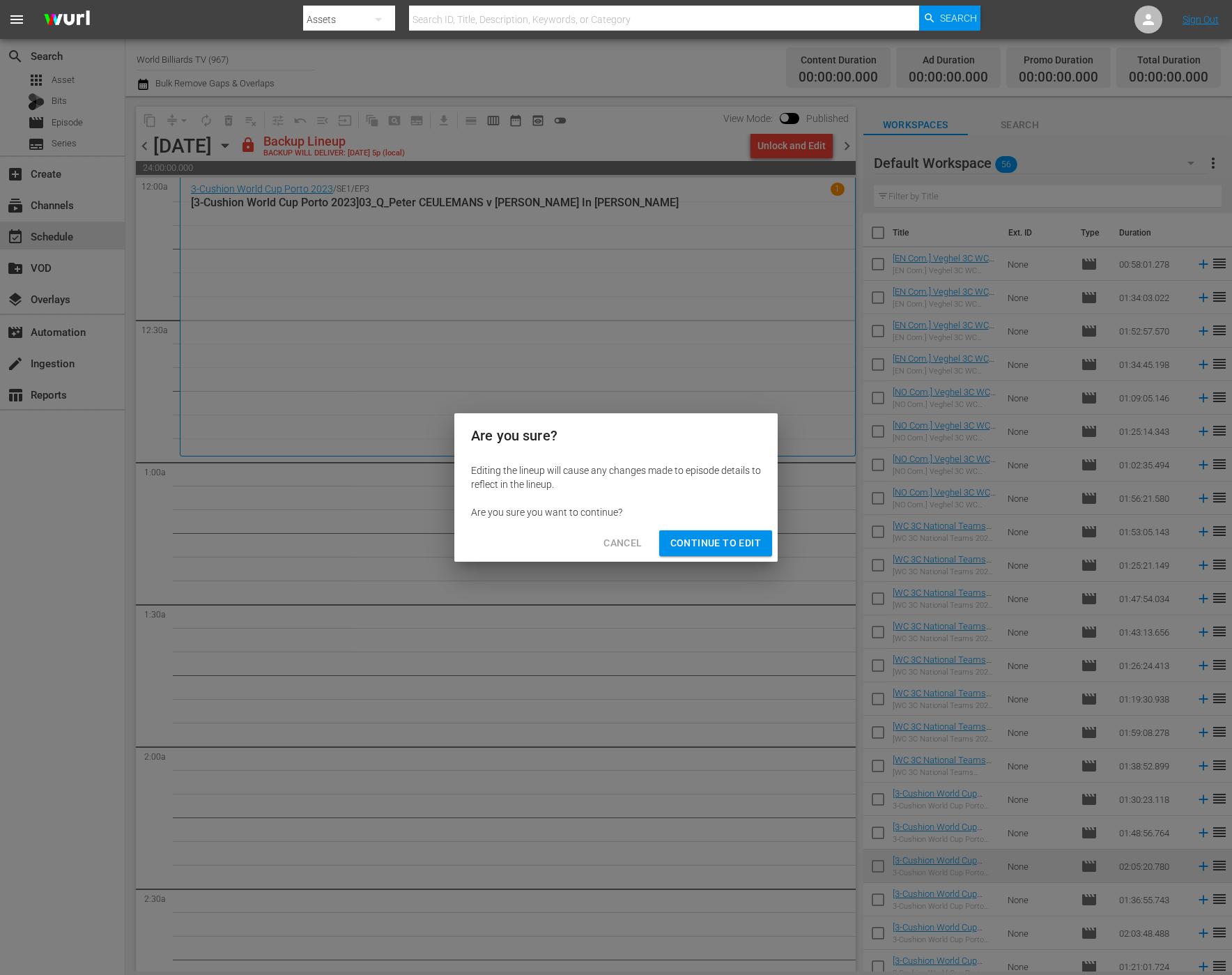
drag, startPoint x: 710, startPoint y: 540, endPoint x: 727, endPoint y: 568, distance: 32.8
click at [710, 540] on span "Continue to Edit" at bounding box center [715, 543] width 90 height 17
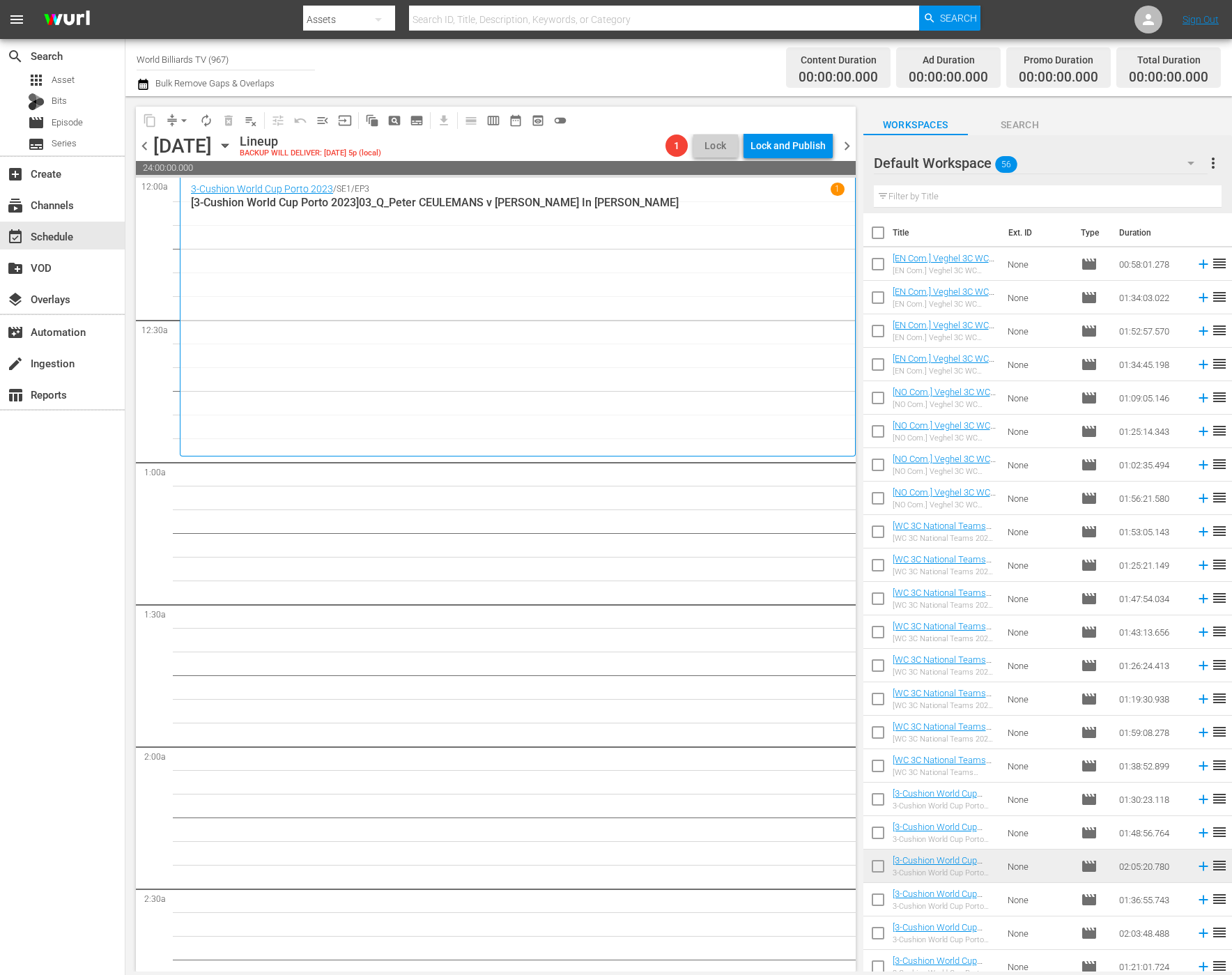
scroll to position [149, 0]
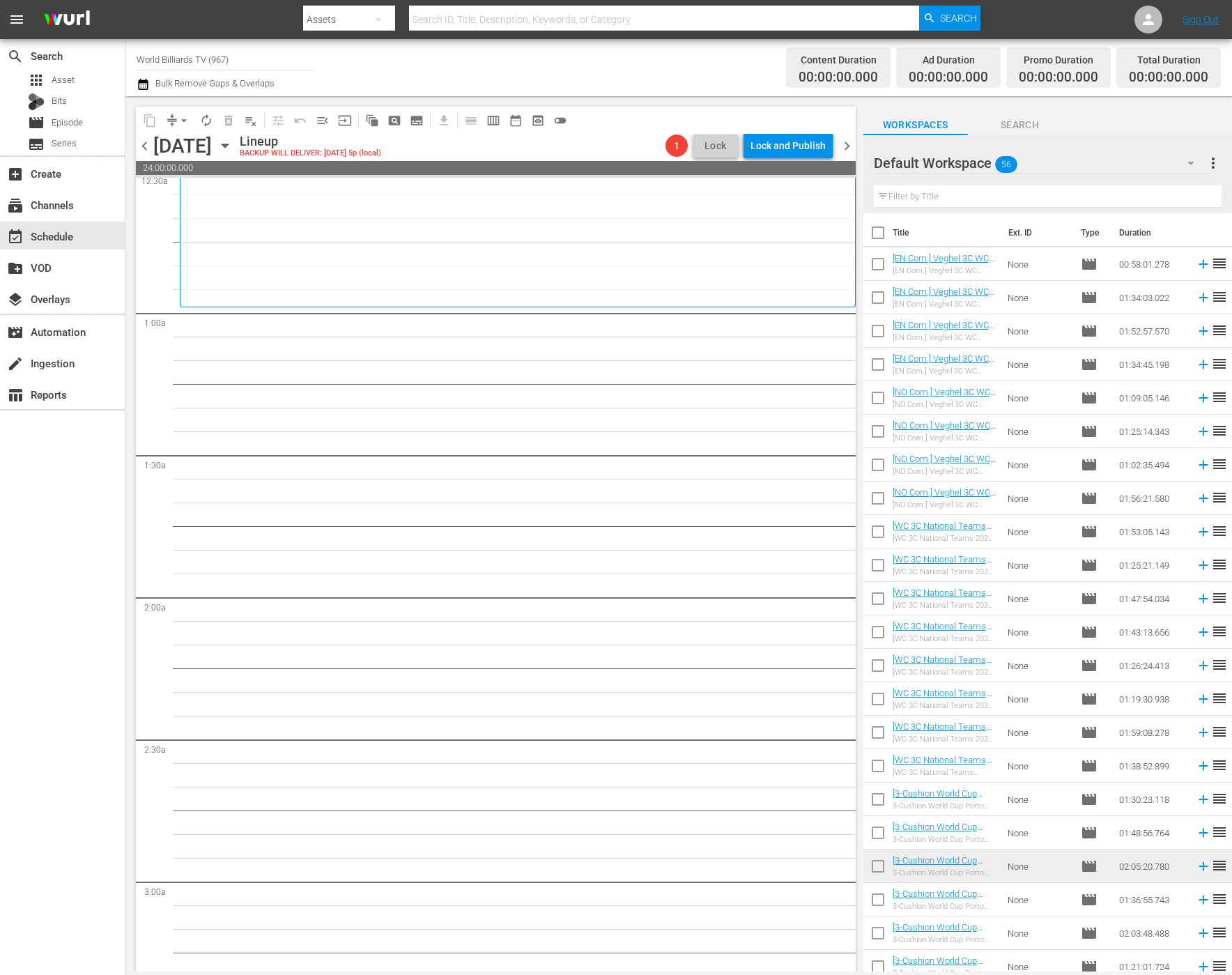
click at [881, 902] on input "checkbox" at bounding box center [878, 902] width 30 height 30
checkbox input "true"
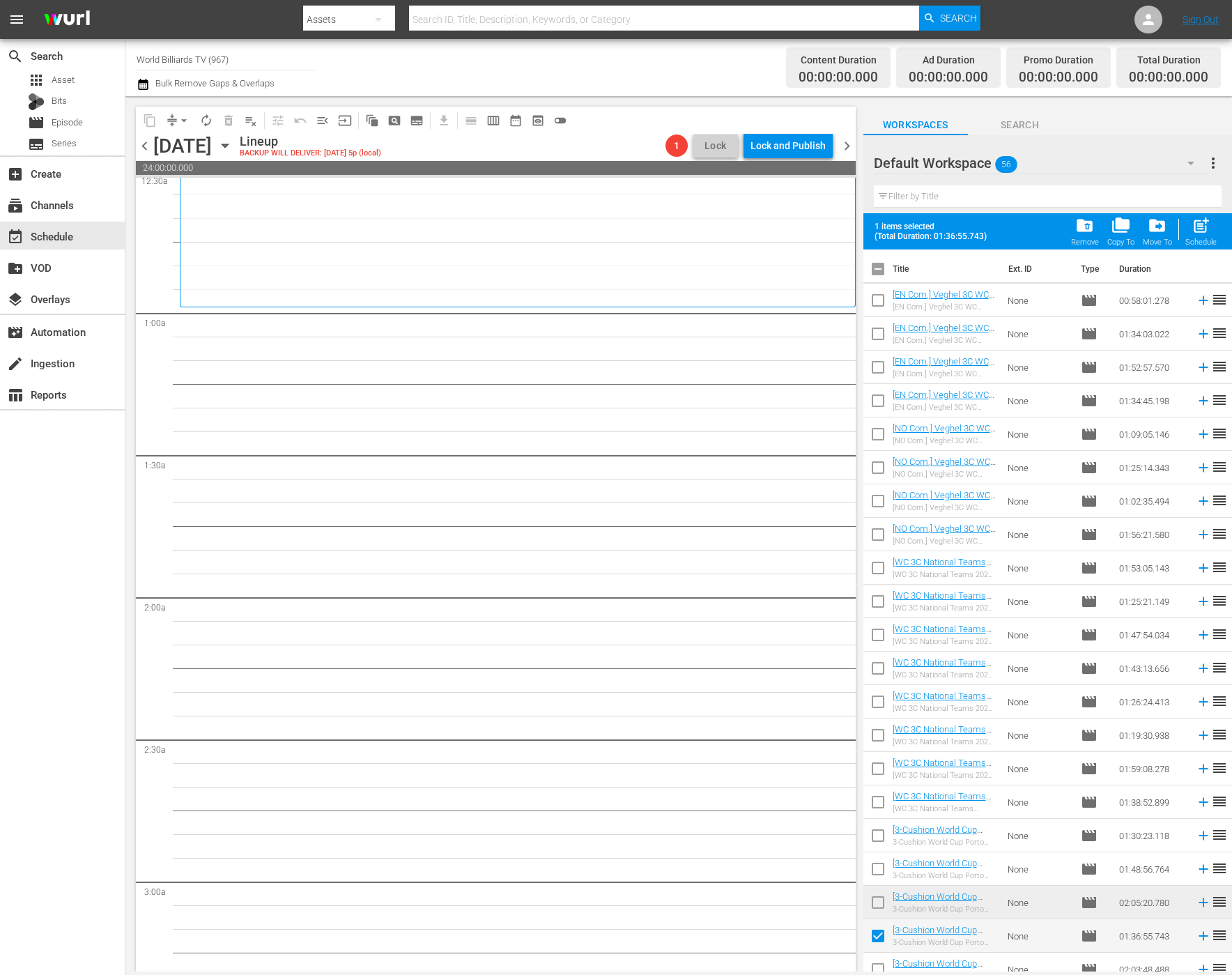
click at [877, 954] on span at bounding box center [878, 969] width 30 height 30
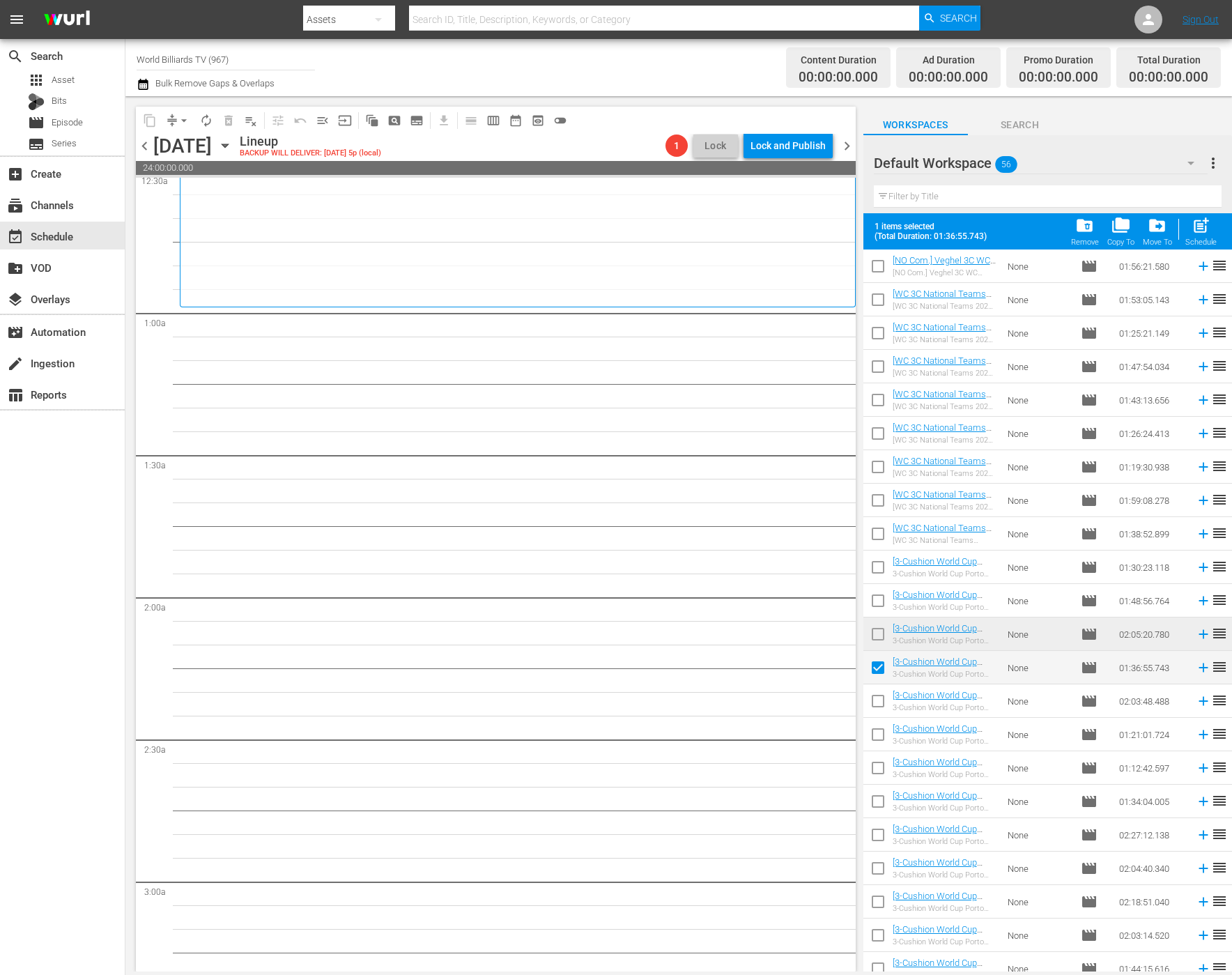
scroll to position [347, 0]
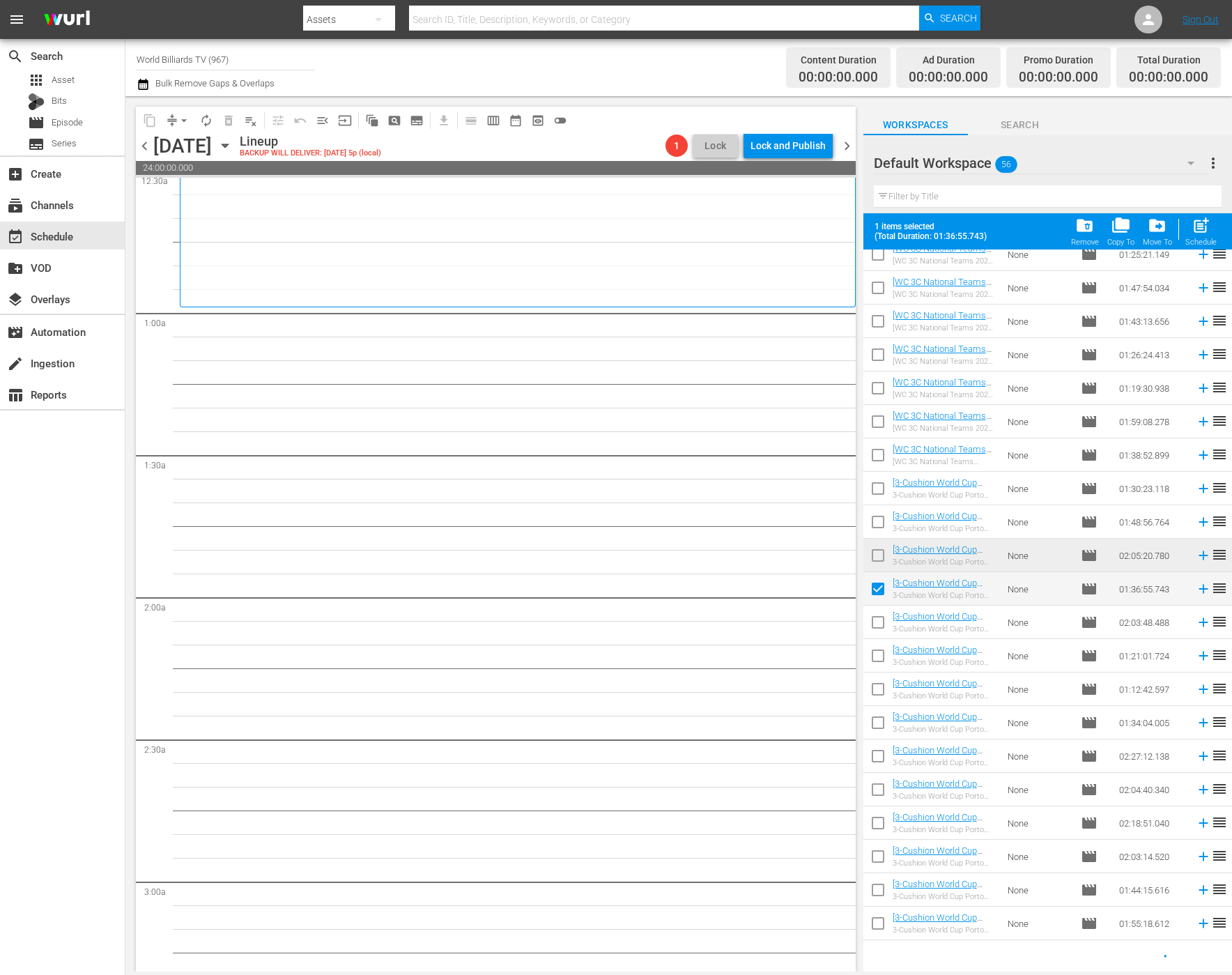
click at [879, 625] on input "checkbox" at bounding box center [878, 625] width 30 height 30
checkbox input "true"
click at [879, 654] on input "checkbox" at bounding box center [878, 658] width 30 height 30
checkbox input "true"
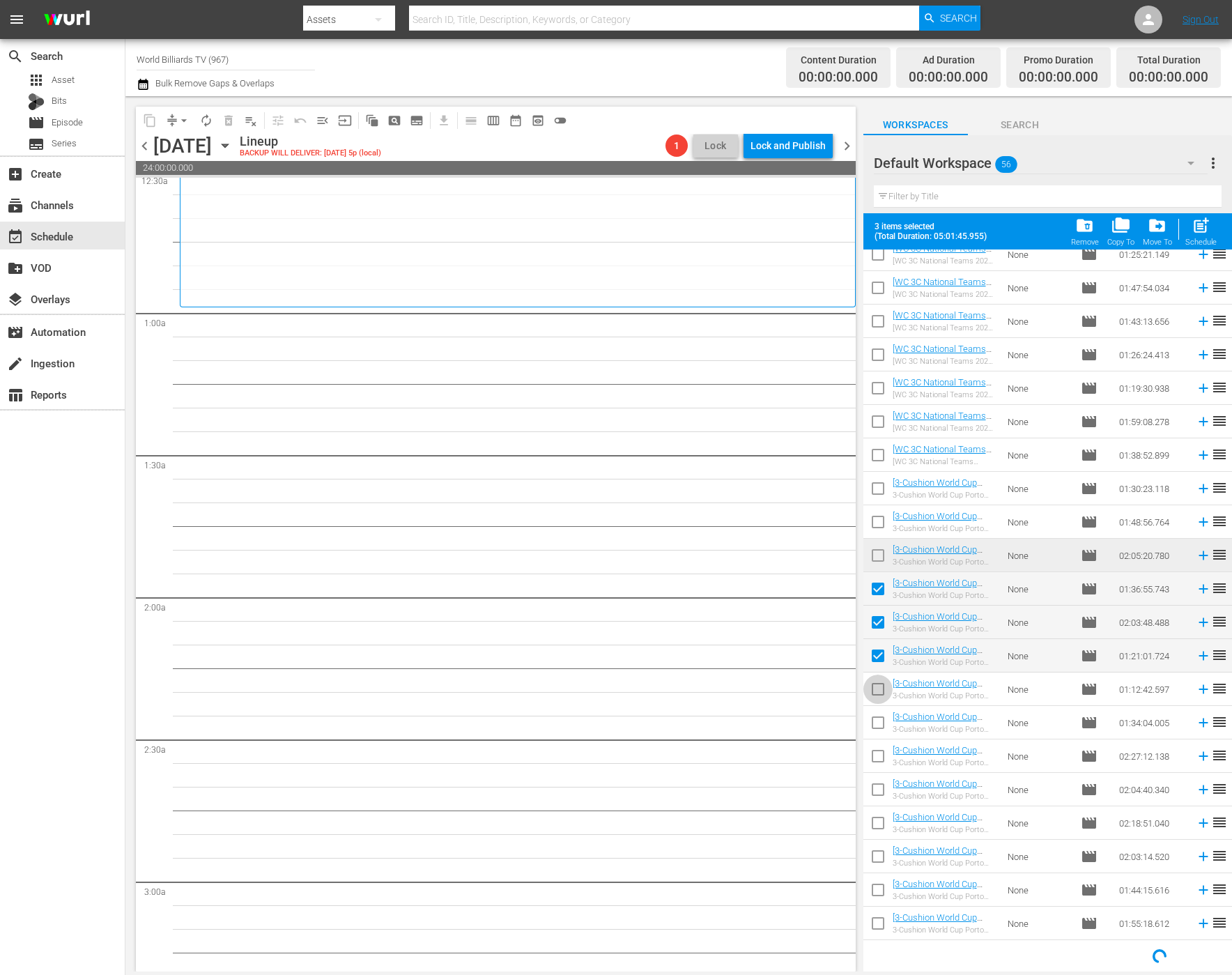
click at [875, 696] on input "checkbox" at bounding box center [878, 692] width 30 height 30
checkbox input "true"
click at [875, 728] on input "checkbox" at bounding box center [878, 725] width 30 height 30
checkbox input "true"
click at [875, 755] on input "checkbox" at bounding box center [878, 758] width 30 height 30
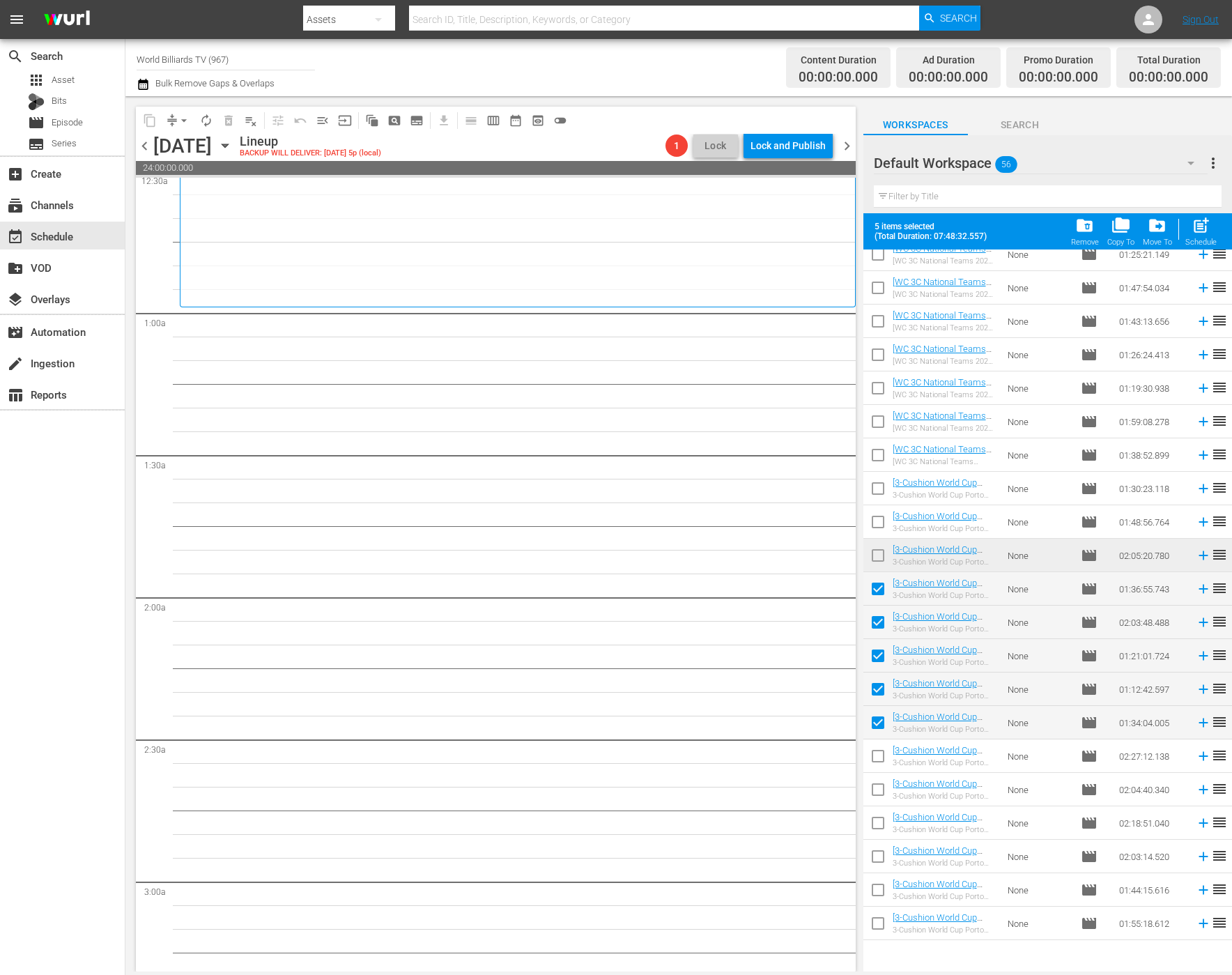
checkbox input "true"
click at [1201, 230] on span "post_add" at bounding box center [1201, 225] width 19 height 19
checkbox input "false"
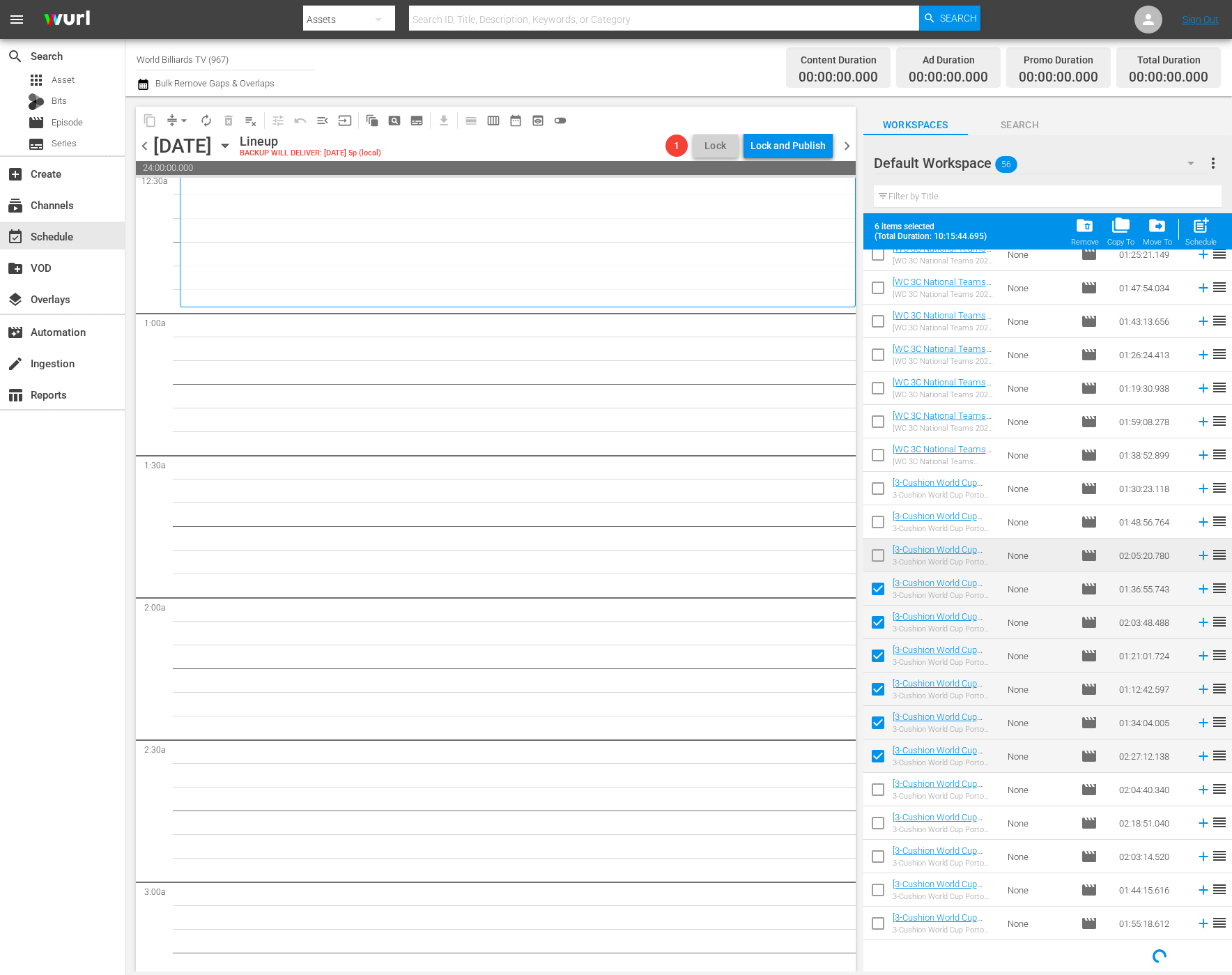
checkbox input "false"
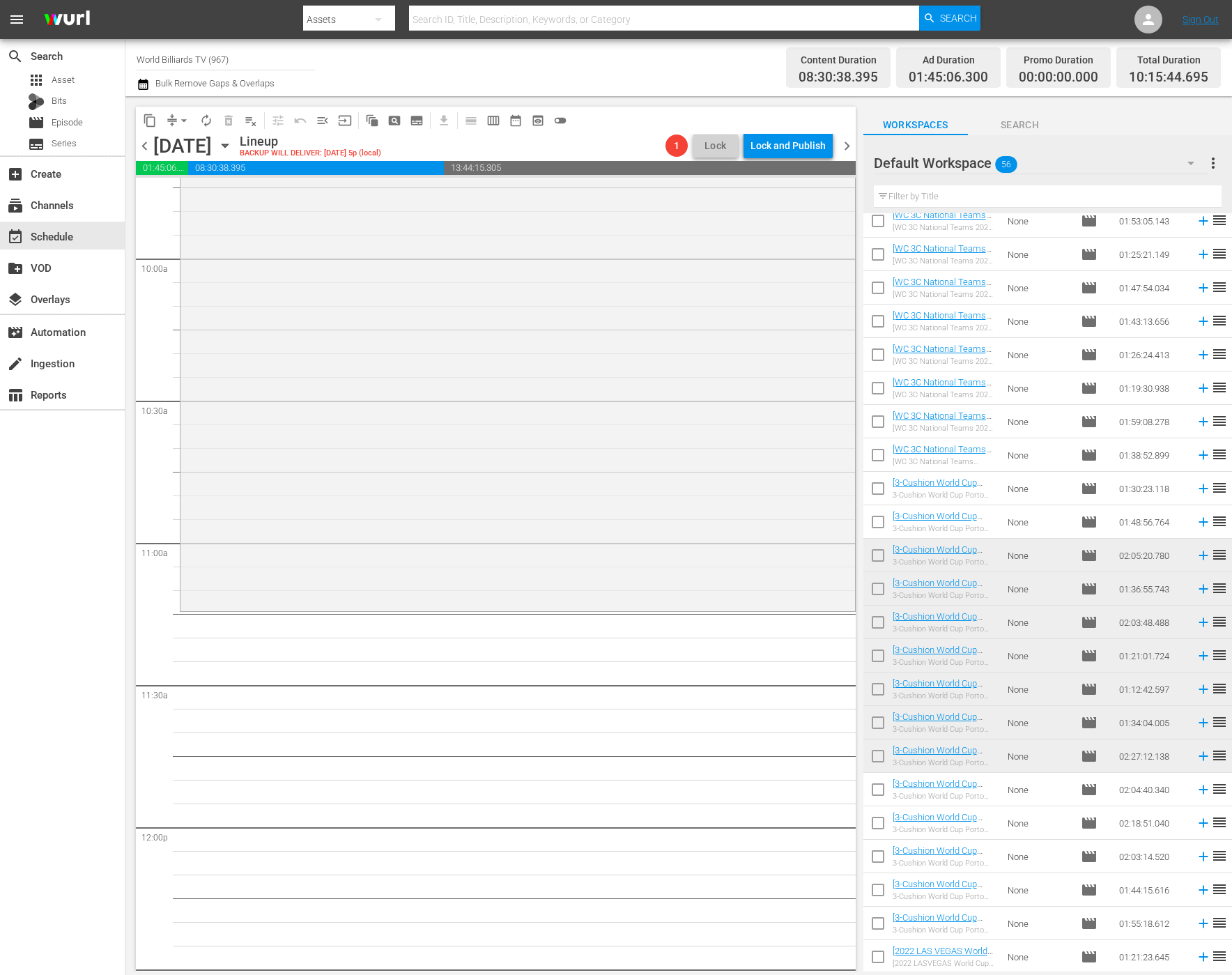
scroll to position [2765, 0]
click at [876, 792] on input "checkbox" at bounding box center [878, 792] width 30 height 30
checkbox input "true"
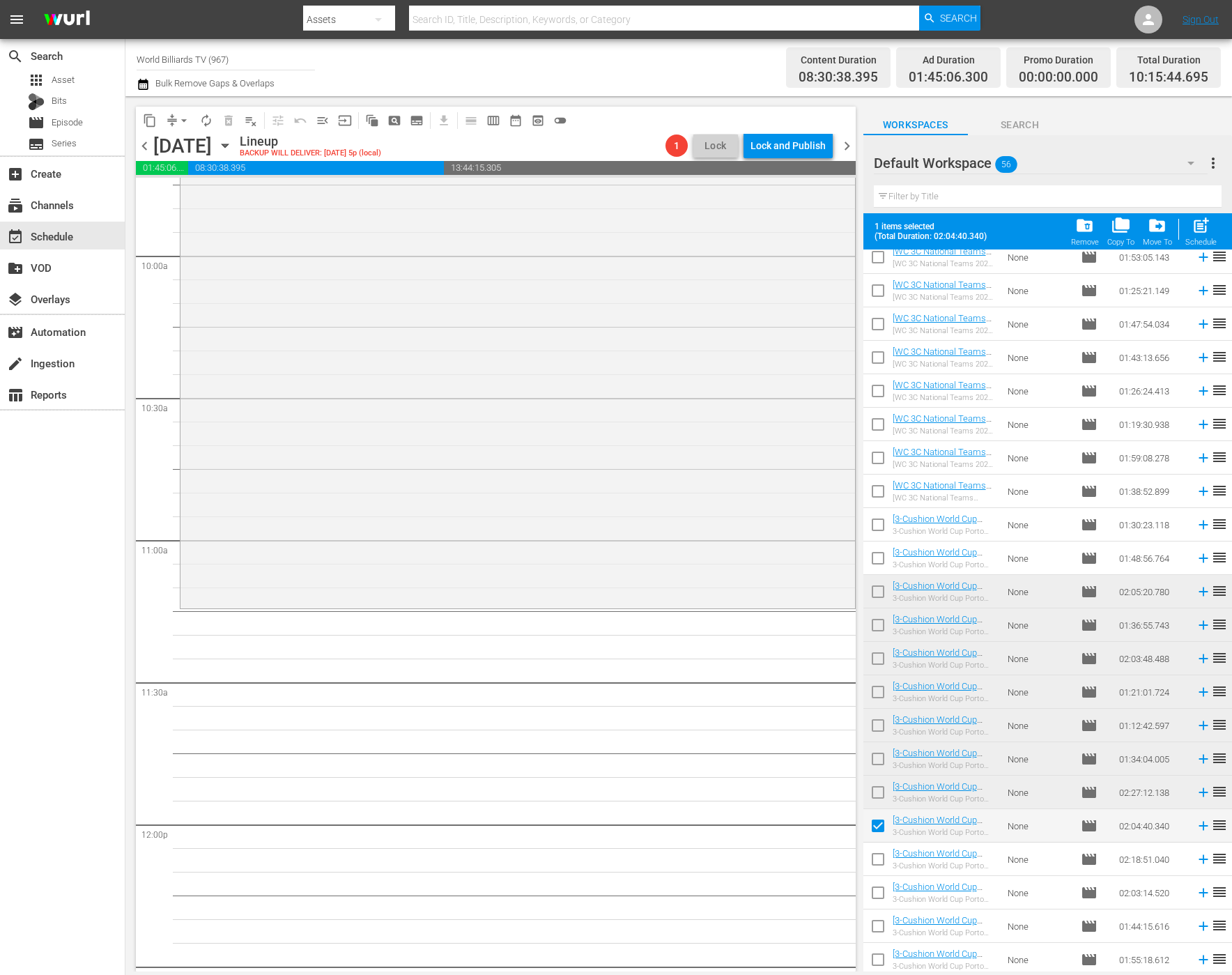
click at [878, 866] on input "checkbox" at bounding box center [878, 862] width 30 height 30
checkbox input "true"
click at [875, 886] on input "checkbox" at bounding box center [878, 895] width 30 height 30
checkbox input "true"
click at [1205, 230] on span "post_add" at bounding box center [1201, 225] width 19 height 19
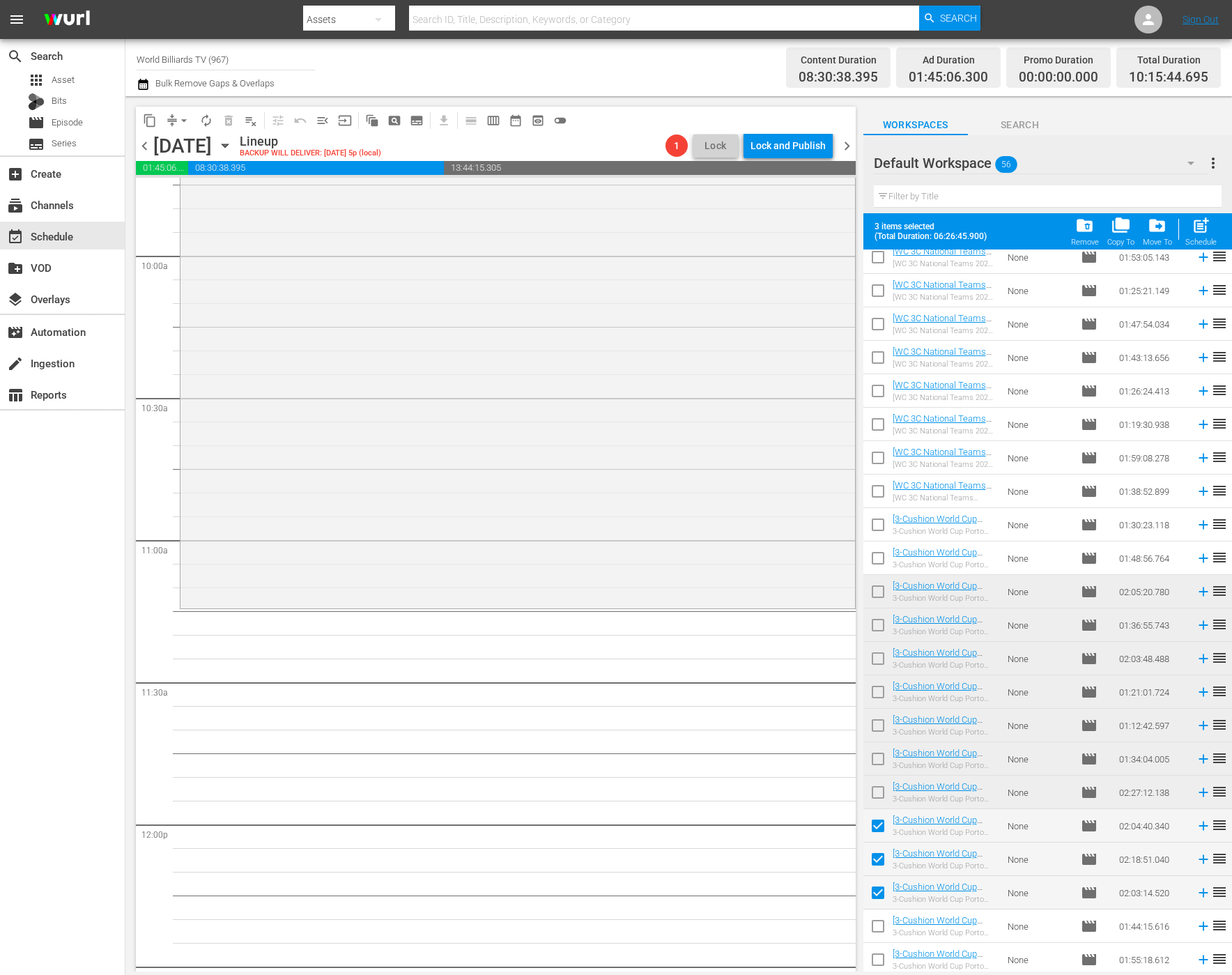
checkbox input "false"
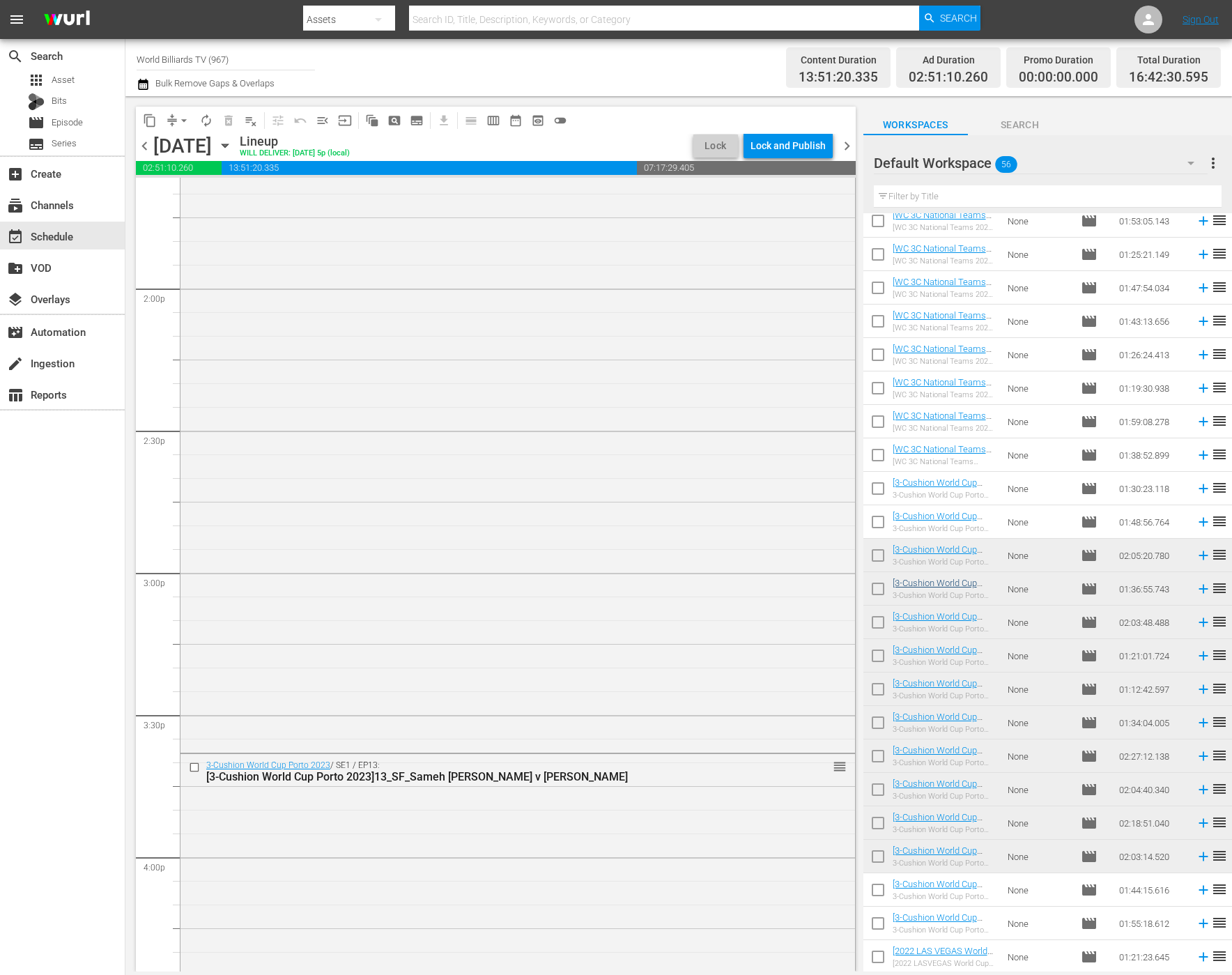
scroll to position [4494, 0]
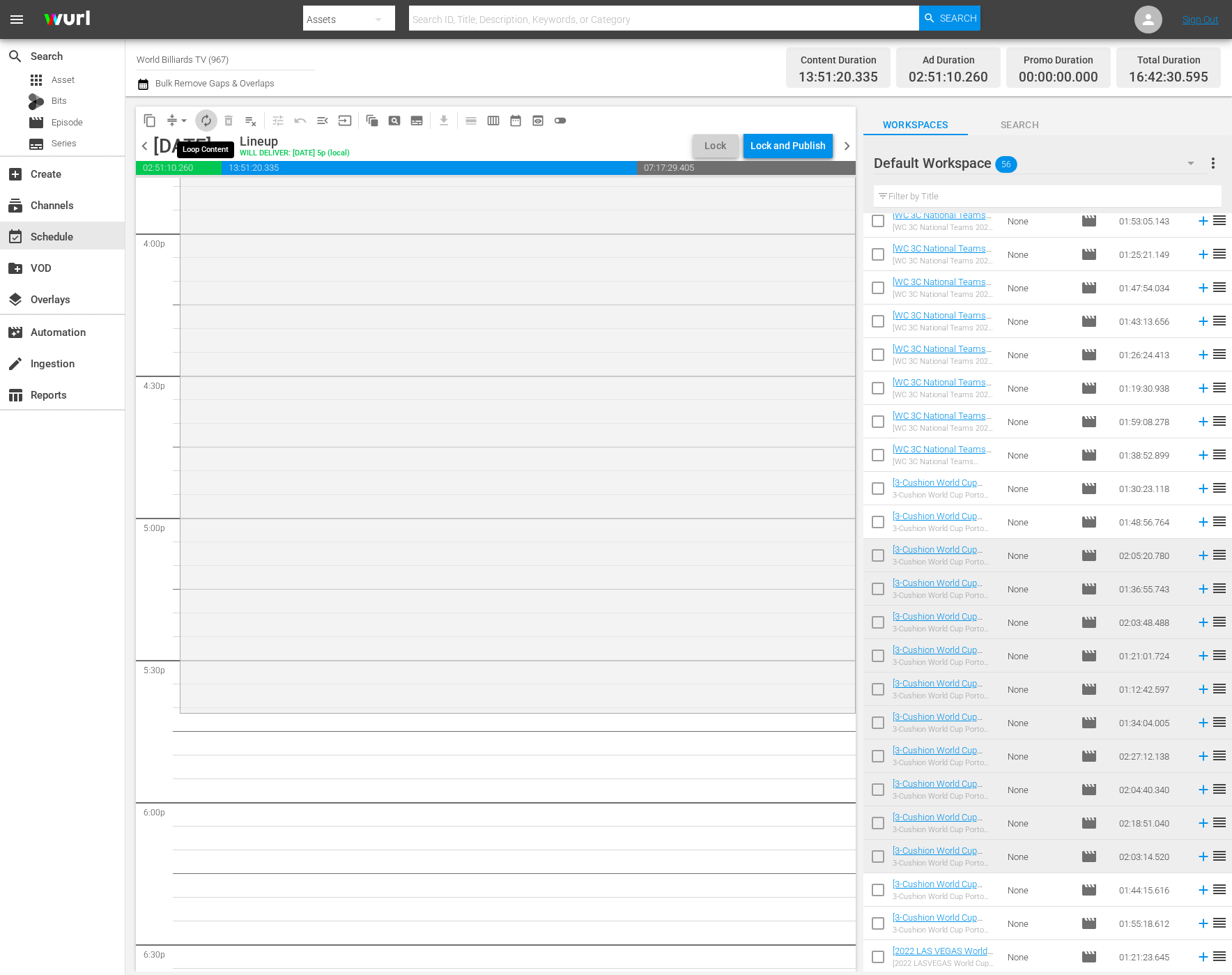
click at [214, 120] on button "autorenew_outlined" at bounding box center [206, 120] width 22 height 22
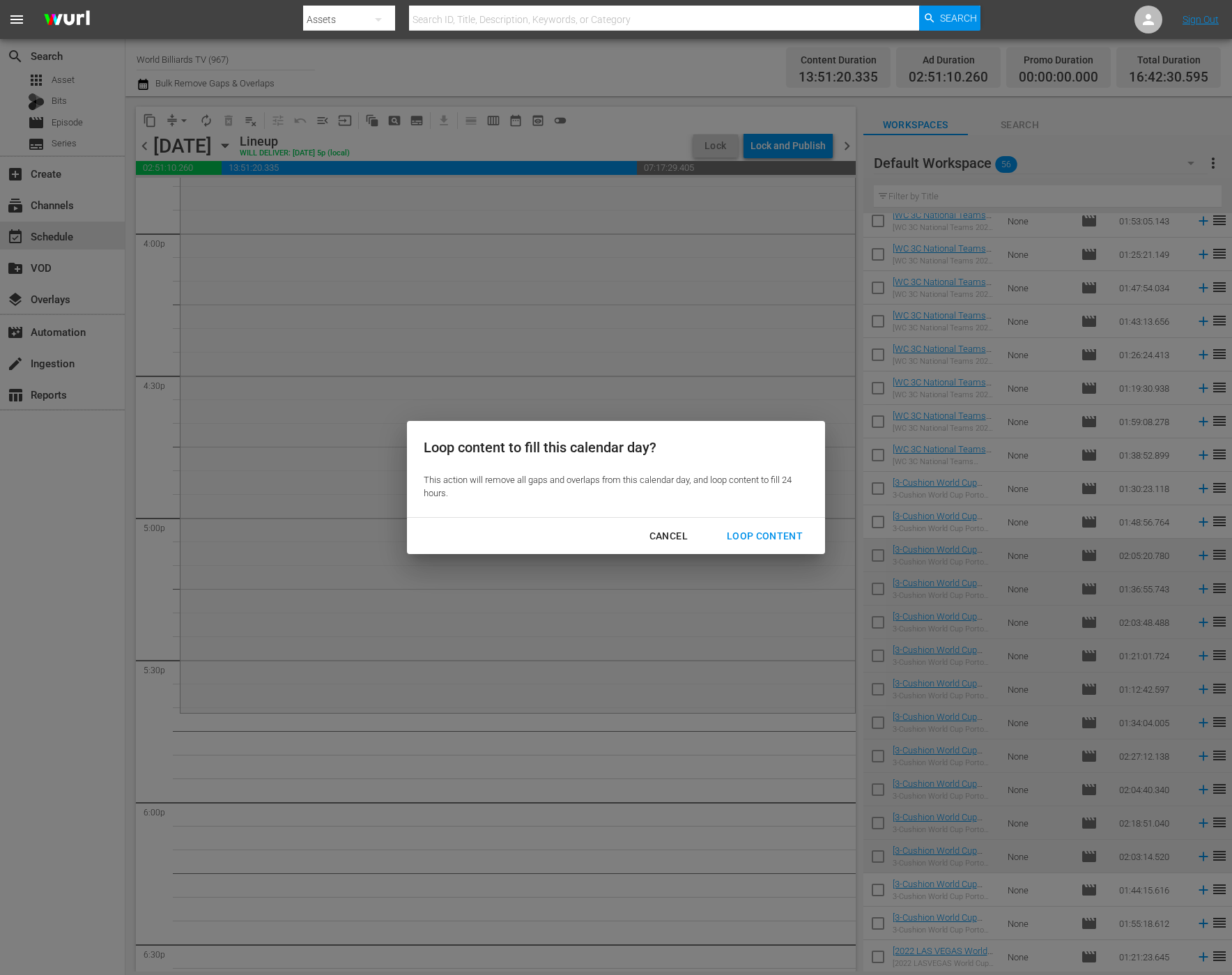
click at [780, 535] on div "Loop Content" at bounding box center [765, 536] width 98 height 17
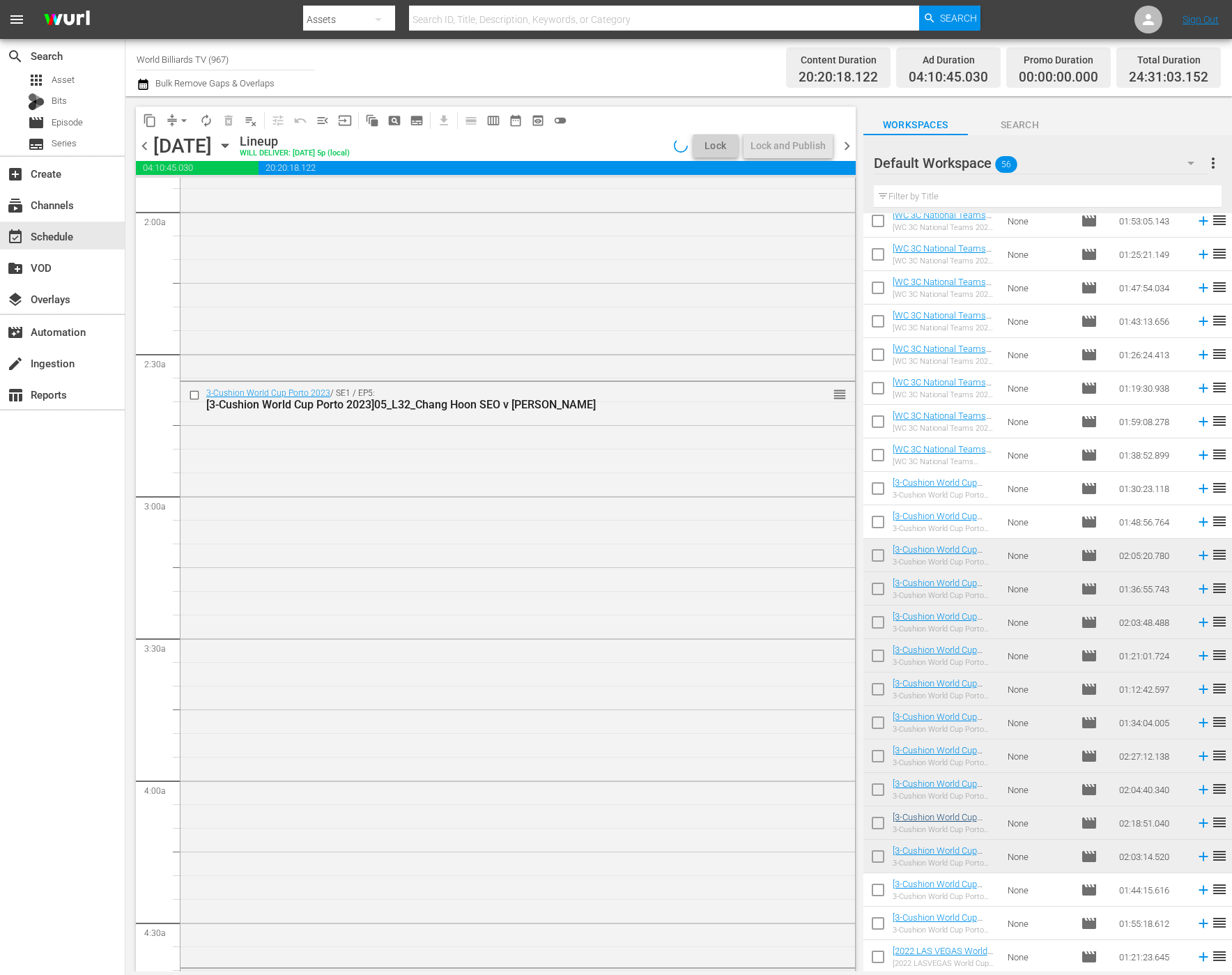
scroll to position [0, 0]
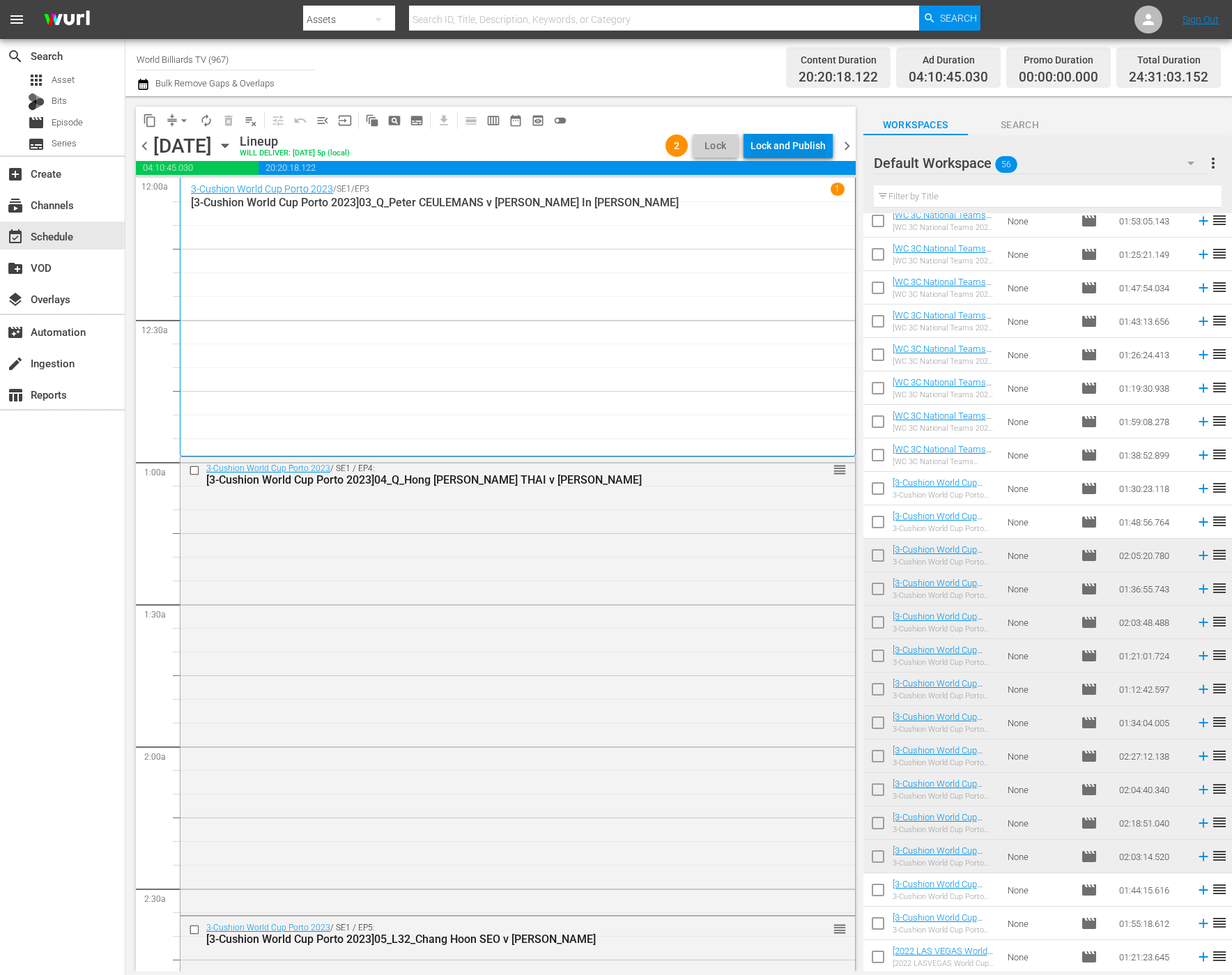
click at [777, 147] on div "Lock and Publish" at bounding box center [788, 145] width 75 height 25
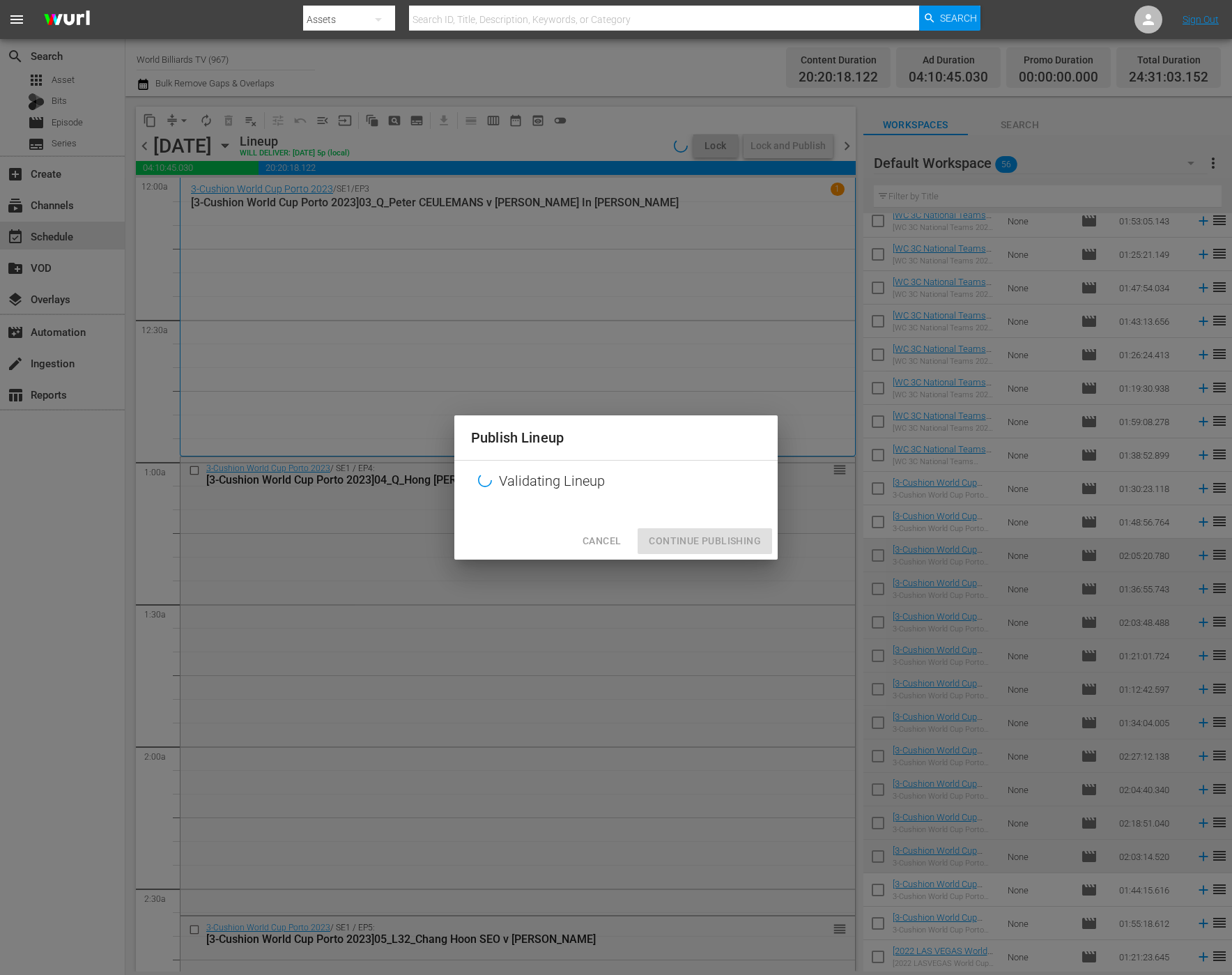
click at [735, 536] on div "Cancel Continue Publishing" at bounding box center [616, 541] width 324 height 37
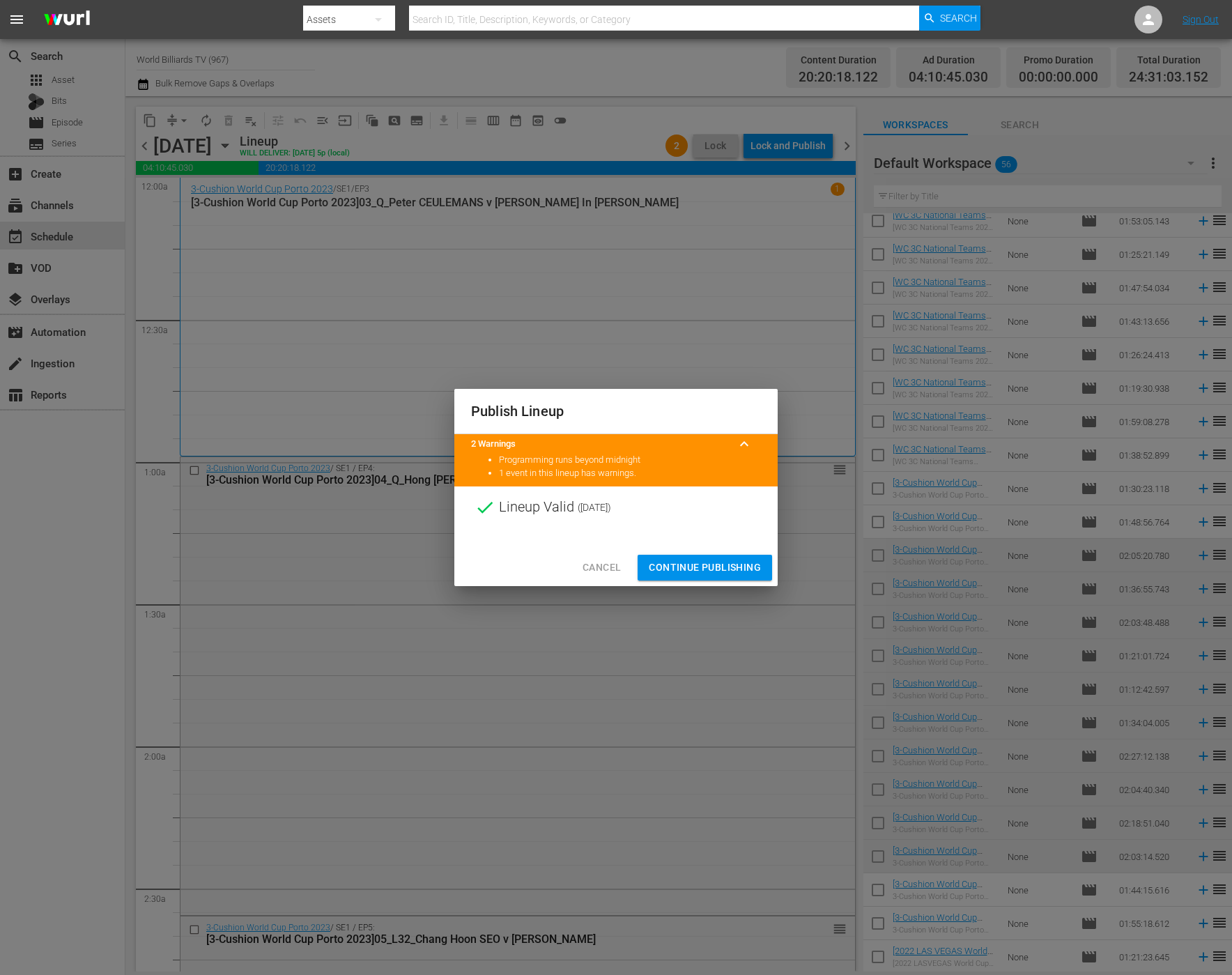
click at [718, 570] on span "Continue Publishing" at bounding box center [705, 567] width 112 height 17
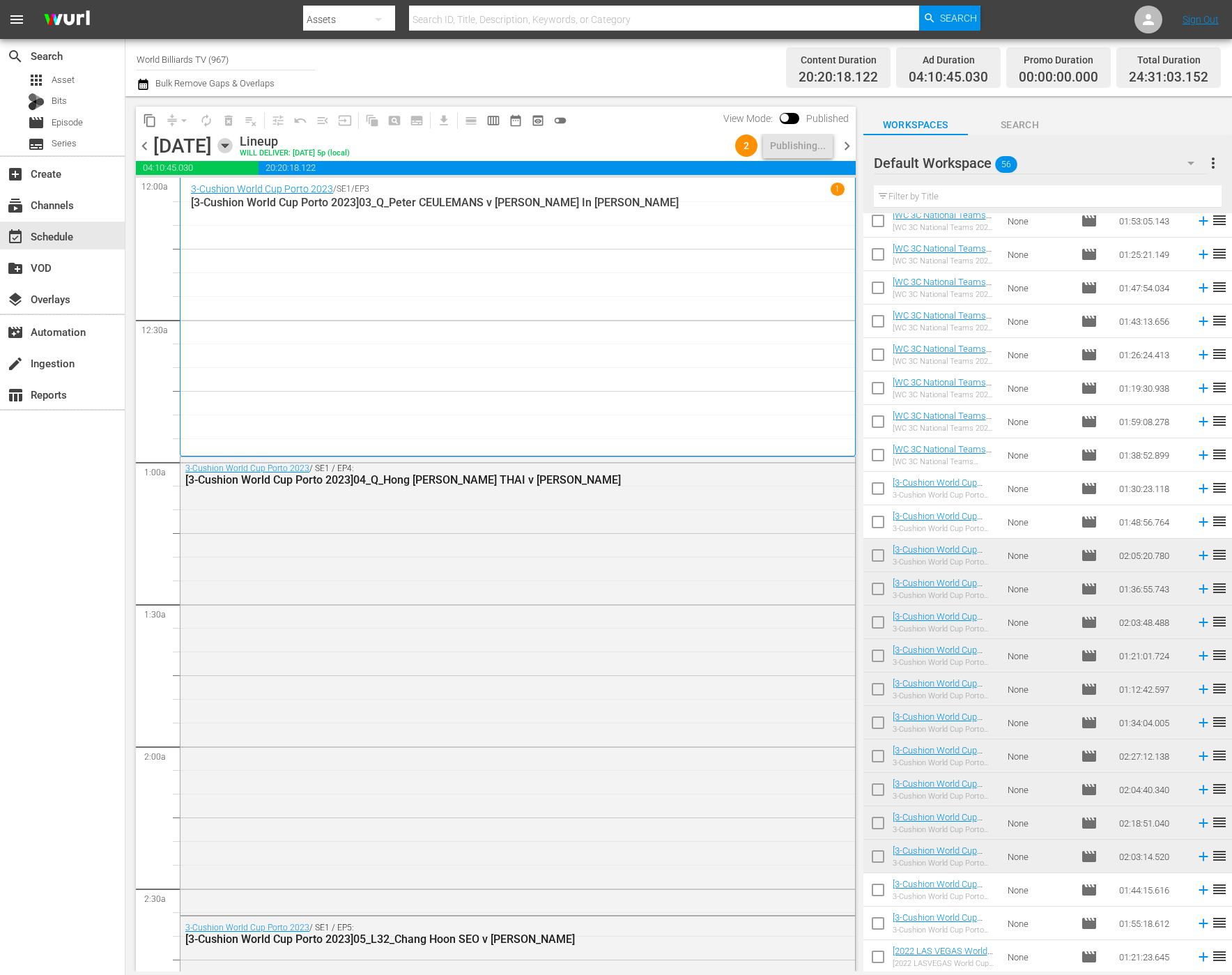
click at [233, 146] on icon "button" at bounding box center [225, 146] width 15 height 15
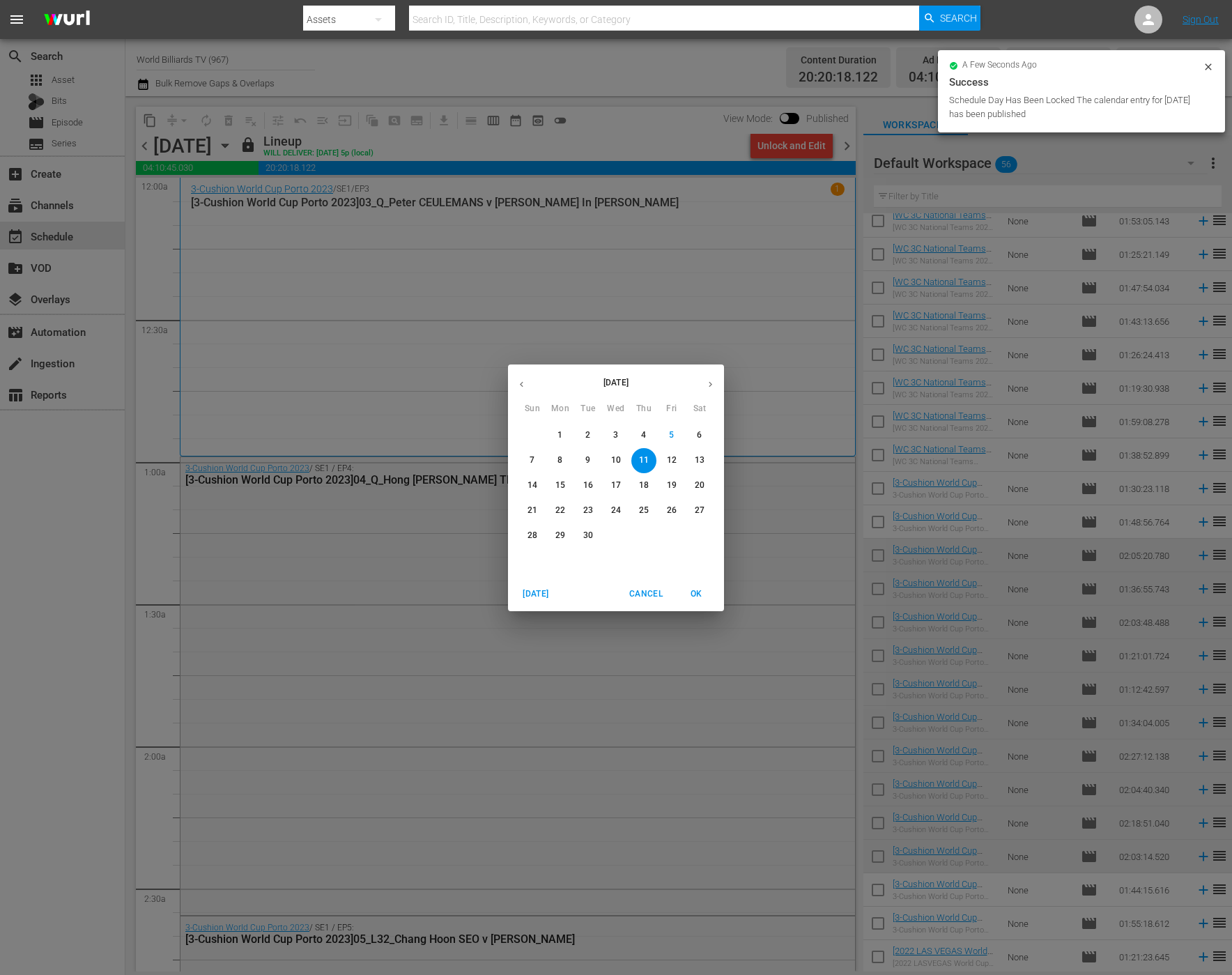
click at [674, 461] on p "12" at bounding box center [672, 461] width 10 height 12
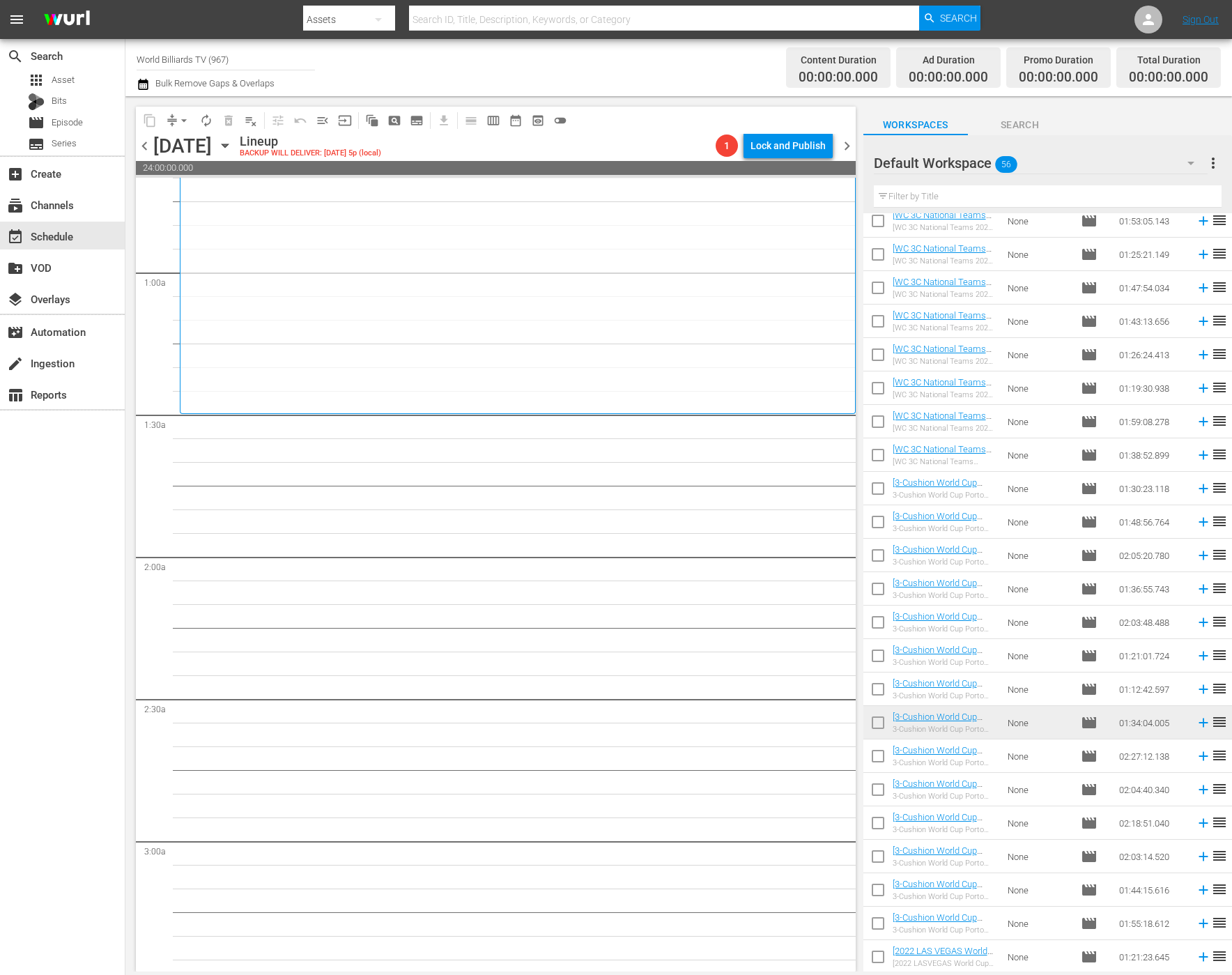
scroll to position [103, 0]
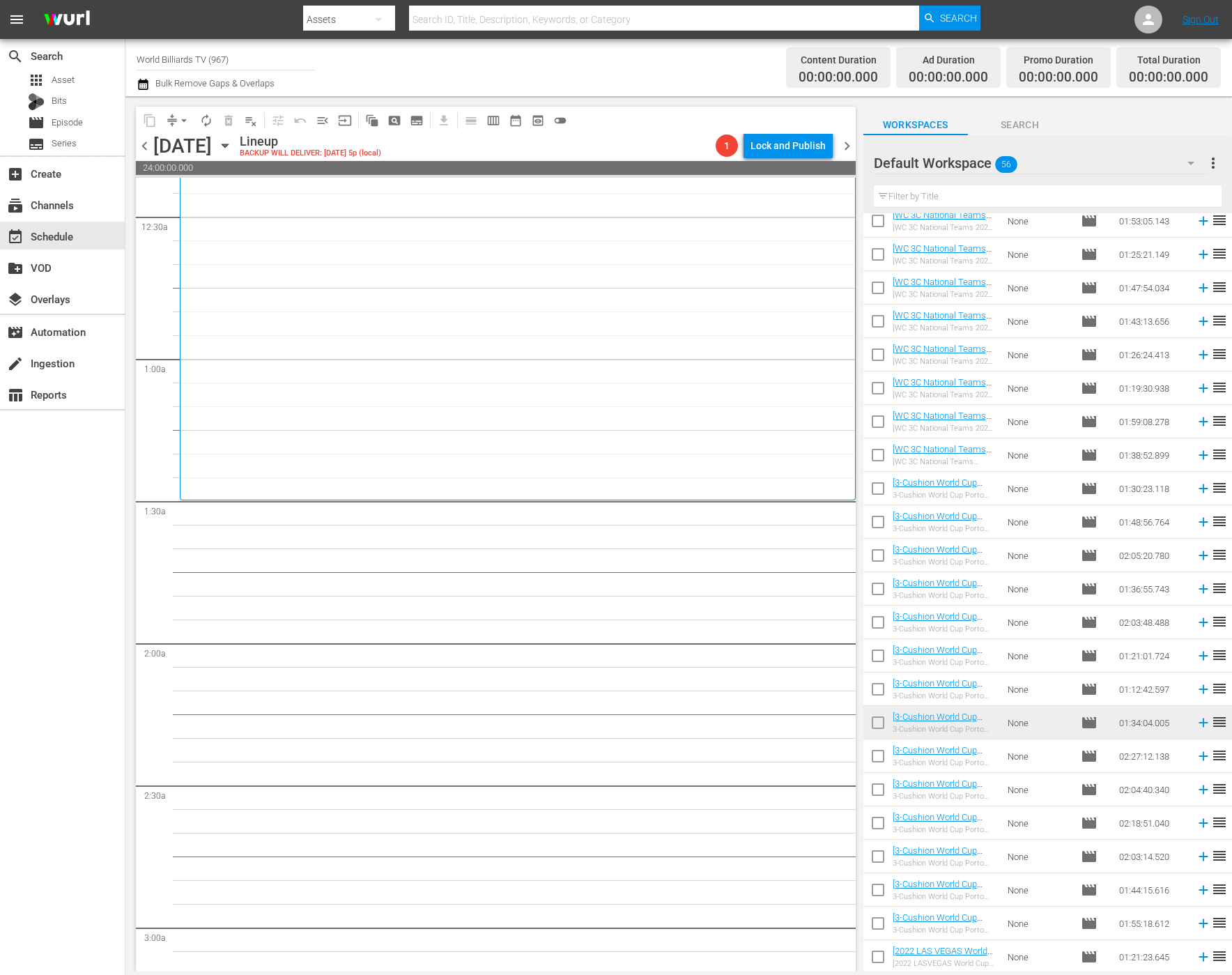
click at [876, 760] on input "checkbox" at bounding box center [878, 758] width 30 height 30
checkbox input "true"
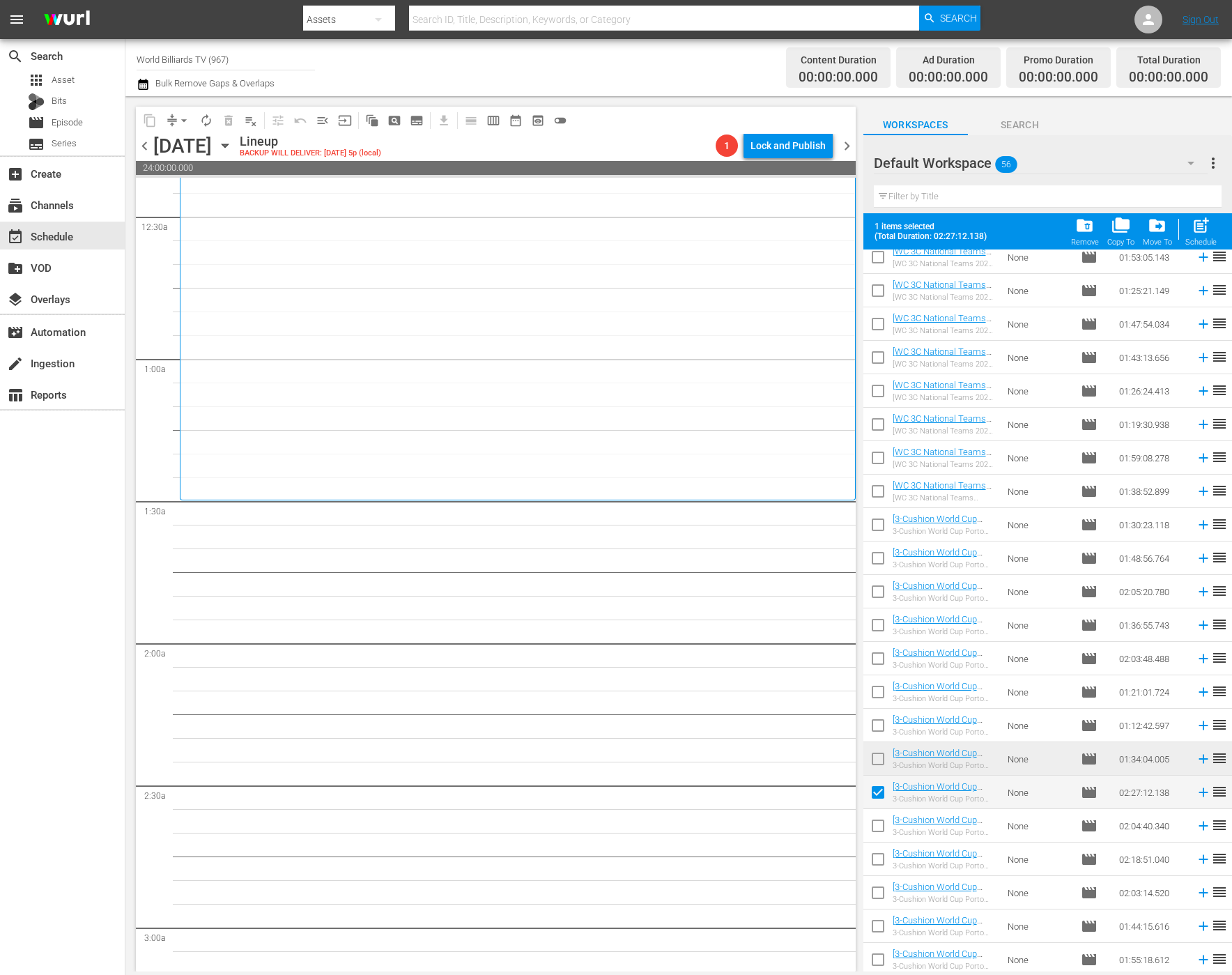
click at [879, 832] on input "checkbox" at bounding box center [878, 828] width 30 height 30
checkbox input "true"
click at [878, 859] on input "checkbox" at bounding box center [878, 862] width 30 height 30
checkbox input "true"
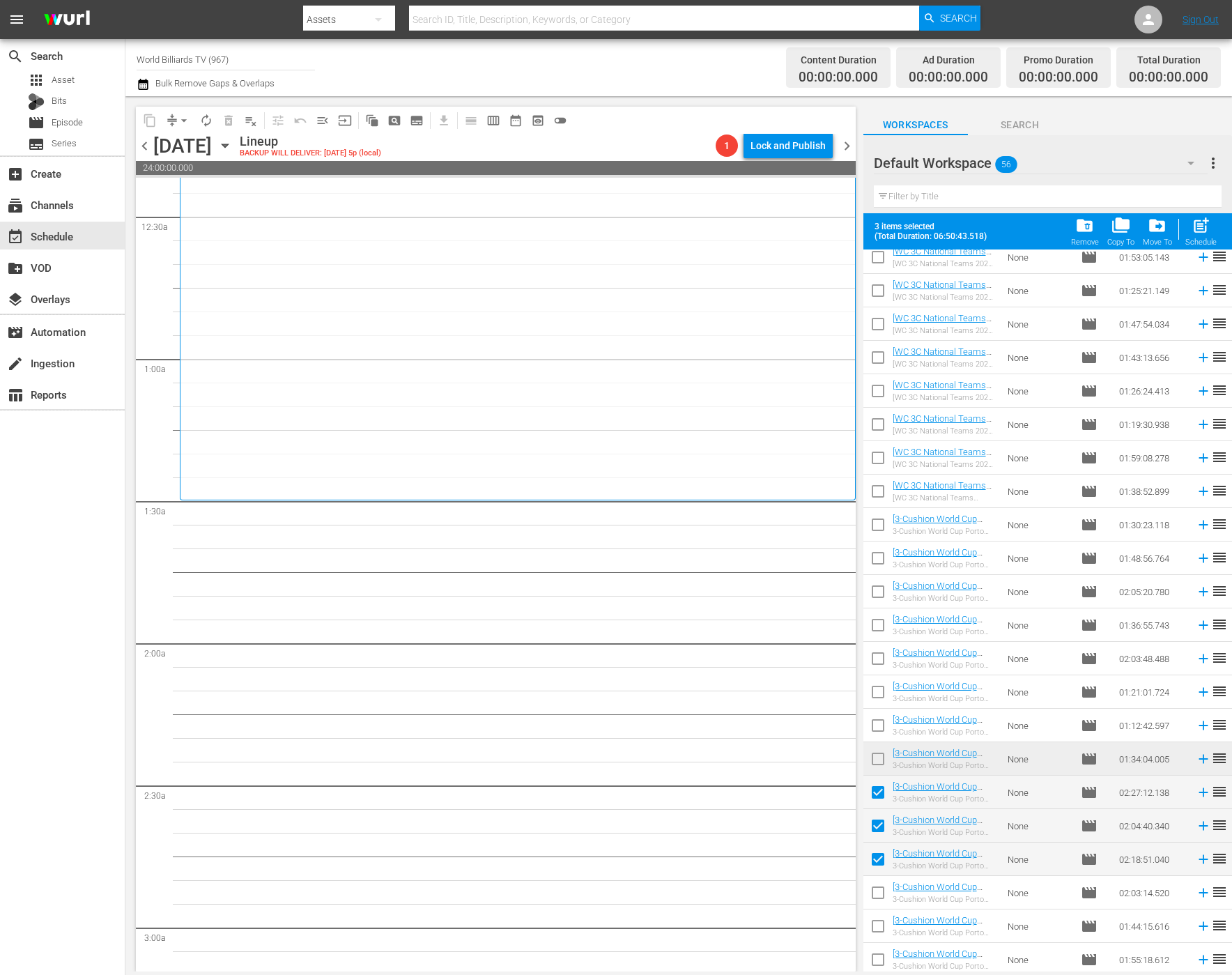
click at [878, 888] on input "checkbox" at bounding box center [878, 895] width 30 height 30
checkbox input "true"
click at [1199, 234] on span "post_add" at bounding box center [1201, 225] width 19 height 19
checkbox input "false"
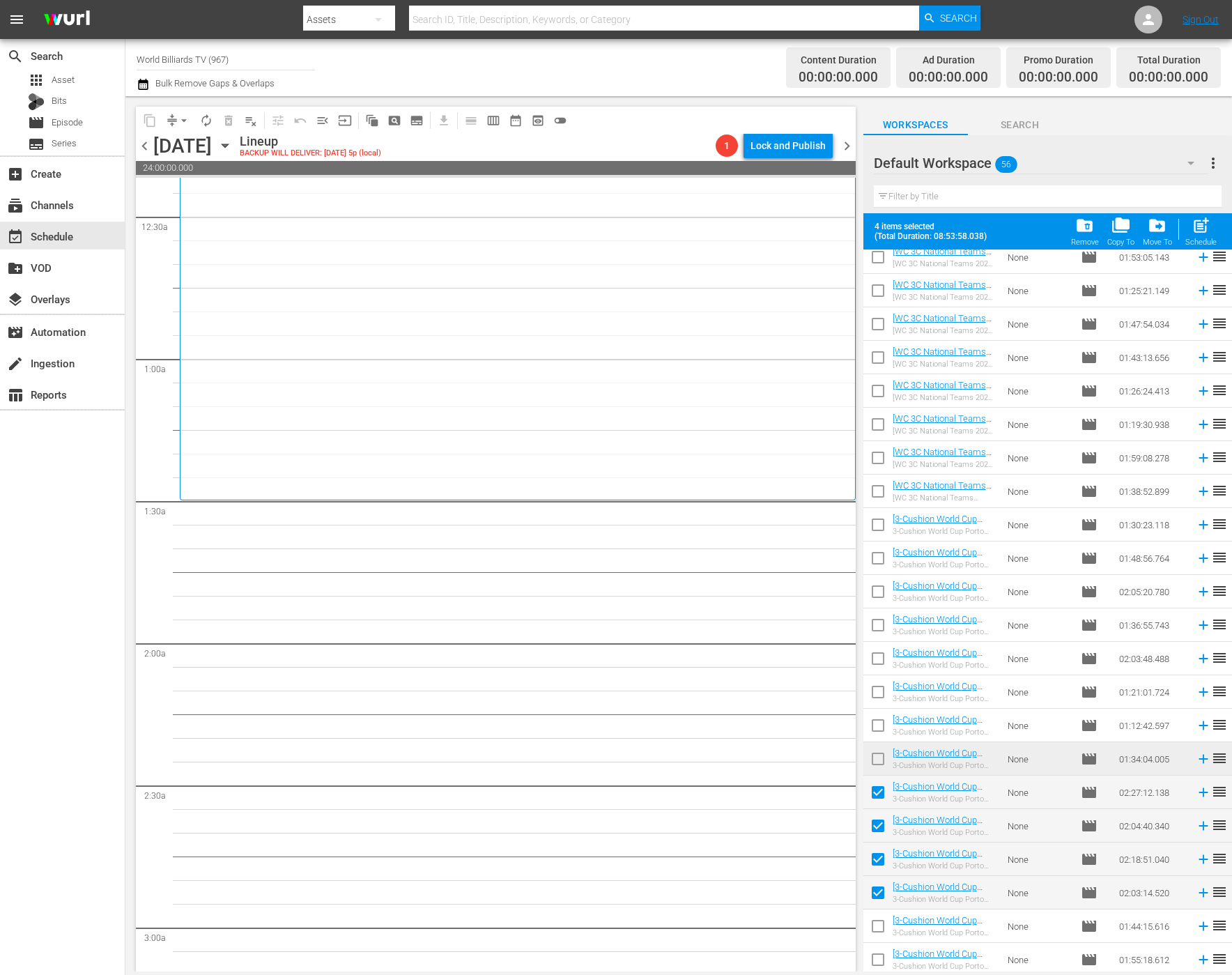
checkbox input "false"
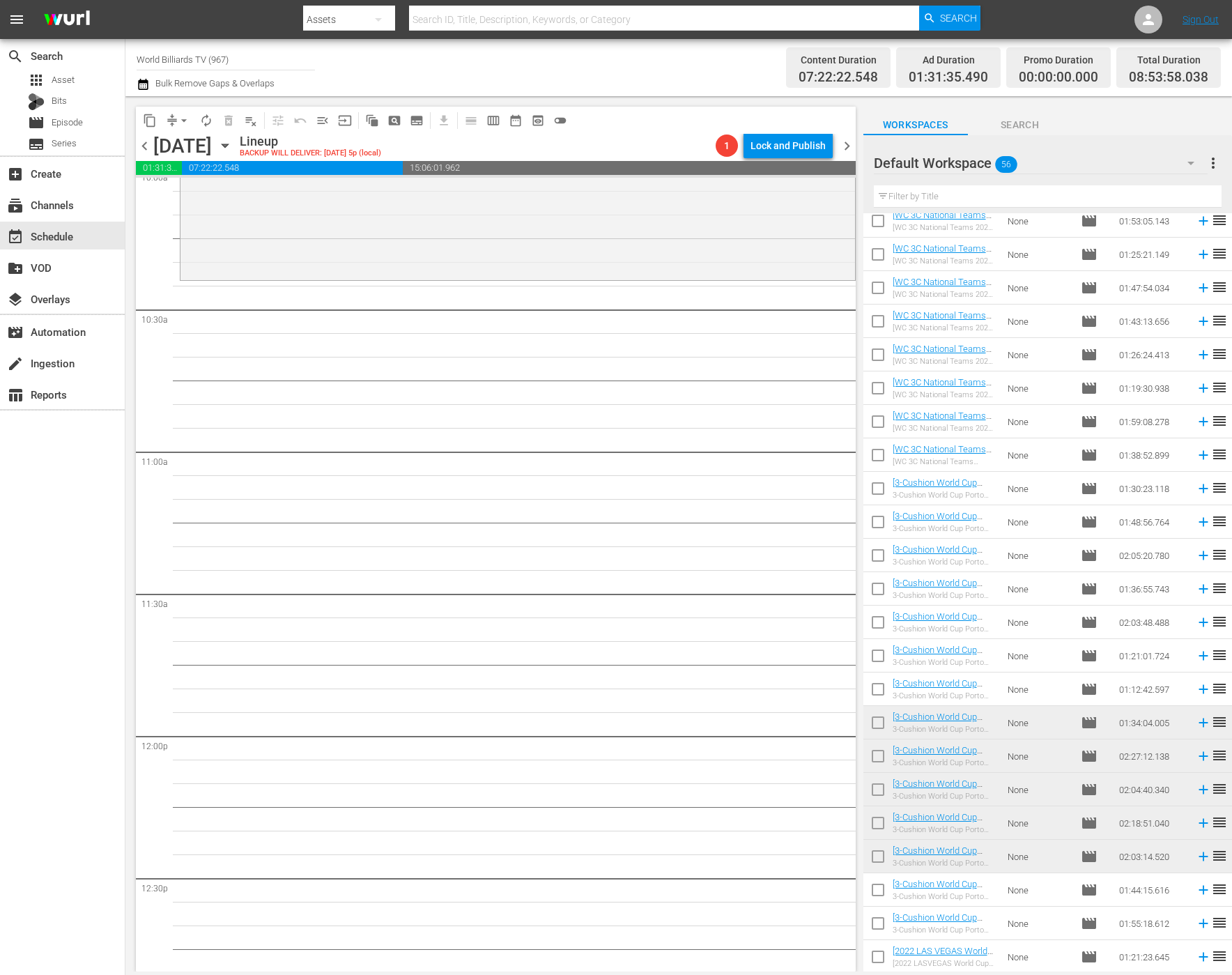
scroll to position [2610, 0]
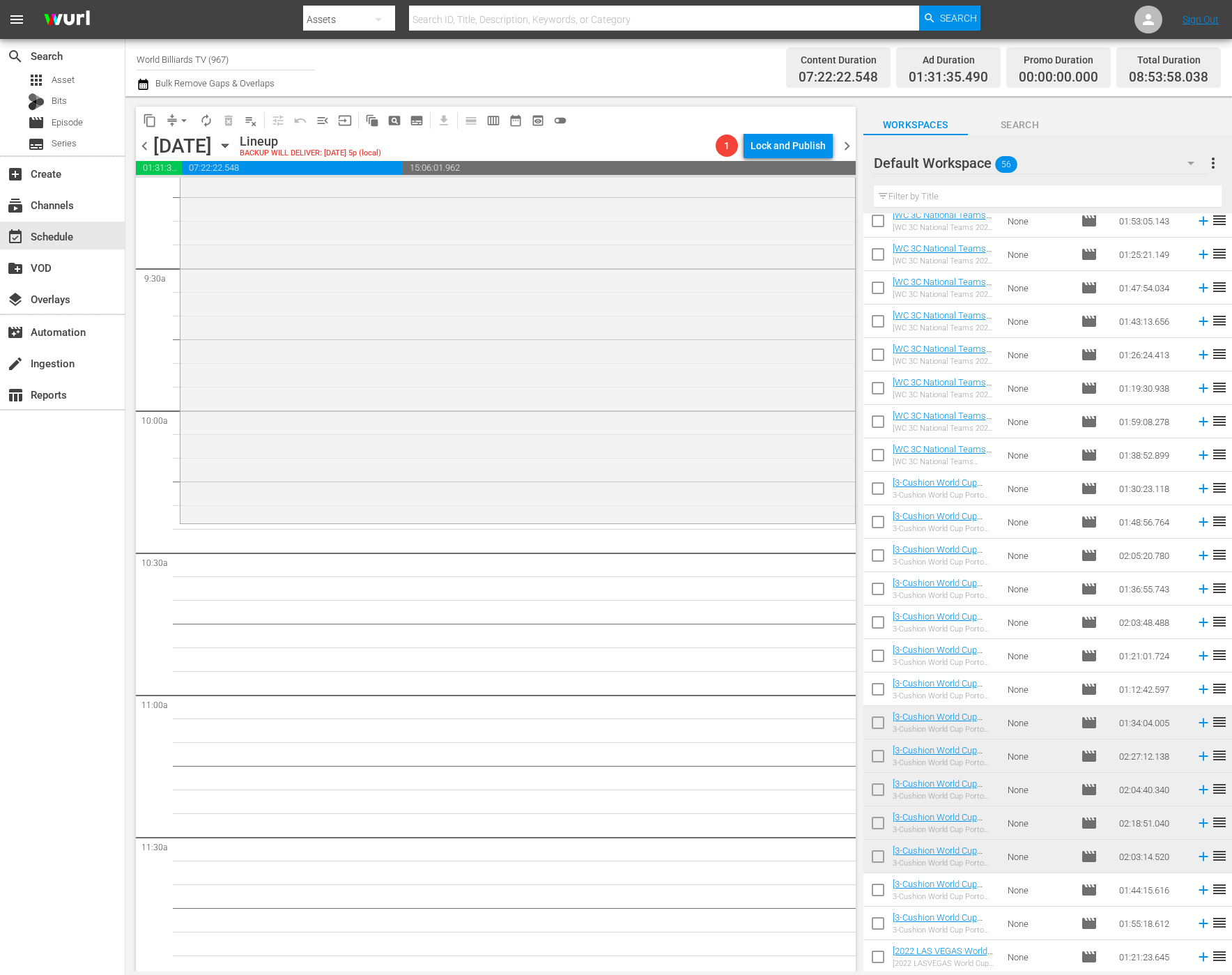
click at [877, 891] on input "checkbox" at bounding box center [878, 892] width 30 height 30
checkbox input "true"
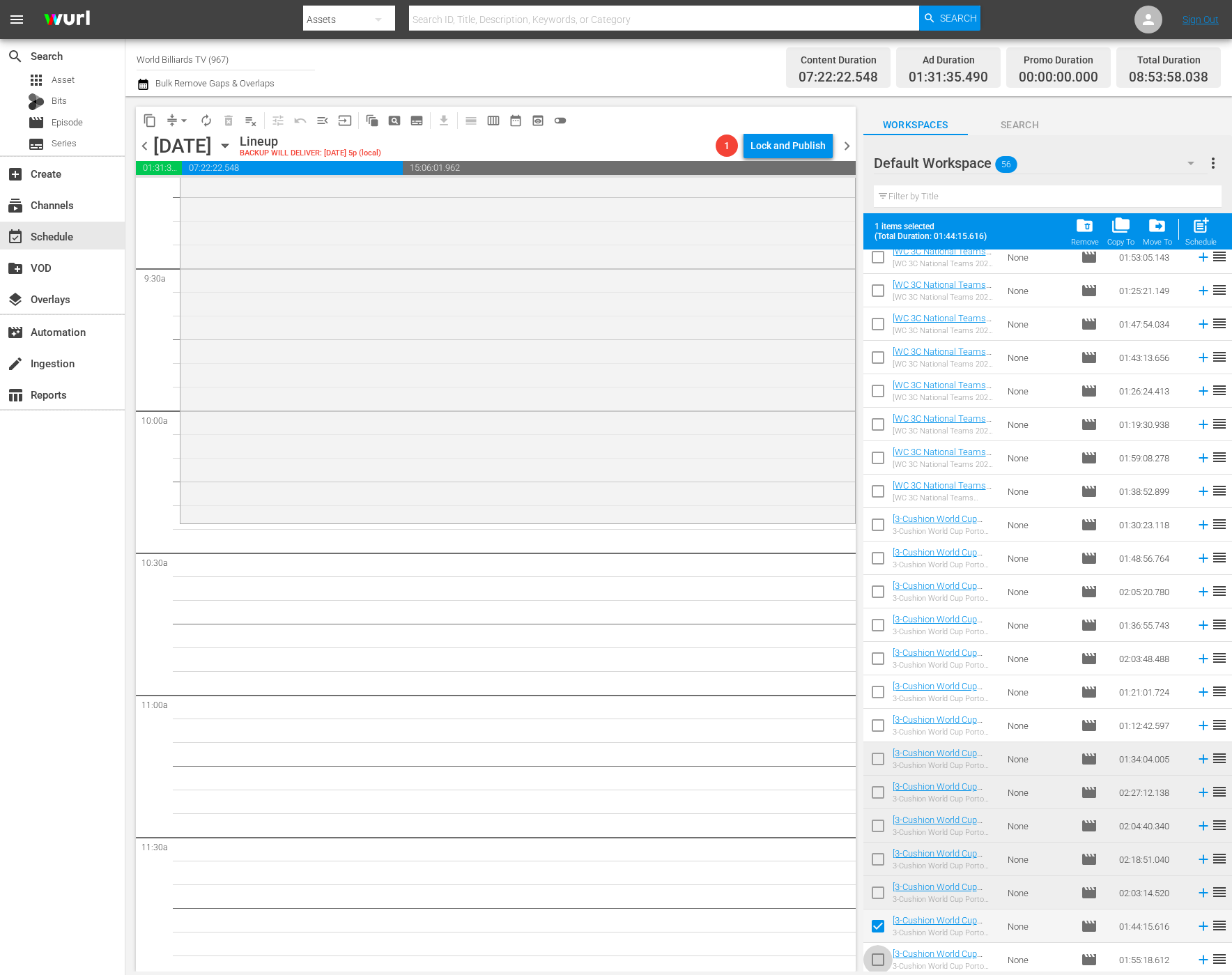
click at [874, 952] on input "checkbox" at bounding box center [878, 962] width 30 height 30
checkbox input "true"
click at [1195, 223] on span "post_add" at bounding box center [1201, 225] width 19 height 19
checkbox input "false"
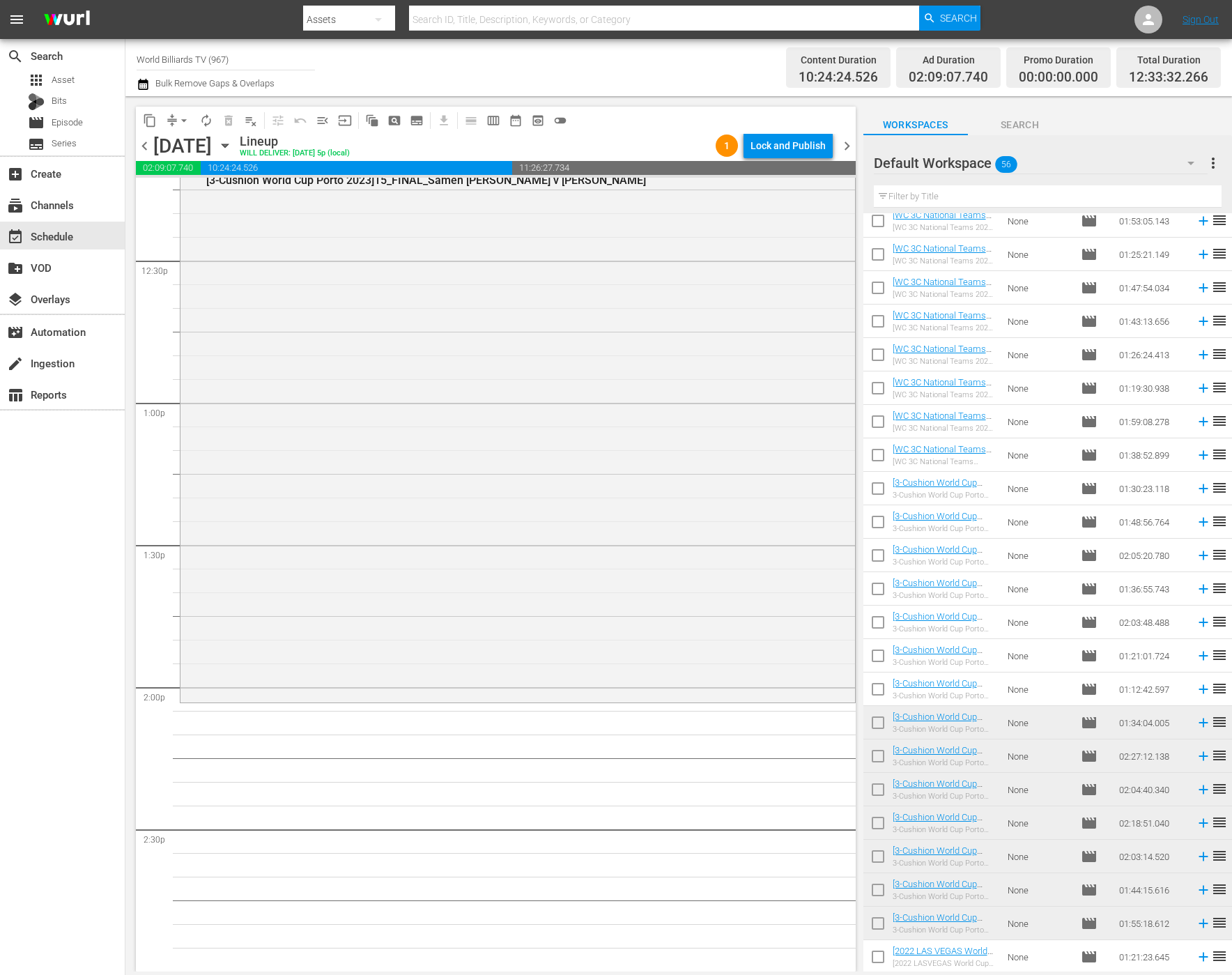
scroll to position [3473, 0]
click at [211, 122] on span "autorenew_outlined" at bounding box center [206, 120] width 14 height 14
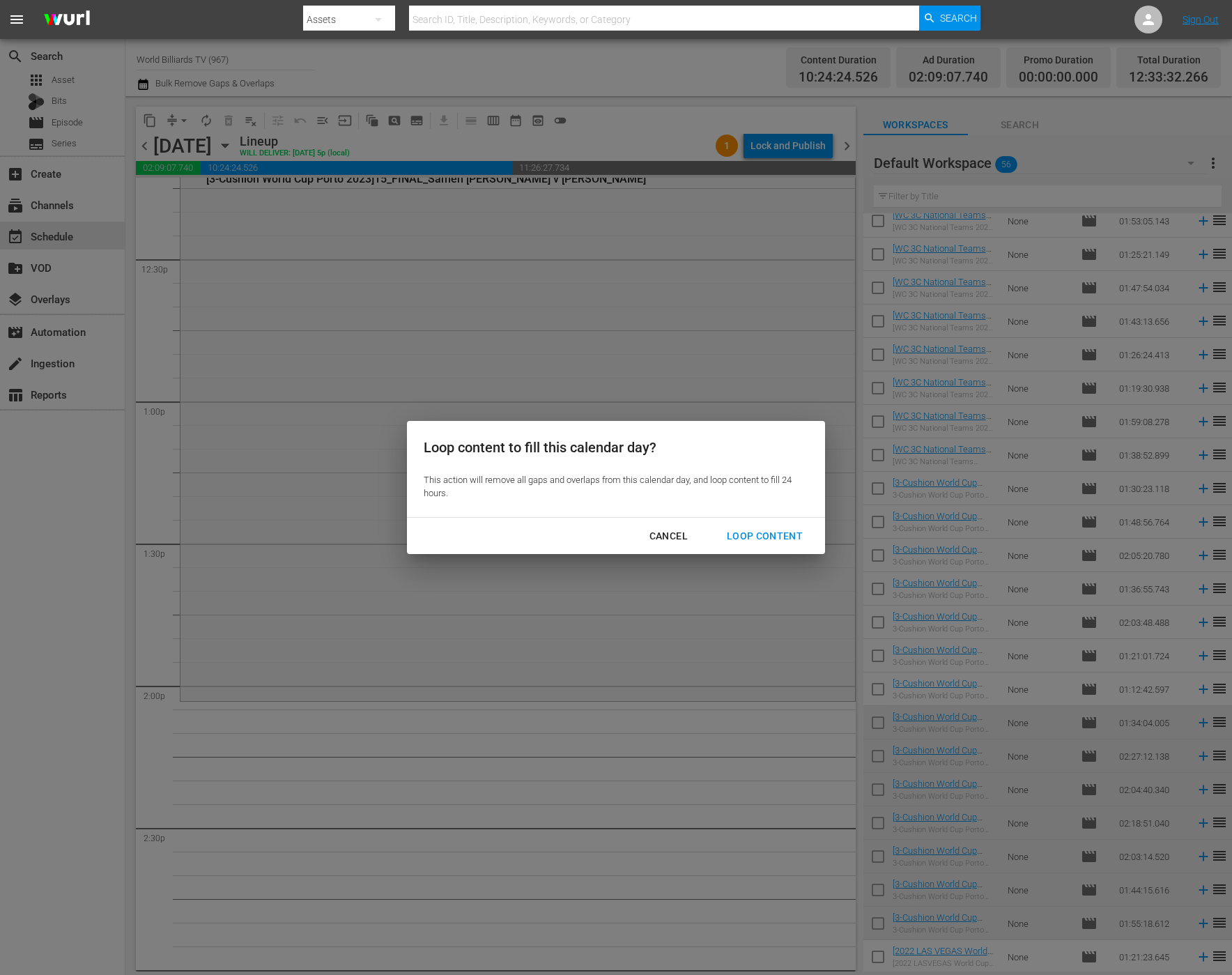
click at [791, 533] on div "Loop Content" at bounding box center [765, 536] width 98 height 17
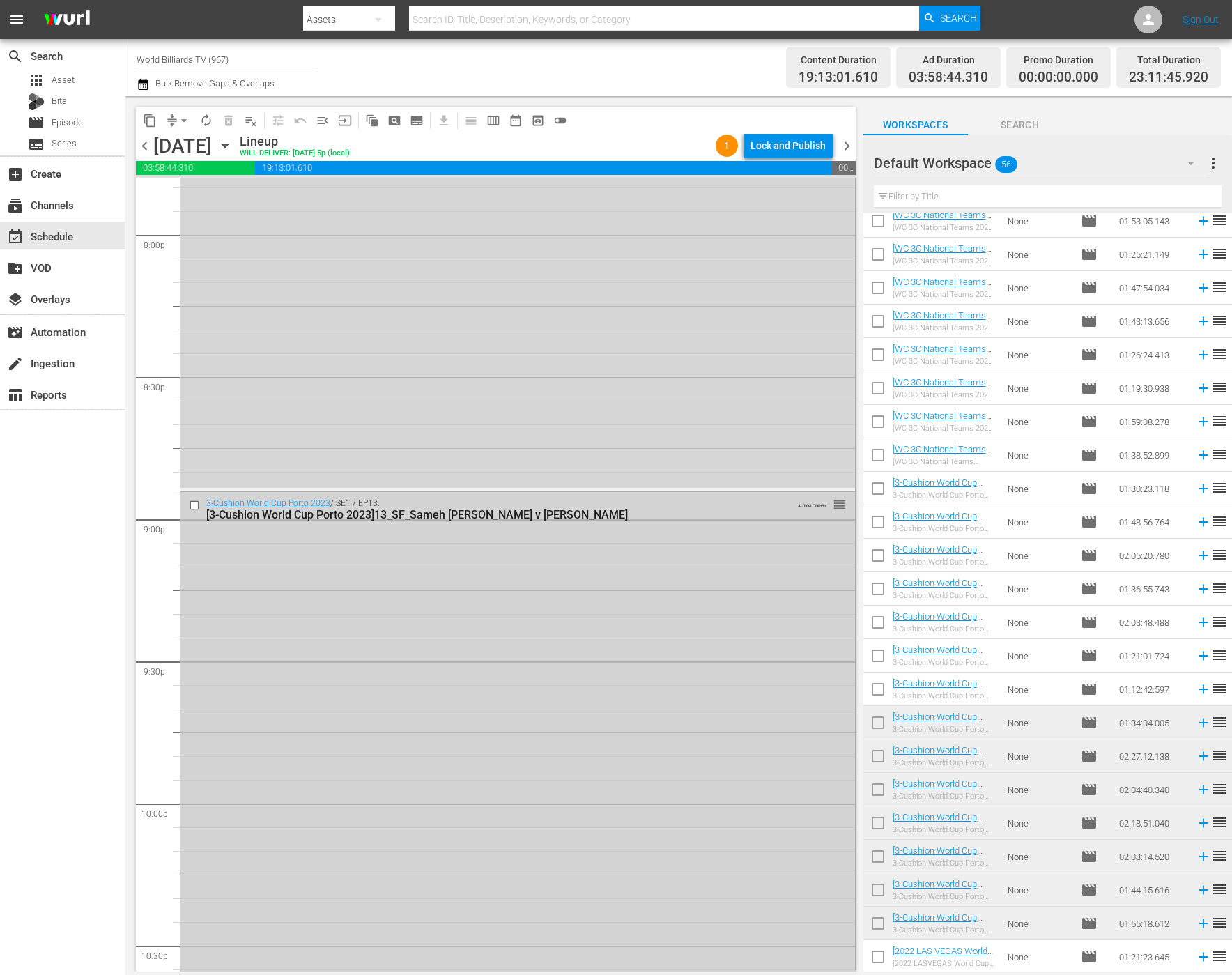
scroll to position [6228, 0]
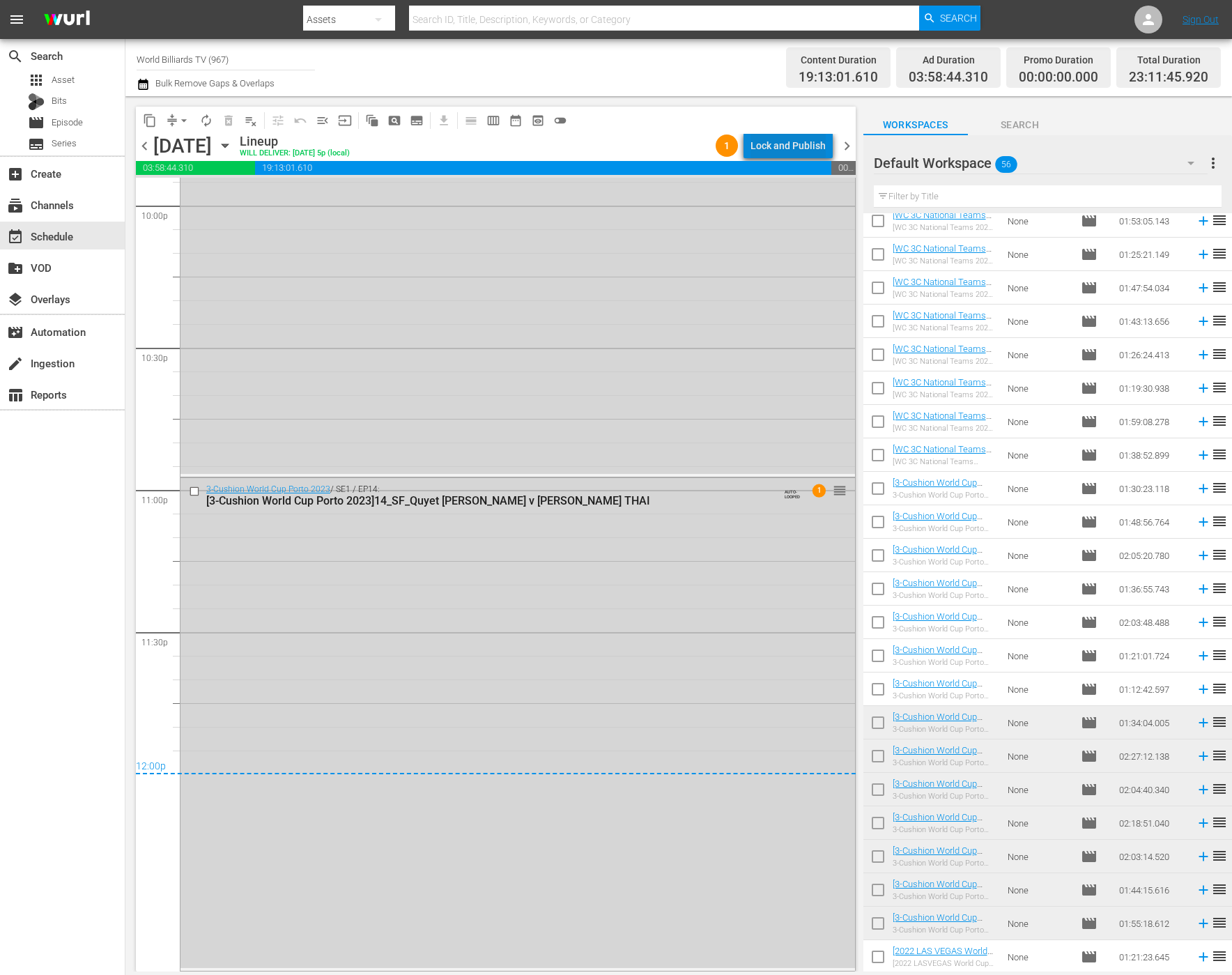
click at [809, 149] on div "Lock and Publish" at bounding box center [788, 145] width 75 height 25
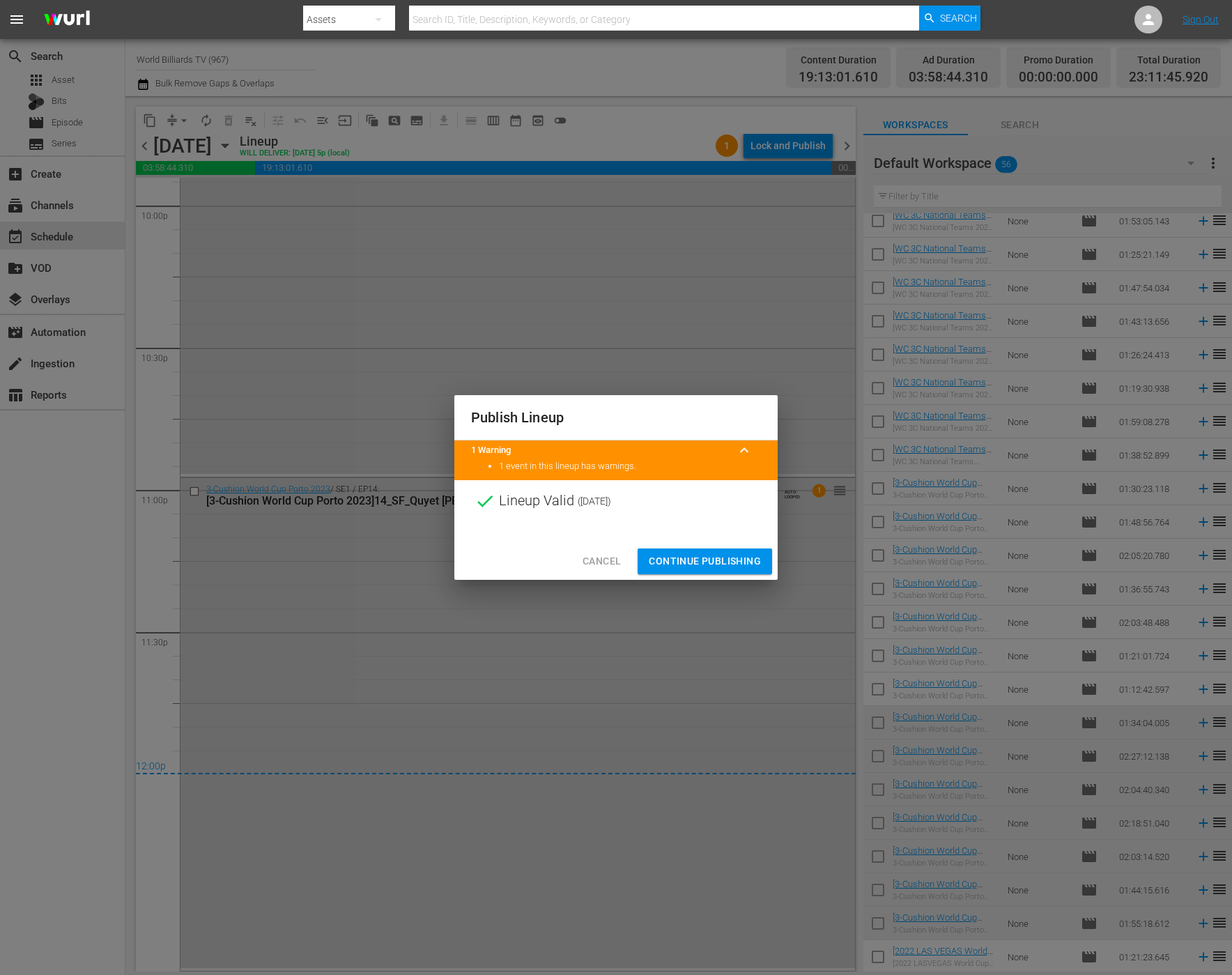
click at [688, 565] on span "Continue Publishing" at bounding box center [705, 561] width 112 height 17
